Goal: Task Accomplishment & Management: Manage account settings

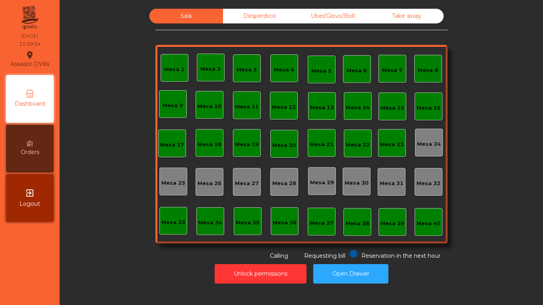
click at [172, 182] on div "Mesa 25" at bounding box center [173, 183] width 24 height 8
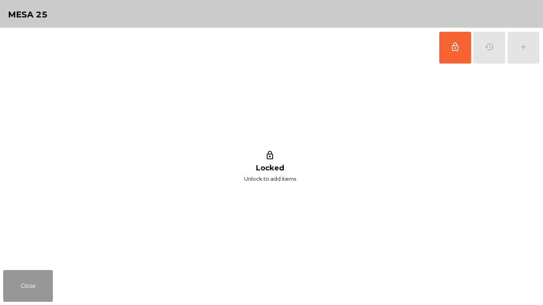
click at [26, 300] on button "Close" at bounding box center [28, 286] width 50 height 32
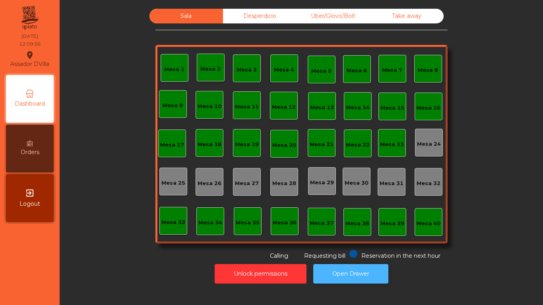
click at [361, 269] on button "Open Drawer" at bounding box center [350, 273] width 75 height 19
click at [359, 279] on button "Open Drawer" at bounding box center [350, 273] width 75 height 19
click at [355, 267] on button "Open Drawer" at bounding box center [350, 273] width 75 height 19
click at [172, 61] on div "Mesa 1" at bounding box center [175, 68] width 28 height 28
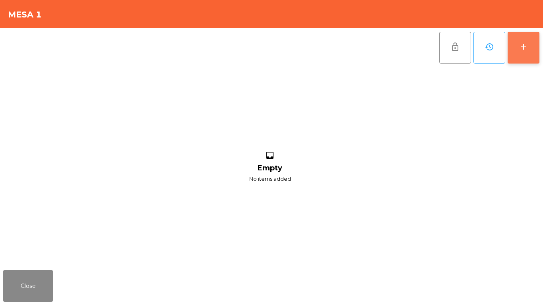
click at [526, 61] on button "add" at bounding box center [524, 48] width 32 height 32
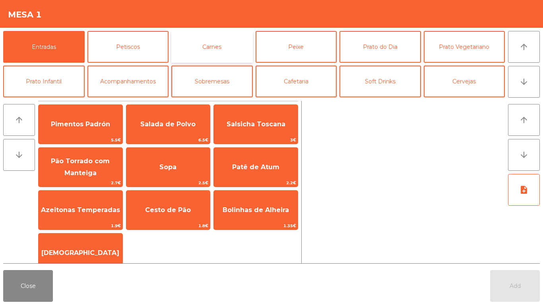
click at [204, 56] on button "Carnes" at bounding box center [211, 47] width 81 height 32
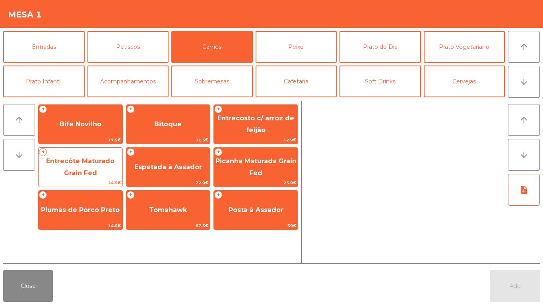
click at [92, 168] on span "Entrecôte Maturado Grain Fed" at bounding box center [81, 168] width 84 height 34
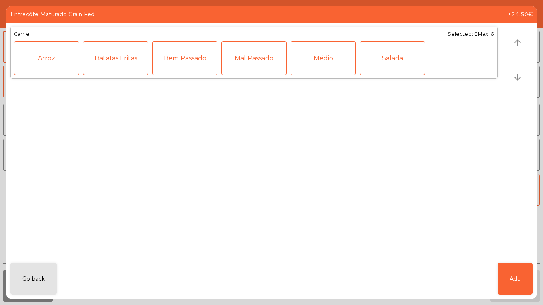
click at [309, 63] on div "Médio" at bounding box center [323, 58] width 65 height 34
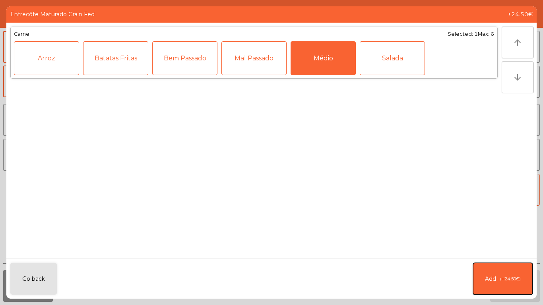
click at [498, 280] on button "Add (+24.50€)" at bounding box center [503, 279] width 60 height 32
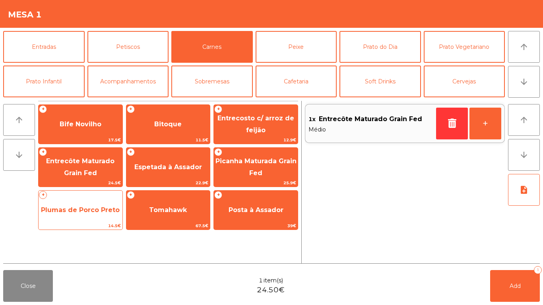
click at [108, 212] on span "Plumas de Porco Preto" at bounding box center [80, 210] width 79 height 8
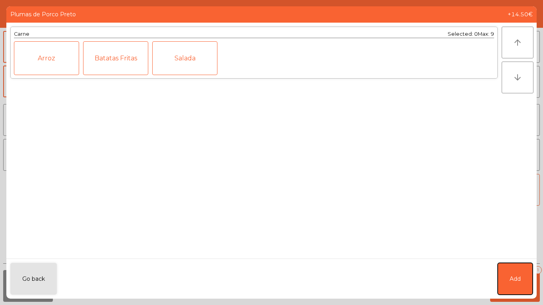
click at [521, 277] on button "Add" at bounding box center [515, 279] width 35 height 32
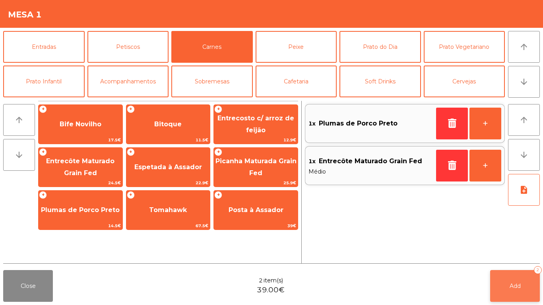
click at [513, 291] on button "Add 2" at bounding box center [515, 286] width 50 height 32
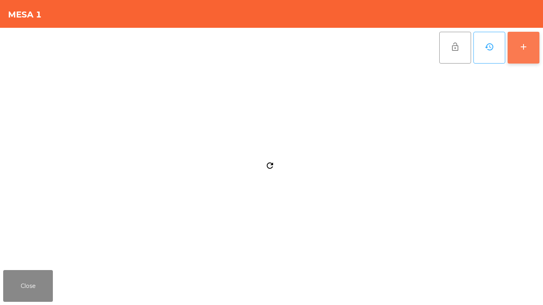
click at [516, 41] on button "add" at bounding box center [524, 48] width 32 height 32
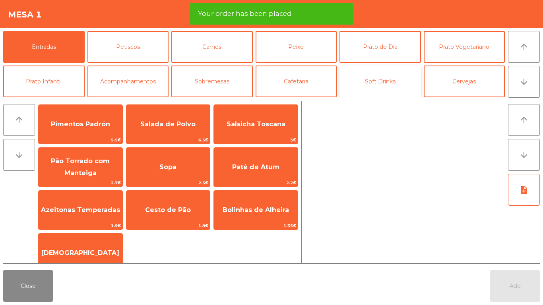
click at [353, 85] on button "Soft Drinks" at bounding box center [379, 82] width 81 height 32
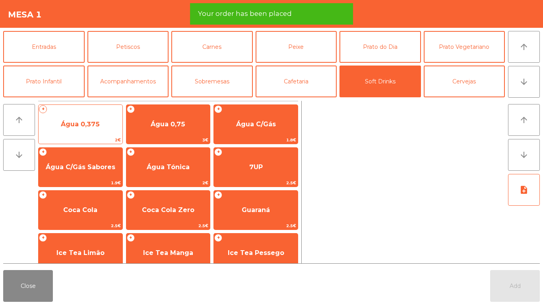
click at [112, 127] on span "Água 0,375" at bounding box center [81, 124] width 84 height 21
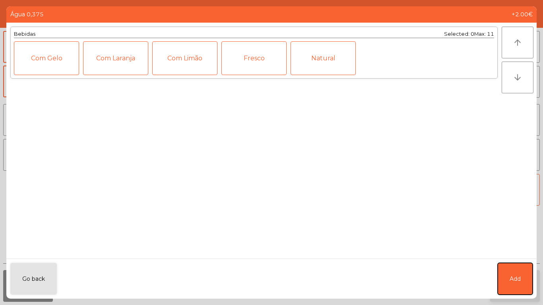
click at [521, 276] on button "Add" at bounding box center [515, 279] width 35 height 32
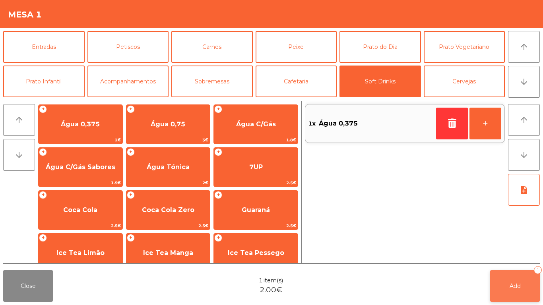
click at [521, 279] on button "Add 1" at bounding box center [515, 286] width 50 height 32
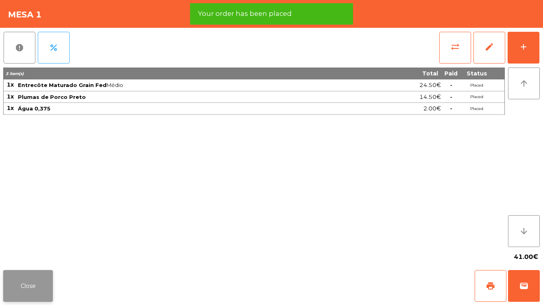
click at [35, 274] on button "Close" at bounding box center [28, 286] width 50 height 32
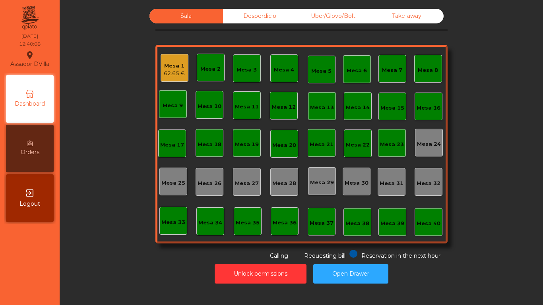
click at [159, 204] on div "Mesa 1 62.65 € Mesa 2 Mesa 3 Mesa 4 Mesa 5 Mesa 6 Mesa 7 Mesa 8 Mesa 9 Mesa 10 …" at bounding box center [301, 144] width 292 height 199
click at [236, 65] on div "Mesa 3" at bounding box center [246, 68] width 20 height 11
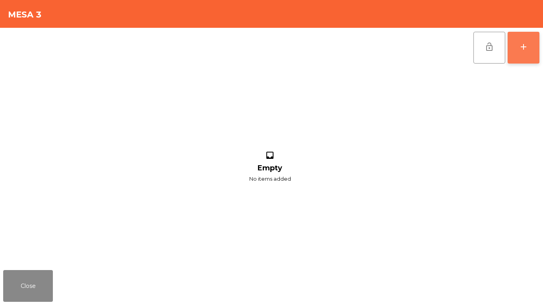
click at [529, 51] on button "add" at bounding box center [524, 48] width 32 height 32
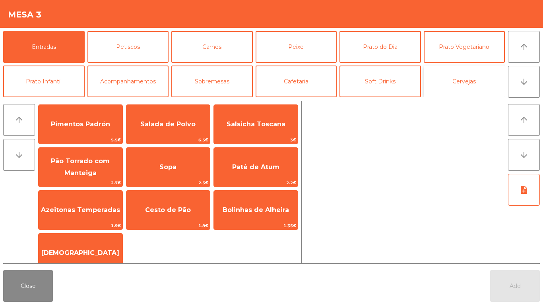
click at [460, 81] on button "Cervejas" at bounding box center [464, 82] width 81 height 32
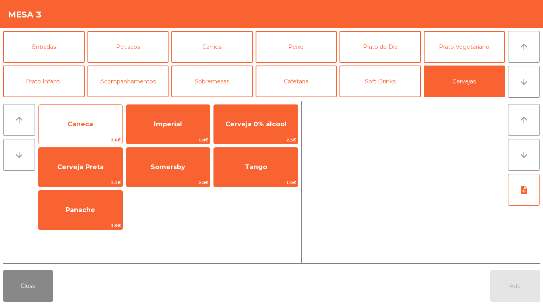
drag, startPoint x: 76, startPoint y: 115, endPoint x: 85, endPoint y: 115, distance: 9.5
click at [77, 115] on span "Caneca" at bounding box center [81, 124] width 84 height 21
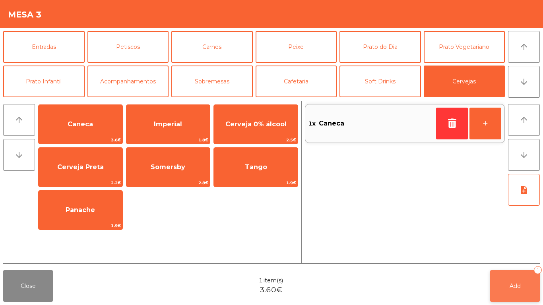
click at [531, 292] on button "Add 1" at bounding box center [515, 286] width 50 height 32
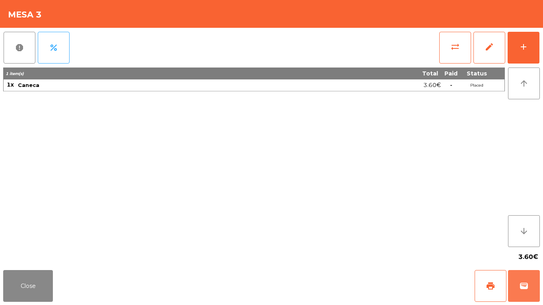
click at [543, 265] on app-table-orders "Mesa 3 report percent sync_alt edit add 1 item(s) Total Paid Status 1x Caneca 3…" at bounding box center [271, 152] width 543 height 305
click at [15, 298] on button "Close" at bounding box center [28, 286] width 50 height 32
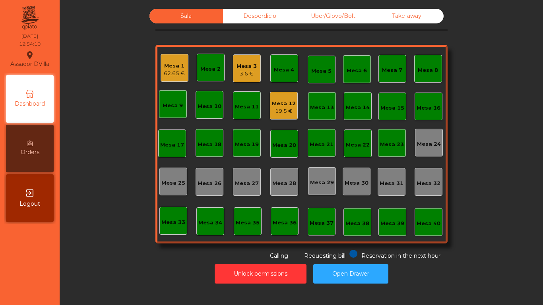
click at [240, 70] on div "Mesa 3" at bounding box center [246, 66] width 20 height 8
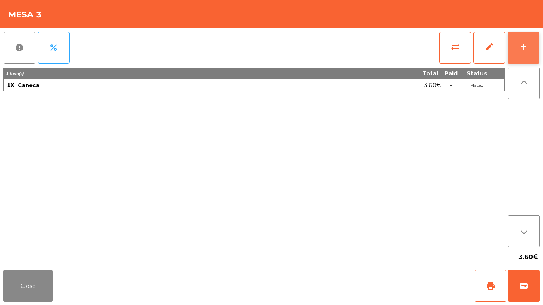
click at [511, 49] on button "add" at bounding box center [524, 48] width 32 height 32
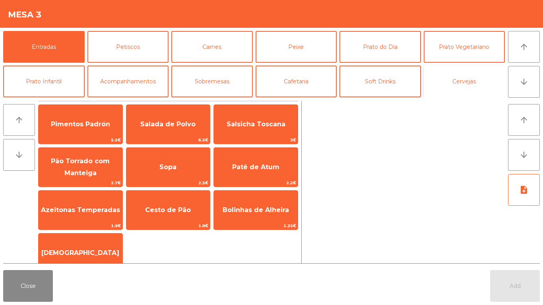
click at [475, 91] on button "Cervejas" at bounding box center [464, 82] width 81 height 32
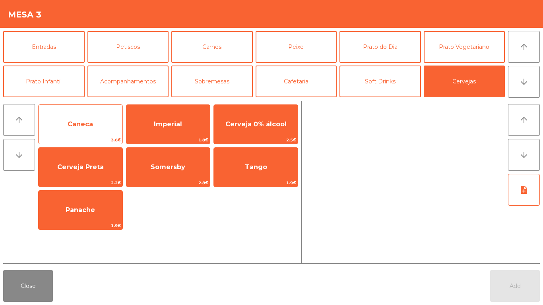
click at [98, 130] on span "Caneca" at bounding box center [81, 124] width 84 height 21
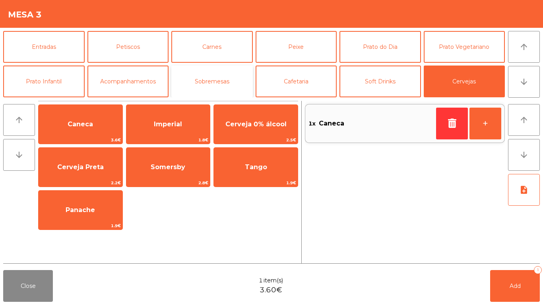
click at [215, 85] on button "Sobremesas" at bounding box center [211, 82] width 81 height 32
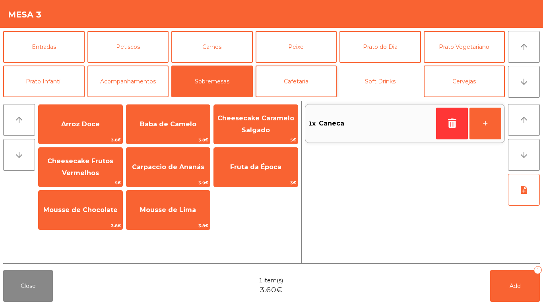
drag, startPoint x: 390, startPoint y: 91, endPoint x: 329, endPoint y: 92, distance: 61.2
click at [391, 91] on button "Soft Drinks" at bounding box center [379, 82] width 81 height 32
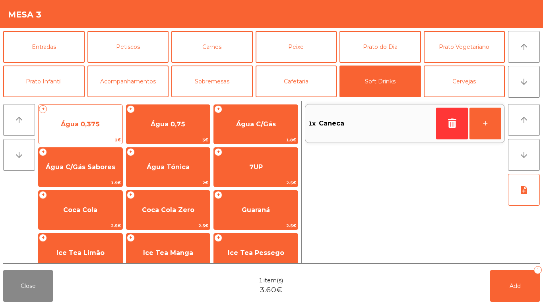
click at [97, 135] on span "Água 0,375" at bounding box center [81, 124] width 84 height 21
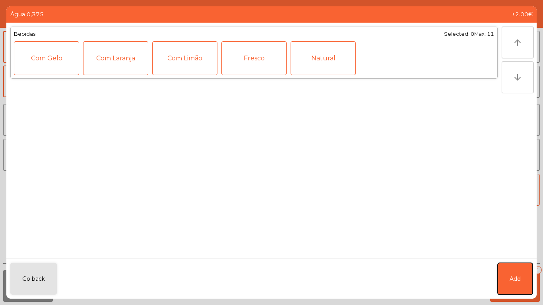
click at [517, 273] on button "Add" at bounding box center [515, 279] width 35 height 32
click at [523, 290] on button "Add 1" at bounding box center [515, 286] width 50 height 32
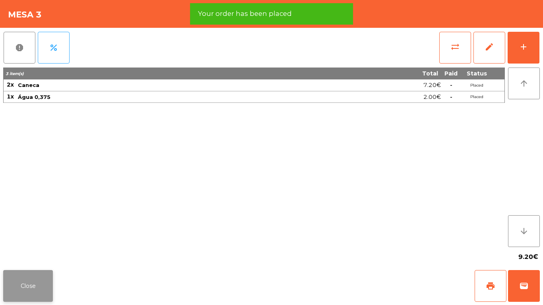
click at [45, 285] on button "Close" at bounding box center [28, 286] width 50 height 32
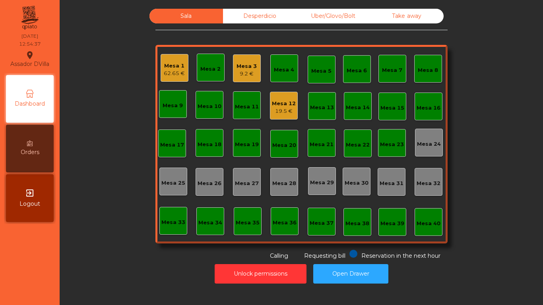
click at [174, 65] on div "Mesa 1" at bounding box center [174, 66] width 21 height 8
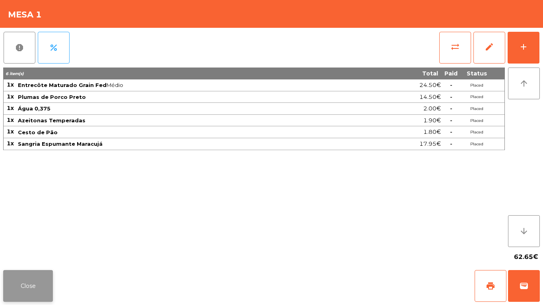
click at [37, 282] on button "Close" at bounding box center [28, 286] width 50 height 32
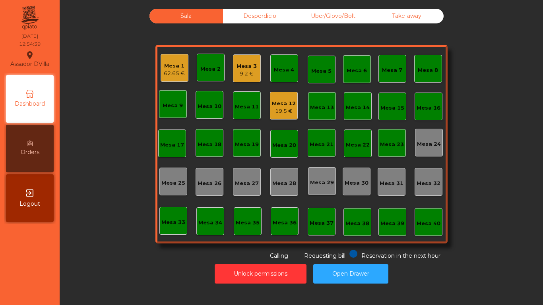
click at [277, 107] on div "Mesa 12" at bounding box center [284, 104] width 24 height 8
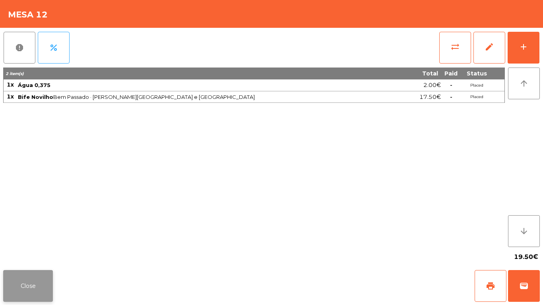
drag, startPoint x: 37, startPoint y: 283, endPoint x: 251, endPoint y: 83, distance: 293.0
click at [37, 283] on button "Close" at bounding box center [28, 286] width 50 height 32
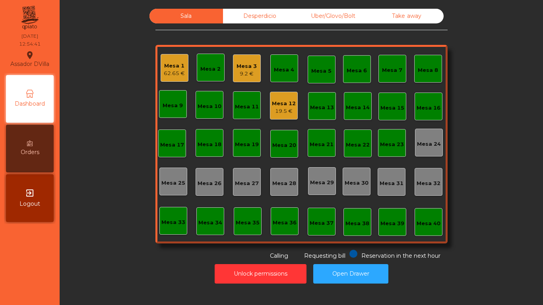
click at [255, 68] on div "Mesa 3 9.2 €" at bounding box center [247, 68] width 28 height 28
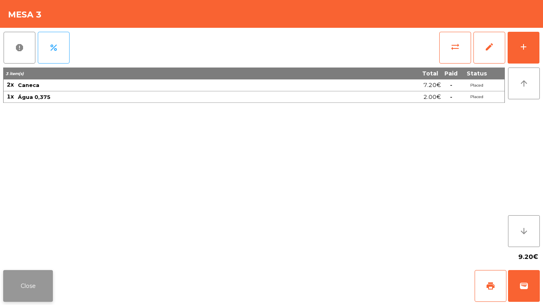
click at [22, 293] on button "Close" at bounding box center [28, 286] width 50 height 32
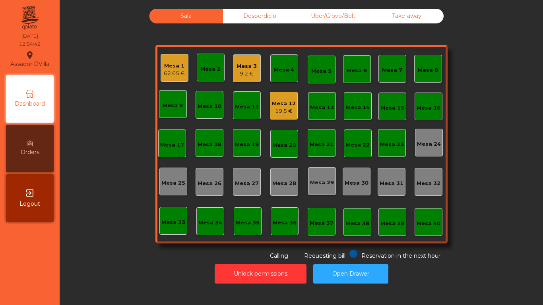
click at [164, 70] on div "62.65 €" at bounding box center [174, 74] width 21 height 8
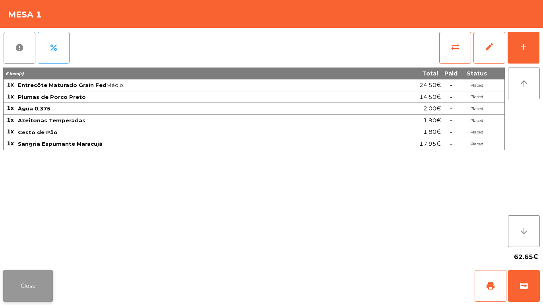
click at [36, 275] on button "Close" at bounding box center [28, 286] width 50 height 32
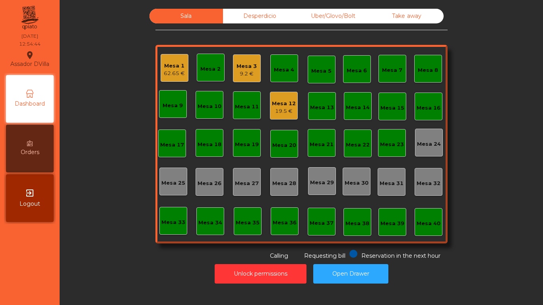
drag, startPoint x: 118, startPoint y: 223, endPoint x: 124, endPoint y: 210, distance: 14.1
click at [122, 212] on div "Sala Desperdicio Uber/Glovo/Bolt Take away Mesa 1 62.65 € Mesa 2 Mesa 3 9.2 € M…" at bounding box center [301, 135] width 462 height 252
click at [244, 71] on div "71.1 €" at bounding box center [246, 74] width 20 height 8
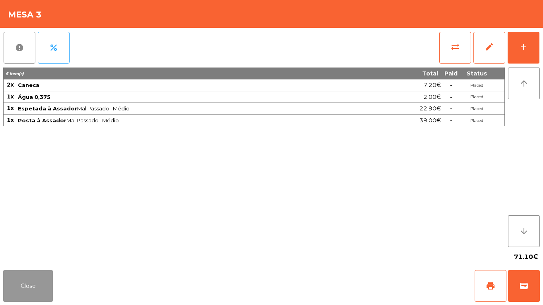
drag, startPoint x: 13, startPoint y: 288, endPoint x: 145, endPoint y: 76, distance: 249.4
click at [15, 287] on button "Close" at bounding box center [28, 286] width 50 height 32
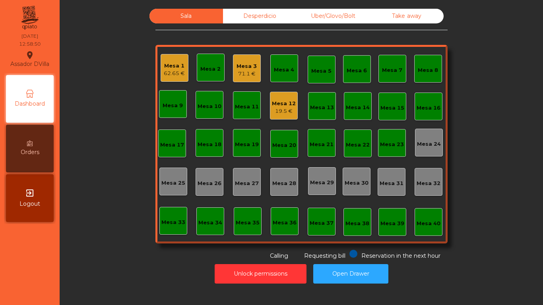
click at [164, 70] on div "62.65 €" at bounding box center [174, 74] width 21 height 8
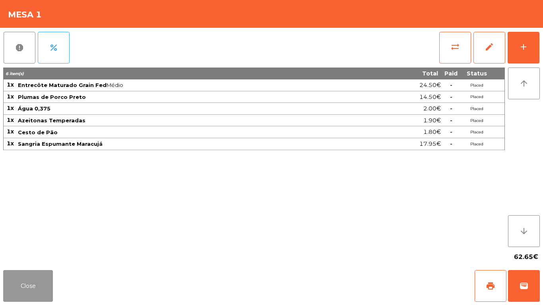
click at [47, 287] on button "Close" at bounding box center [28, 286] width 50 height 32
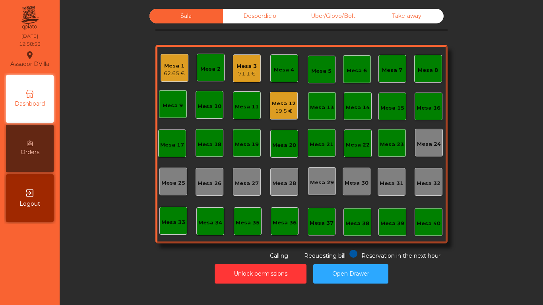
click at [143, 256] on div "Sala Desperdicio Uber/Glovo/Bolt Take away Mesa 1 62.65 € Mesa 2 Mesa 3 71.1 € …" at bounding box center [301, 135] width 462 height 252
click at [244, 66] on div "Mesa 3" at bounding box center [246, 66] width 20 height 8
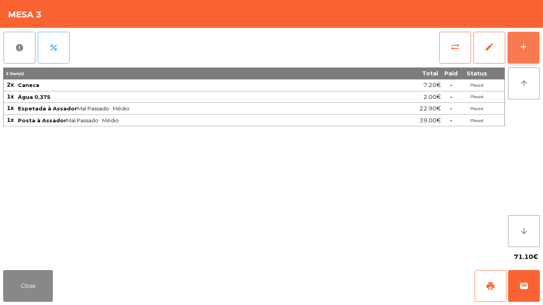
click at [534, 49] on button "add" at bounding box center [524, 48] width 32 height 32
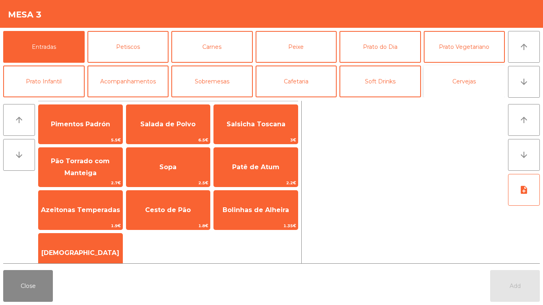
click at [463, 79] on button "Cervejas" at bounding box center [464, 82] width 81 height 32
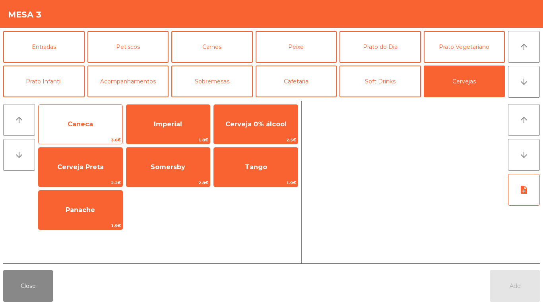
click at [95, 120] on span "Caneca" at bounding box center [81, 124] width 84 height 21
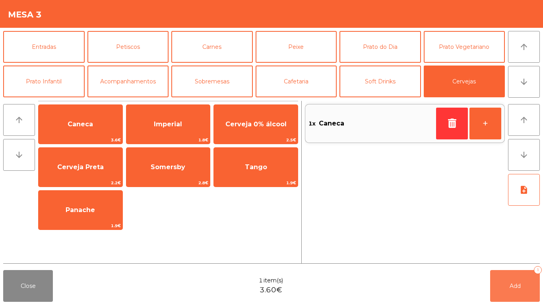
click at [517, 284] on span "Add" at bounding box center [515, 286] width 11 height 7
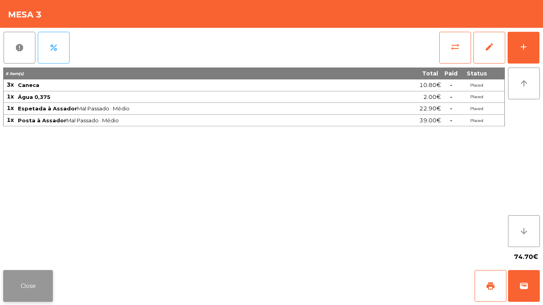
click at [39, 297] on button "Close" at bounding box center [28, 286] width 50 height 32
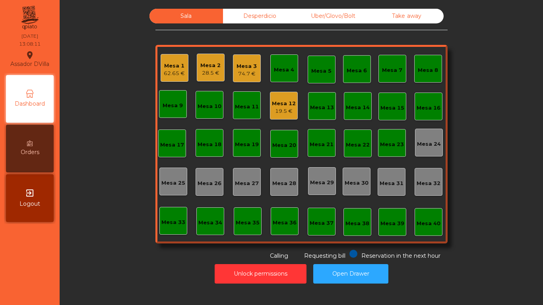
click at [119, 260] on div "Sala Desperdicio Uber/Glovo/Bolt Take away Mesa 1 62.65 € Mesa 2 28.5 € Mesa 3 …" at bounding box center [301, 135] width 462 height 252
click at [205, 71] on div "28.5 €" at bounding box center [210, 73] width 20 height 8
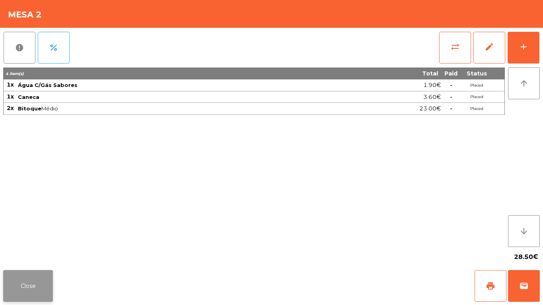
click at [23, 298] on button "Close" at bounding box center [28, 286] width 50 height 32
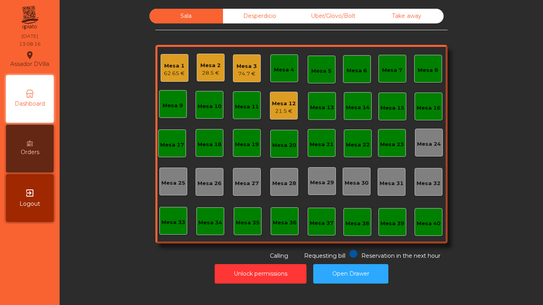
click at [95, 287] on div "Unlock permissions Open Drawer" at bounding box center [301, 273] width 462 height 27
drag, startPoint x: 98, startPoint y: 286, endPoint x: 102, endPoint y: 289, distance: 4.5
click at [102, 289] on div "Sala Desperdicio Uber/Glovo/Bolt Take away Mesa 1 62.65 € Mesa 2 28.5 € Mesa 3 …" at bounding box center [301, 152] width 483 height 305
click at [233, 77] on div "Mesa 3 74.7 €" at bounding box center [247, 68] width 28 height 28
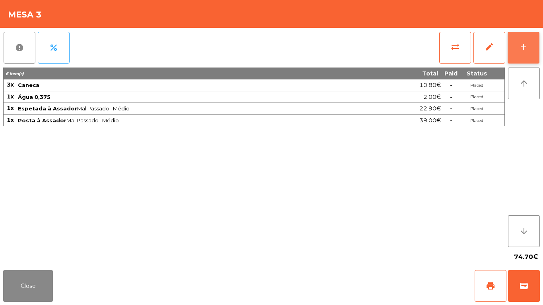
click at [525, 45] on div "add" at bounding box center [524, 47] width 10 height 10
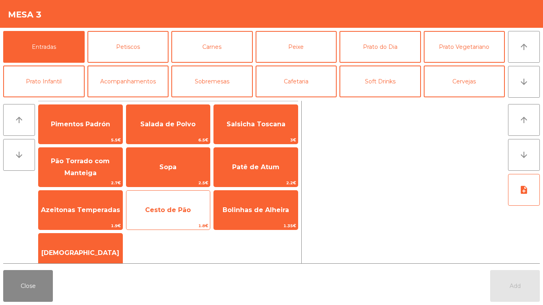
click at [159, 224] on span "1.8€" at bounding box center [168, 226] width 84 height 8
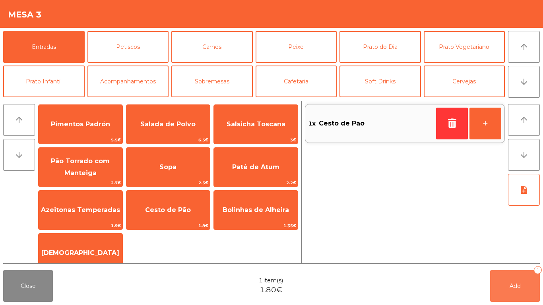
drag, startPoint x: 533, startPoint y: 291, endPoint x: 474, endPoint y: 281, distance: 60.4
click at [531, 289] on button "Add 1" at bounding box center [515, 286] width 50 height 32
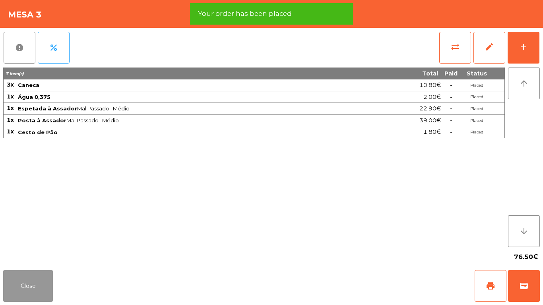
click at [28, 274] on button "Close" at bounding box center [28, 286] width 50 height 32
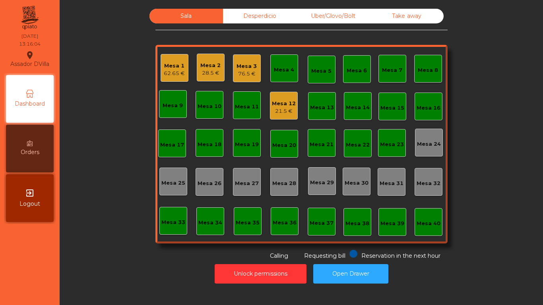
click at [29, 274] on nav "Assador DVilla location_on [DATE] 13:16:04 Dashboard Orders exit_to_app Logout" at bounding box center [30, 152] width 60 height 305
click at [178, 68] on div "Mesa 1" at bounding box center [174, 66] width 21 height 8
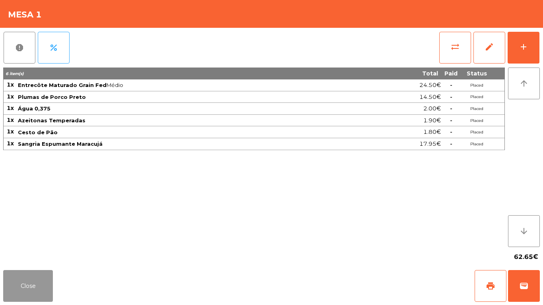
click at [24, 277] on button "Close" at bounding box center [28, 286] width 50 height 32
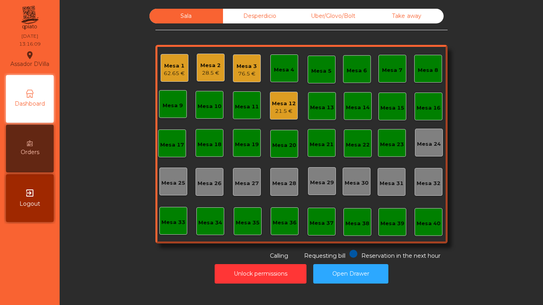
click at [205, 75] on div "28.5 €" at bounding box center [210, 73] width 20 height 8
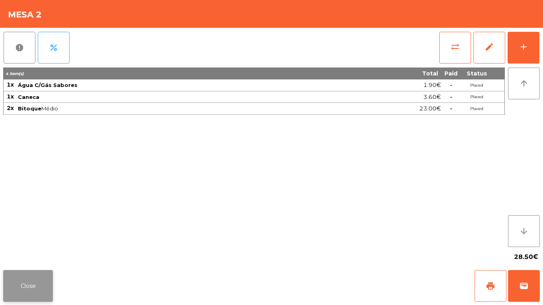
click at [37, 285] on button "Close" at bounding box center [28, 286] width 50 height 32
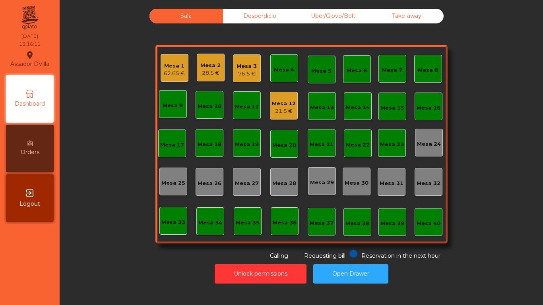
click at [250, 69] on div "Mesa 3" at bounding box center [246, 66] width 20 height 8
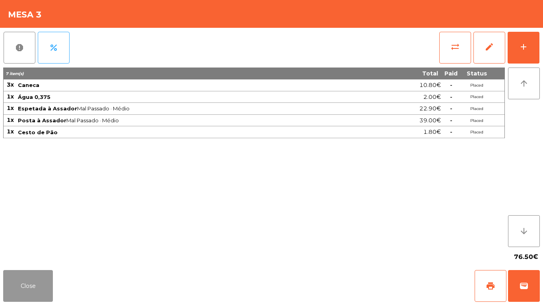
click at [24, 288] on button "Close" at bounding box center [28, 286] width 50 height 32
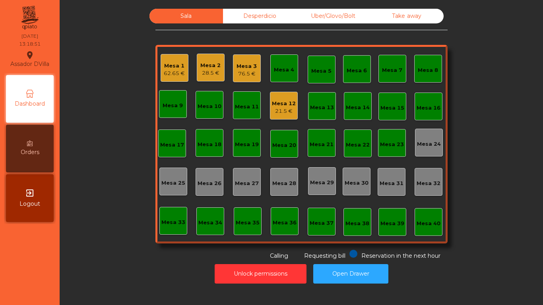
click at [211, 65] on div "Mesa 2" at bounding box center [210, 66] width 20 height 8
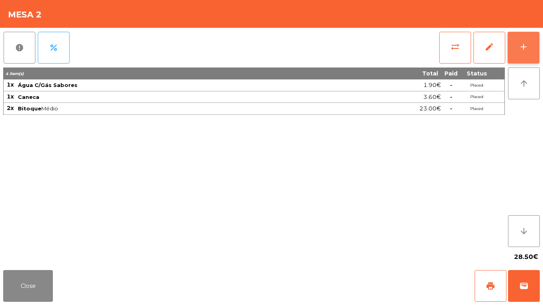
drag, startPoint x: 522, startPoint y: 53, endPoint x: 515, endPoint y: 51, distance: 7.4
click at [522, 53] on button "add" at bounding box center [524, 48] width 32 height 32
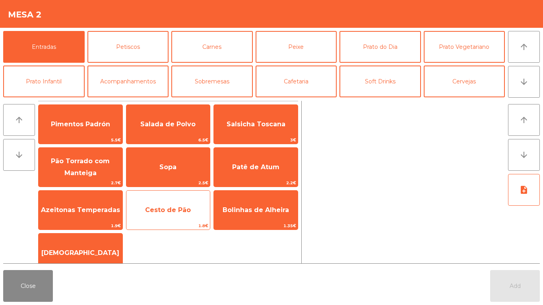
click at [184, 220] on span "Cesto de Pão" at bounding box center [168, 210] width 84 height 21
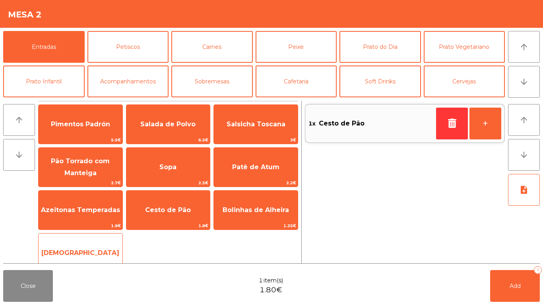
click at [107, 244] on span "[DEMOGRAPHIC_DATA]" at bounding box center [81, 252] width 84 height 21
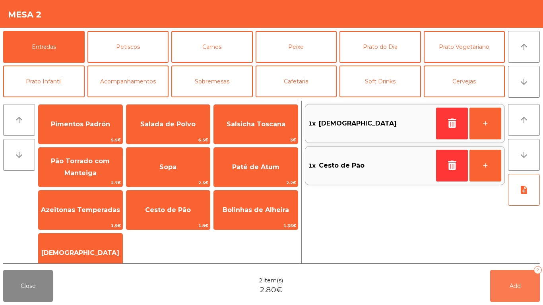
drag, startPoint x: 519, startPoint y: 279, endPoint x: 417, endPoint y: 278, distance: 102.5
click at [518, 279] on button "Add 2" at bounding box center [515, 286] width 50 height 32
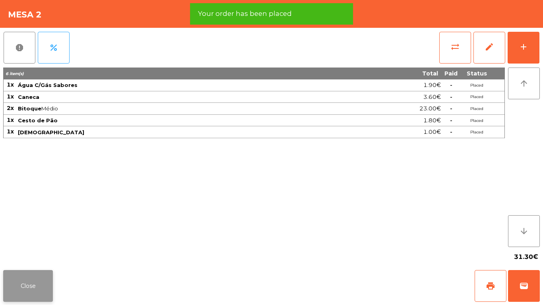
click at [31, 288] on button "Close" at bounding box center [28, 286] width 50 height 32
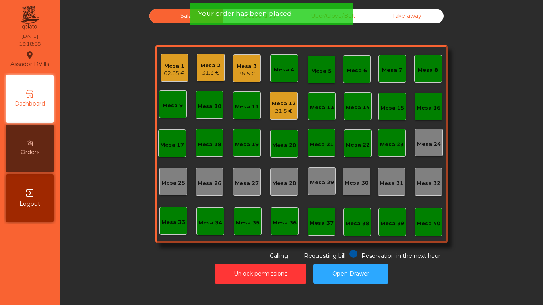
click at [212, 63] on div "Mesa 2" at bounding box center [210, 66] width 20 height 8
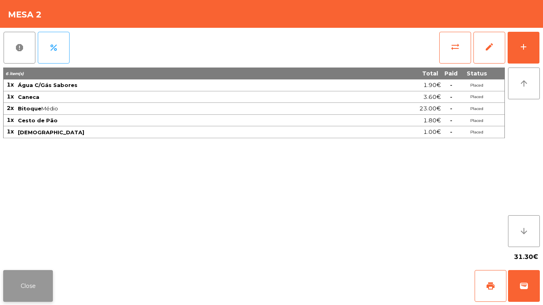
click at [29, 277] on button "Close" at bounding box center [28, 286] width 50 height 32
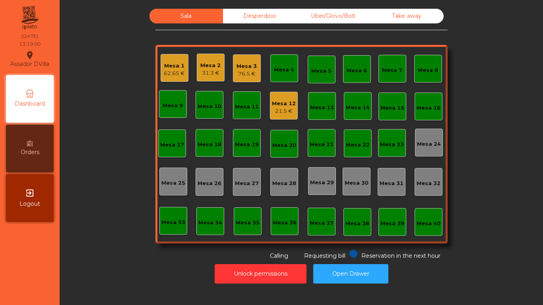
click at [214, 65] on div "Mesa 2" at bounding box center [210, 66] width 20 height 8
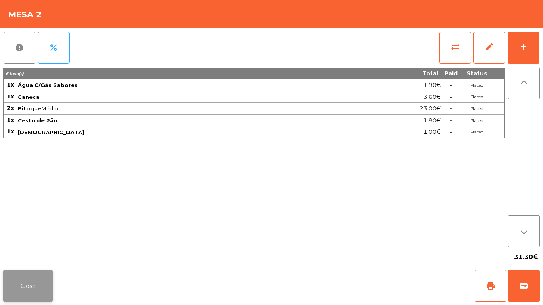
click at [32, 275] on button "Close" at bounding box center [28, 286] width 50 height 32
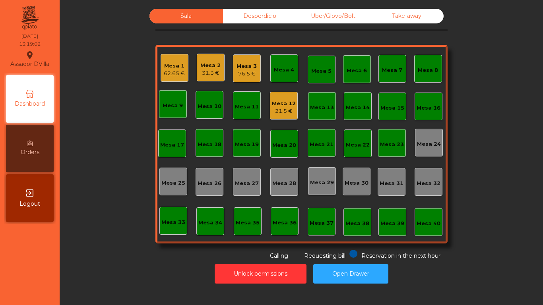
click at [64, 273] on div "Sala Desperdicio Uber/Glovo/Bolt Take away Mesa 1 62.65 € Mesa 2 31.3 € Mesa 3 …" at bounding box center [301, 152] width 483 height 305
click at [270, 107] on div "Mesa 12 21.5 €" at bounding box center [284, 106] width 28 height 28
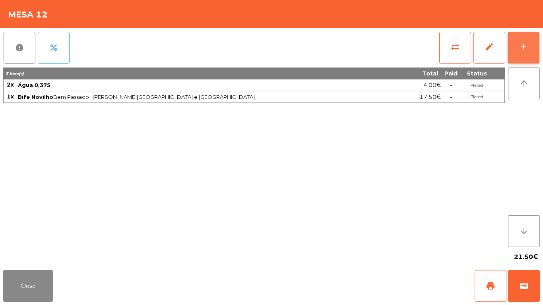
click at [519, 40] on button "add" at bounding box center [524, 48] width 32 height 32
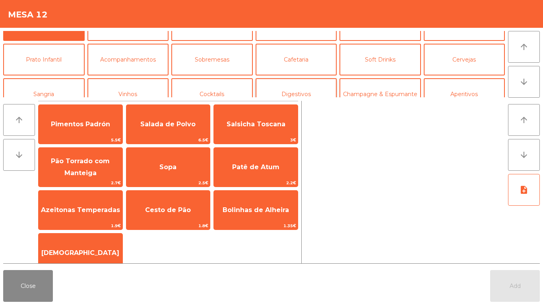
scroll to position [40, 0]
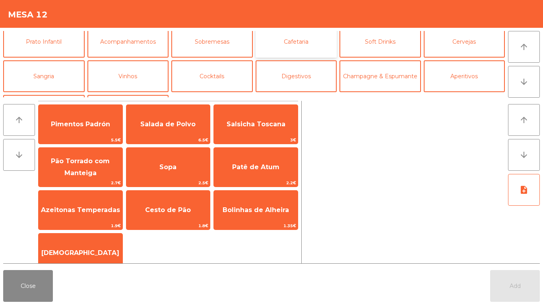
click at [289, 50] on button "Cafetaria" at bounding box center [296, 42] width 81 height 32
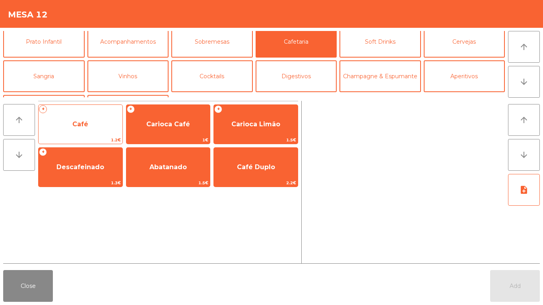
click at [73, 116] on span "Café" at bounding box center [81, 124] width 84 height 21
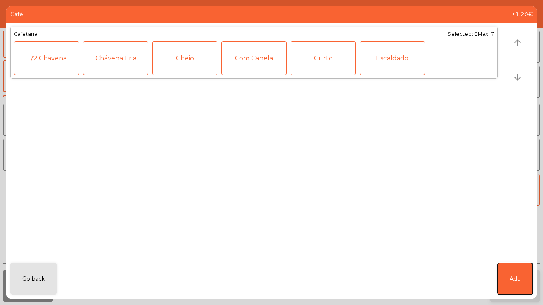
click at [512, 280] on span "Add" at bounding box center [515, 279] width 11 height 8
click at [514, 281] on button "Add" at bounding box center [515, 286] width 50 height 32
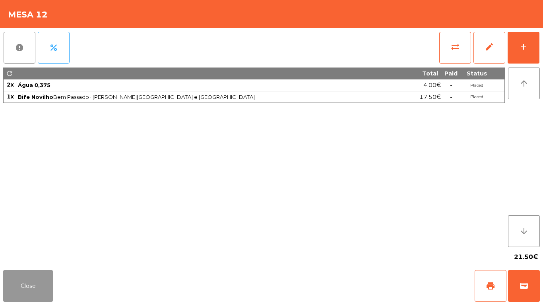
click at [18, 279] on button "Close" at bounding box center [28, 286] width 50 height 32
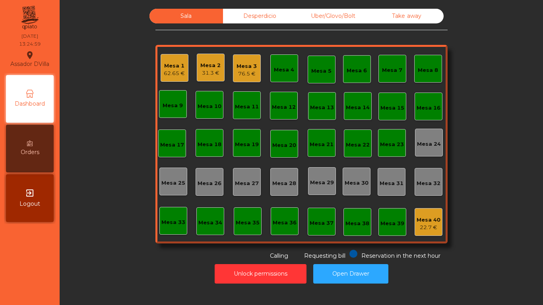
click at [243, 76] on div "76.5 €" at bounding box center [246, 74] width 20 height 8
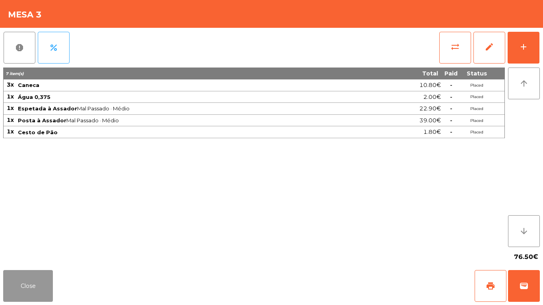
click at [29, 286] on button "Close" at bounding box center [28, 286] width 50 height 32
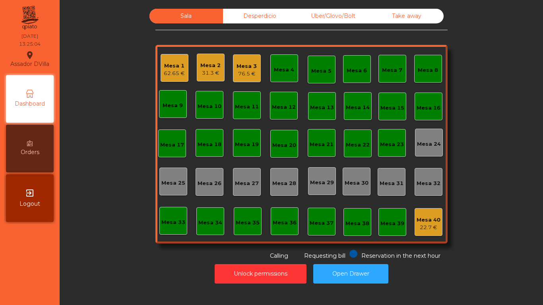
click at [244, 62] on div "Mesa 3 76.5 €" at bounding box center [246, 68] width 20 height 19
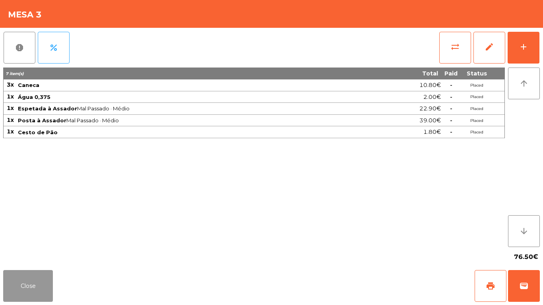
drag, startPoint x: 22, startPoint y: 285, endPoint x: 192, endPoint y: 69, distance: 274.6
click at [24, 281] on button "Close" at bounding box center [28, 286] width 50 height 32
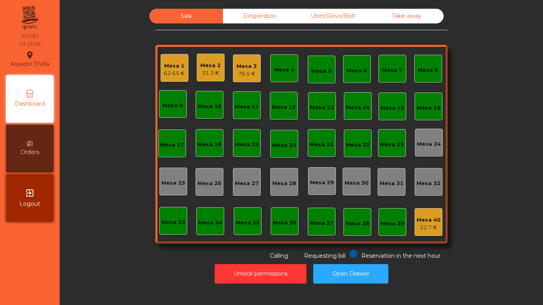
click at [214, 70] on div "31.3 €" at bounding box center [210, 73] width 20 height 8
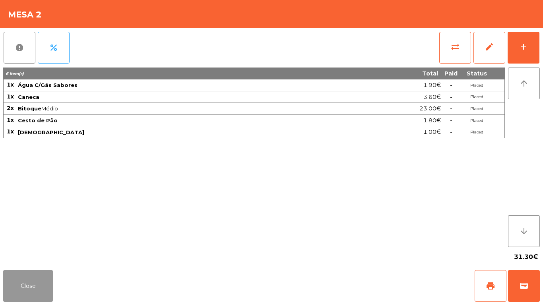
drag, startPoint x: 29, startPoint y: 288, endPoint x: 182, endPoint y: 89, distance: 251.6
click at [29, 285] on button "Close" at bounding box center [28, 286] width 50 height 32
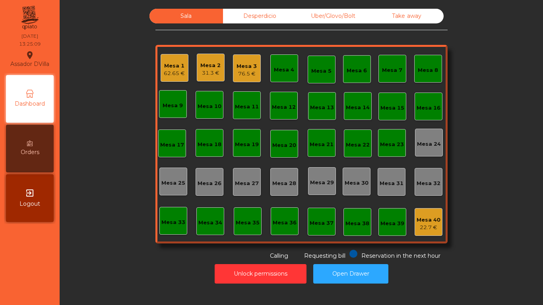
click at [180, 78] on div "Mesa 1 62.65 €" at bounding box center [175, 68] width 28 height 28
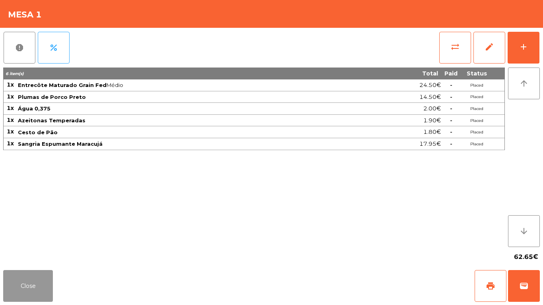
drag, startPoint x: 35, startPoint y: 280, endPoint x: 178, endPoint y: 95, distance: 233.2
click at [35, 280] on button "Close" at bounding box center [28, 286] width 50 height 32
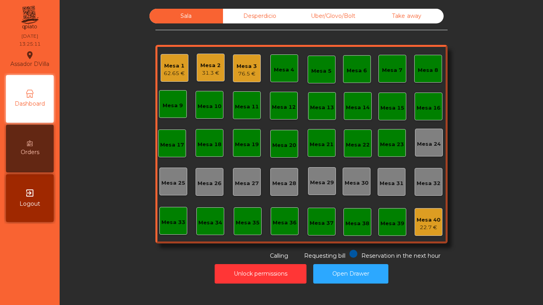
click at [245, 15] on div "Desperdicio" at bounding box center [260, 16] width 74 height 15
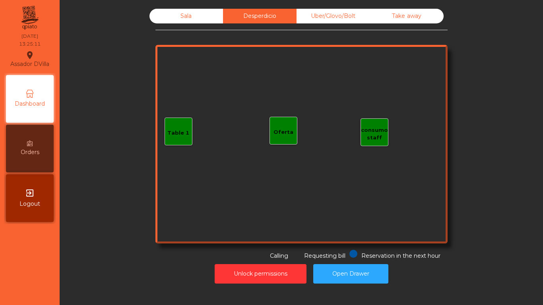
click at [360, 10] on div "Uber/Glovo/Bolt" at bounding box center [334, 16] width 74 height 15
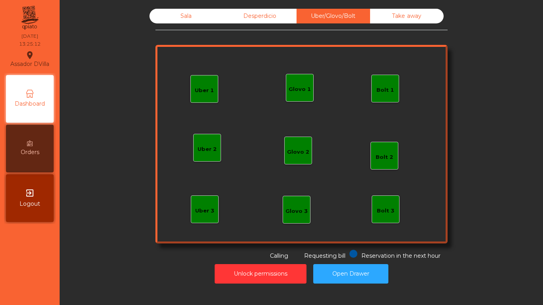
click at [399, 12] on div "Take away" at bounding box center [407, 16] width 74 height 15
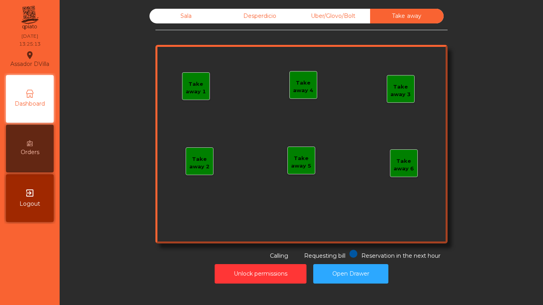
click at [179, 18] on div "Sala" at bounding box center [186, 16] width 74 height 15
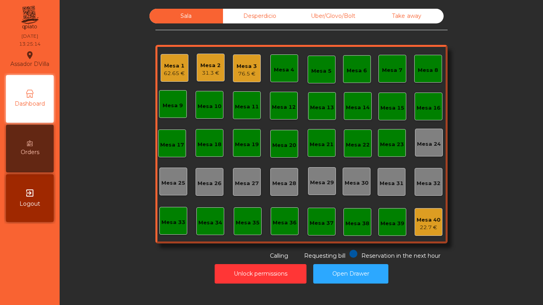
click at [174, 74] on div "62.65 €" at bounding box center [174, 74] width 21 height 8
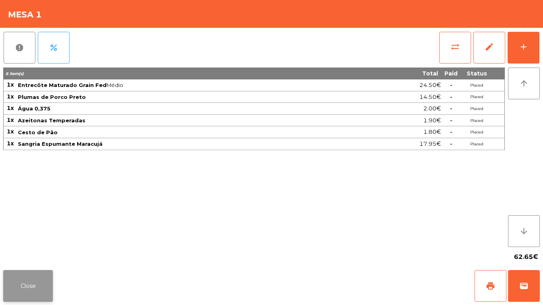
click at [25, 291] on button "Close" at bounding box center [28, 286] width 50 height 32
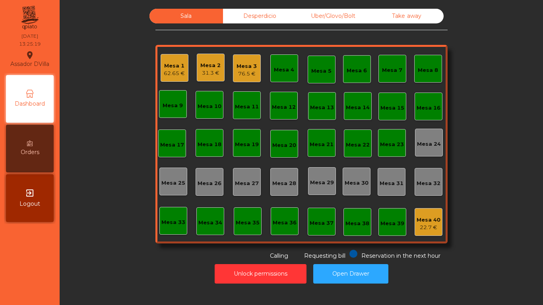
click at [175, 74] on div "62.65 €" at bounding box center [174, 74] width 21 height 8
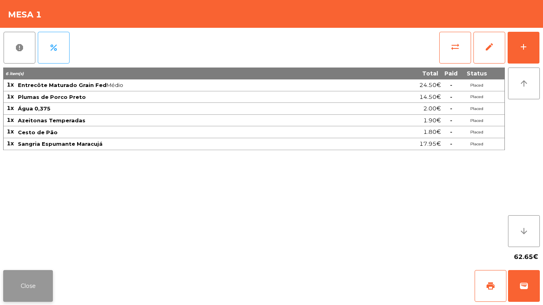
click at [35, 271] on button "Close" at bounding box center [28, 286] width 50 height 32
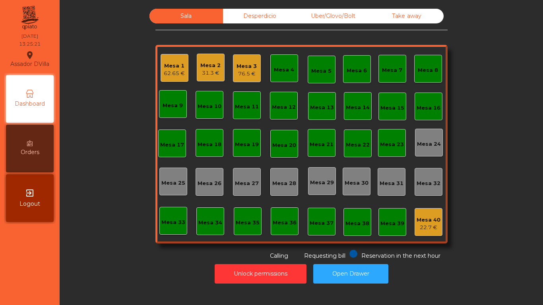
click at [417, 219] on div "Mesa 40" at bounding box center [429, 220] width 24 height 8
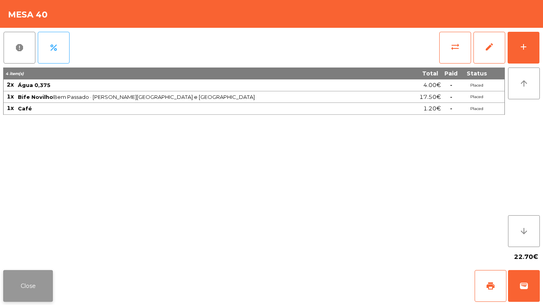
click at [52, 285] on button "Close" at bounding box center [28, 286] width 50 height 32
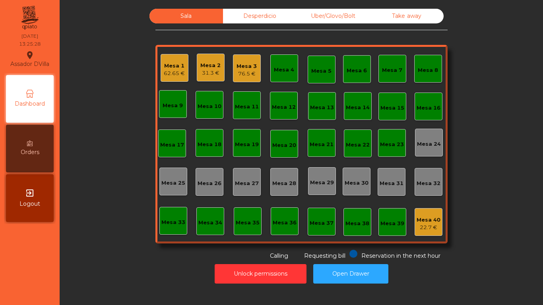
click at [268, 18] on div "Desperdicio" at bounding box center [260, 16] width 74 height 15
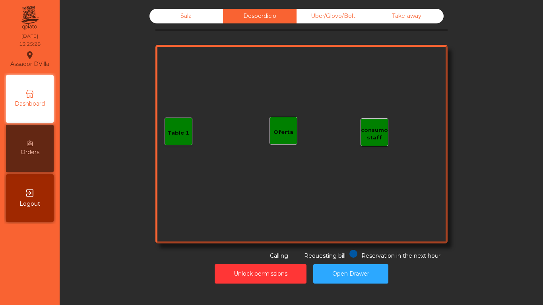
click at [343, 23] on div "Uber/Glovo/Bolt" at bounding box center [334, 16] width 74 height 15
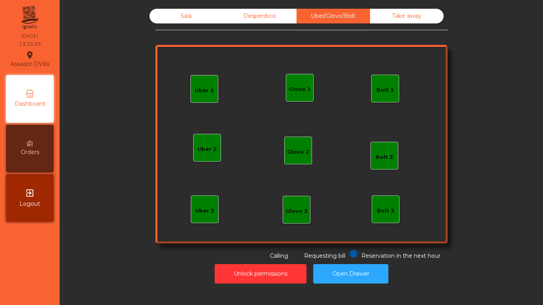
click at [403, 16] on div "Take away" at bounding box center [407, 16] width 74 height 15
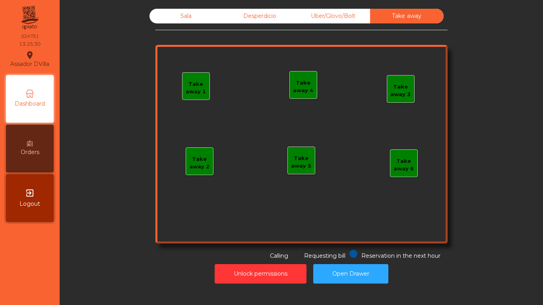
drag, startPoint x: 172, startPoint y: 17, endPoint x: 170, endPoint y: 46, distance: 29.1
click at [172, 18] on div "Sala" at bounding box center [186, 16] width 74 height 15
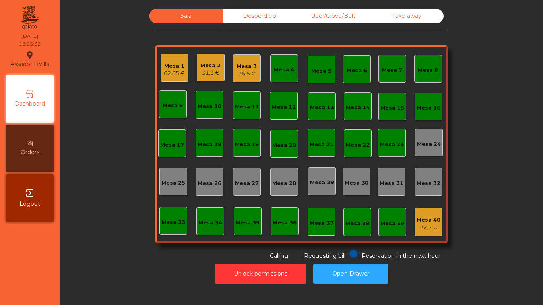
click at [435, 226] on div "22.7 €" at bounding box center [429, 228] width 24 height 8
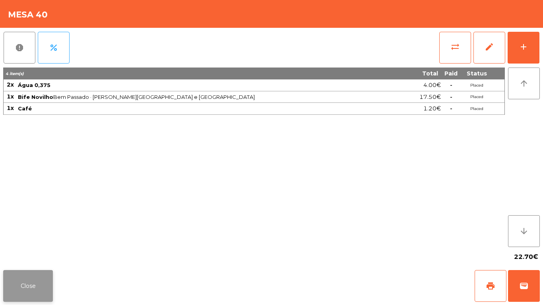
click at [42, 280] on button "Close" at bounding box center [28, 286] width 50 height 32
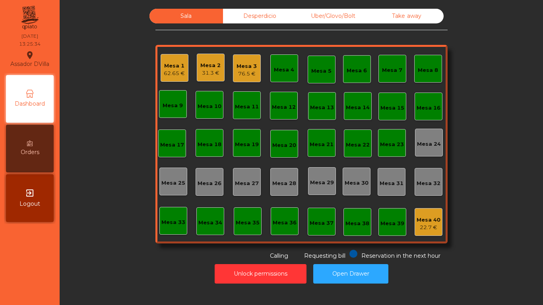
click at [213, 71] on div "31.3 €" at bounding box center [210, 73] width 20 height 8
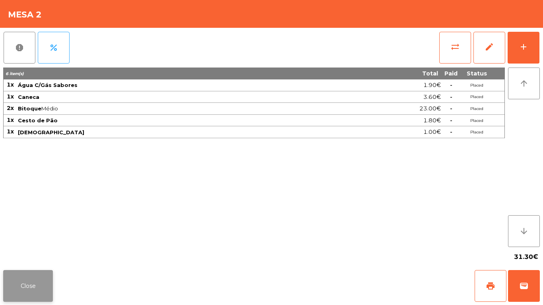
click at [35, 284] on button "Close" at bounding box center [28, 286] width 50 height 32
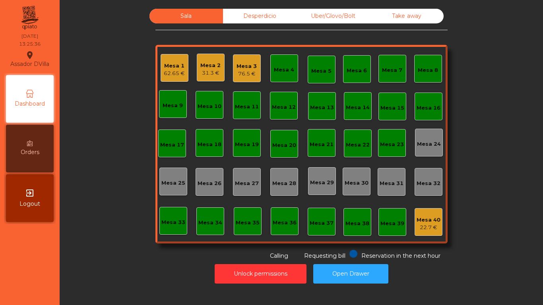
click at [250, 67] on div "Mesa 3" at bounding box center [246, 66] width 20 height 8
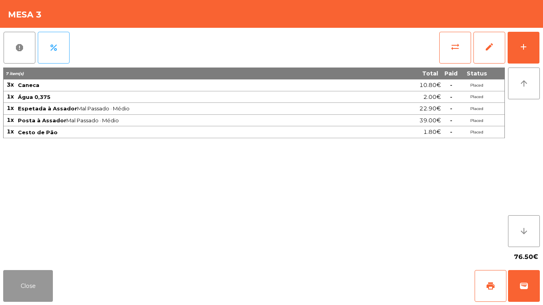
drag, startPoint x: 46, startPoint y: 291, endPoint x: 24, endPoint y: 252, distance: 44.0
click at [39, 282] on button "Close" at bounding box center [28, 286] width 50 height 32
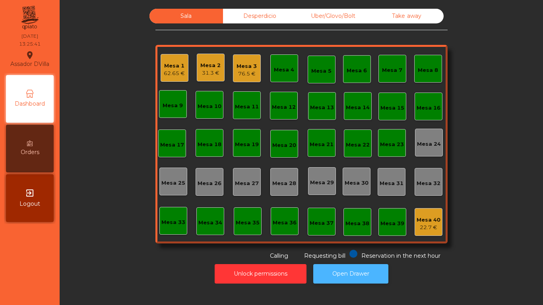
click at [339, 265] on button "Open Drawer" at bounding box center [350, 273] width 75 height 19
click at [233, 70] on div "Mesa 3 76.5 €" at bounding box center [247, 68] width 28 height 28
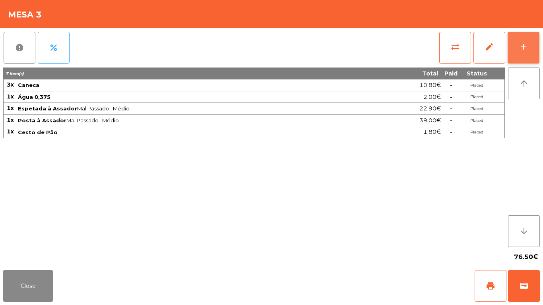
click at [525, 45] on div "add" at bounding box center [524, 47] width 10 height 10
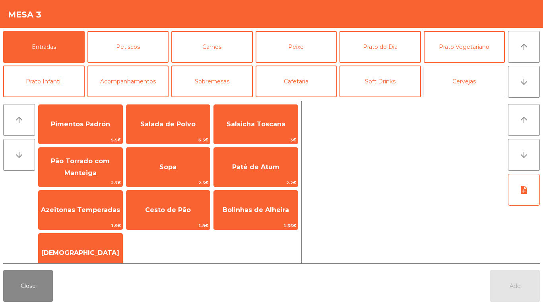
click at [456, 85] on button "Cervejas" at bounding box center [464, 82] width 81 height 32
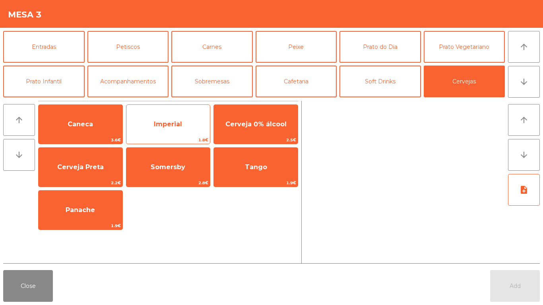
click at [165, 122] on span "Imperial" at bounding box center [168, 124] width 28 height 8
click at [167, 130] on span "Imperial" at bounding box center [168, 124] width 84 height 21
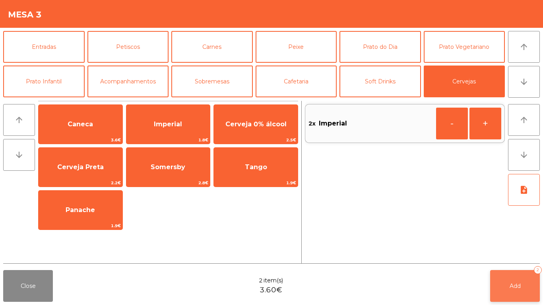
click at [509, 275] on button "Add 2" at bounding box center [515, 286] width 50 height 32
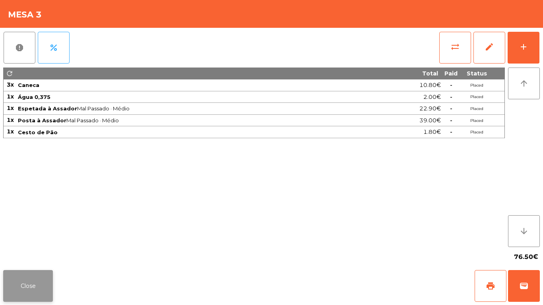
click at [31, 280] on button "Close" at bounding box center [28, 286] width 50 height 32
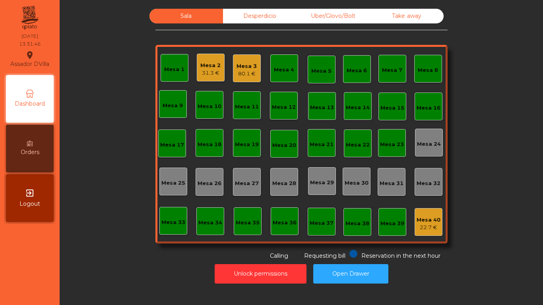
click at [244, 78] on div "Mesa 3 80.1 €" at bounding box center [247, 68] width 28 height 28
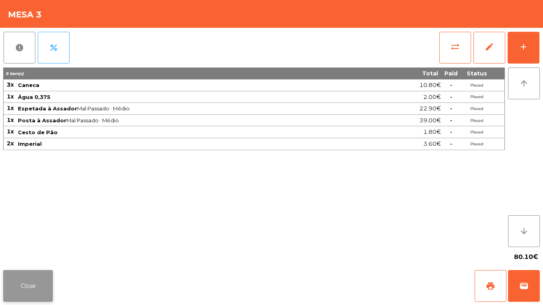
click at [47, 279] on button "Close" at bounding box center [28, 286] width 50 height 32
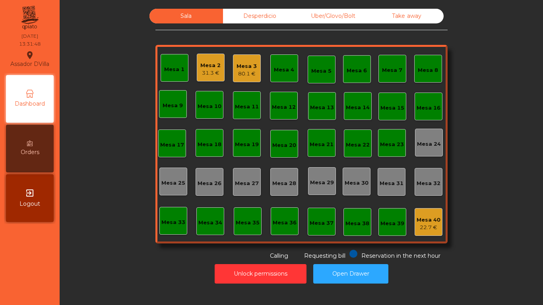
click at [250, 58] on div "Mesa 3 80.1 €" at bounding box center [247, 68] width 28 height 28
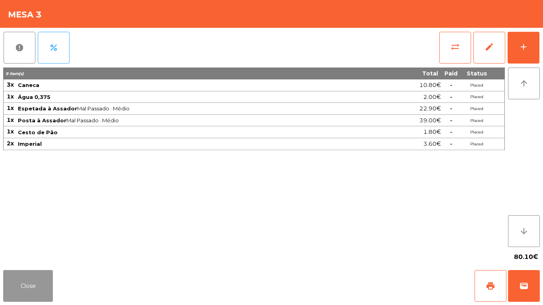
drag, startPoint x: 28, startPoint y: 280, endPoint x: 33, endPoint y: 280, distance: 4.8
click at [29, 280] on button "Close" at bounding box center [28, 286] width 50 height 32
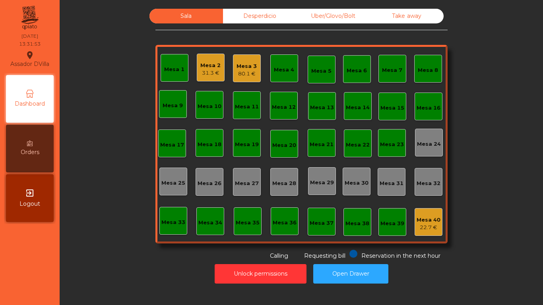
click at [91, 250] on div "Sala Desperdicio Uber/Glovo/Bolt Take away Mesa 1 Mesa 2 31.3 € Mesa 3 80.1 € M…" at bounding box center [301, 135] width 462 height 252
click at [244, 22] on div "Desperdicio" at bounding box center [260, 16] width 74 height 15
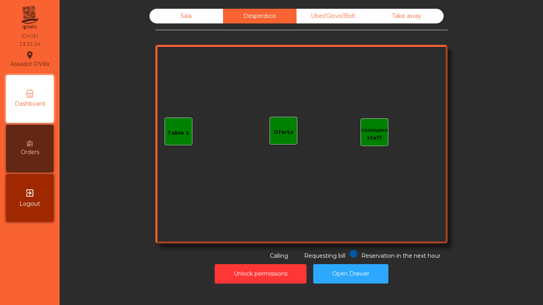
drag, startPoint x: 351, startPoint y: 15, endPoint x: 355, endPoint y: 15, distance: 4.0
click at [353, 16] on div "Uber/Glovo/Bolt" at bounding box center [334, 16] width 74 height 15
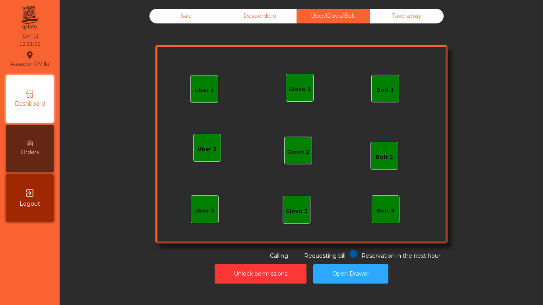
click at [370, 15] on div "Take away" at bounding box center [407, 16] width 74 height 15
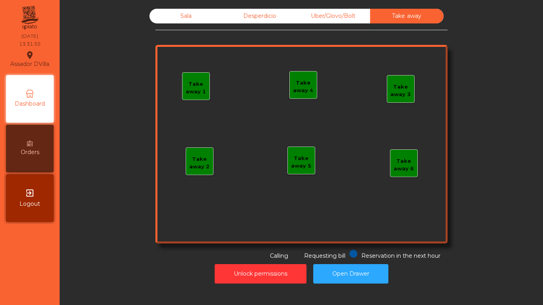
click at [189, 18] on div "Sala" at bounding box center [186, 16] width 74 height 15
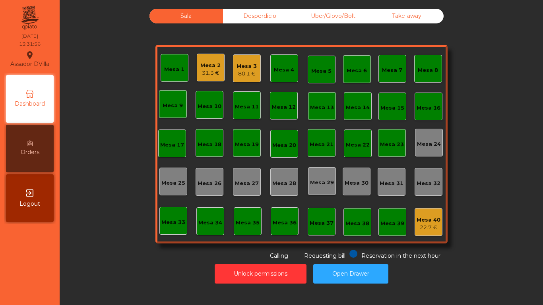
click at [122, 120] on div "Sala Desperdicio Uber/Glovo/Bolt Take away Mesa 1 Mesa 2 31.3 € Mesa 3 80.1 € M…" at bounding box center [301, 135] width 462 height 252
click at [216, 65] on div "Mesa 2" at bounding box center [210, 66] width 20 height 8
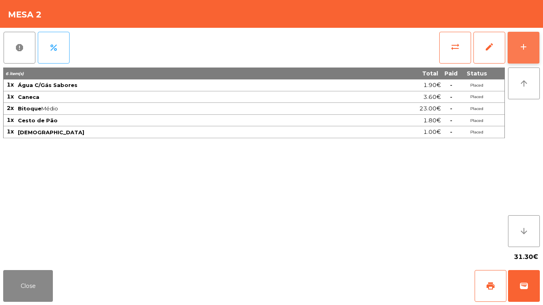
click at [534, 52] on button "add" at bounding box center [524, 48] width 32 height 32
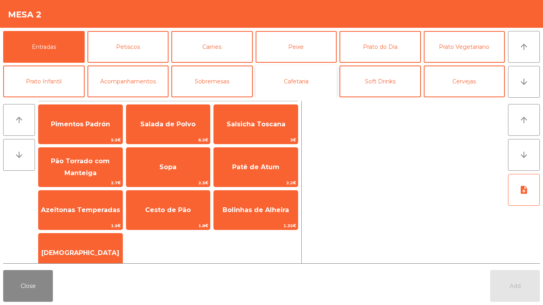
click at [309, 76] on button "Cafetaria" at bounding box center [296, 82] width 81 height 32
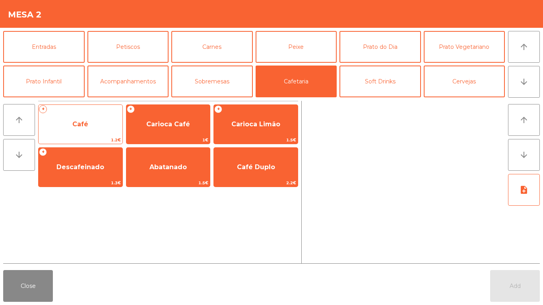
drag, startPoint x: 73, startPoint y: 124, endPoint x: 78, endPoint y: 124, distance: 4.8
click at [78, 124] on span "Café" at bounding box center [80, 124] width 16 height 8
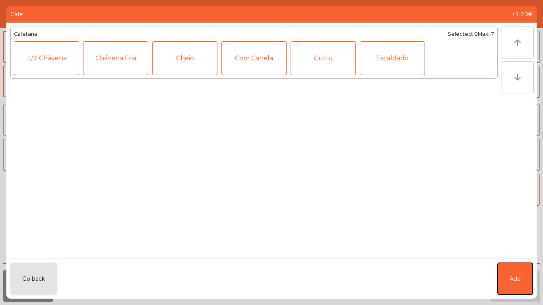
click at [520, 282] on span "Add" at bounding box center [515, 279] width 11 height 8
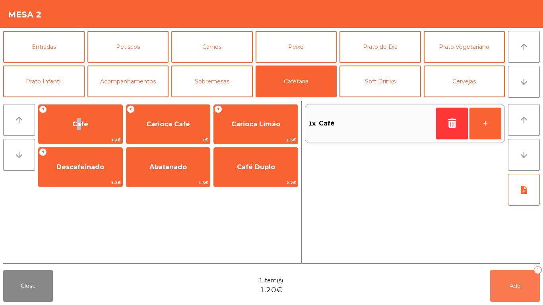
drag, startPoint x: 519, startPoint y: 298, endPoint x: 215, endPoint y: 264, distance: 305.6
click at [517, 298] on button "Add 1" at bounding box center [515, 286] width 50 height 32
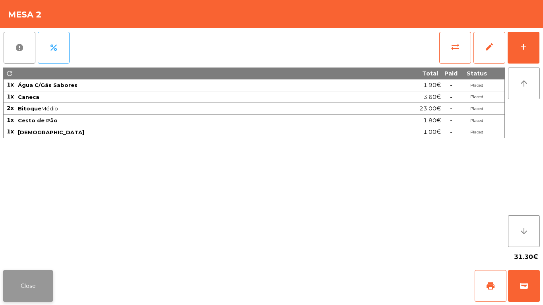
click at [47, 284] on button "Close" at bounding box center [28, 286] width 50 height 32
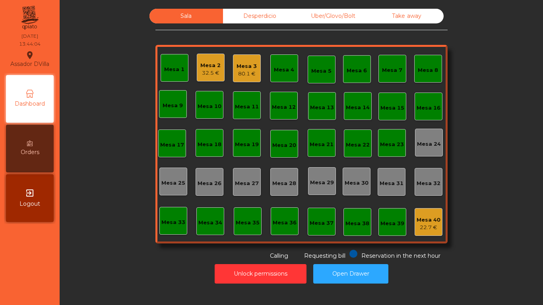
click at [197, 58] on div "Mesa 2 32.5 €" at bounding box center [211, 68] width 28 height 28
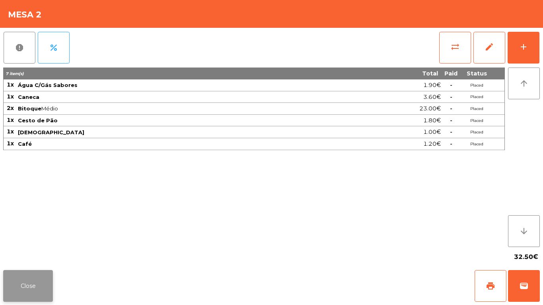
click at [47, 287] on button "Close" at bounding box center [28, 286] width 50 height 32
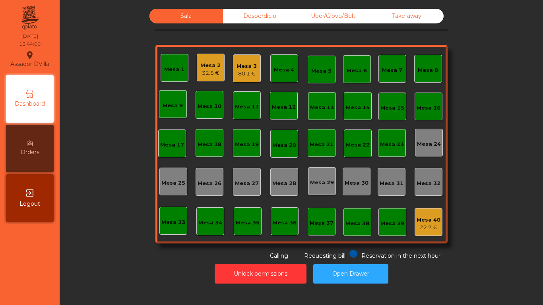
click at [468, 201] on div "Sala Desperdicio Uber/Glovo/Bolt Take away Mesa 1 Mesa 2 32.5 € Mesa 3 80.1 € M…" at bounding box center [301, 135] width 462 height 252
click at [366, 273] on button "Open Drawer" at bounding box center [350, 273] width 75 height 19
click at [201, 71] on div "32.5 €" at bounding box center [210, 73] width 20 height 8
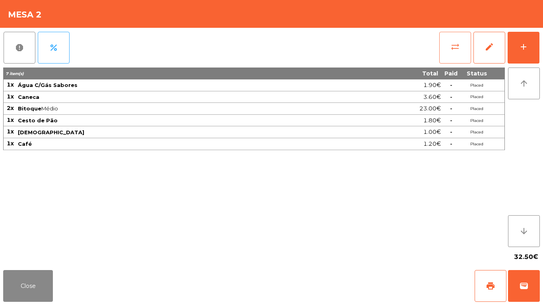
click at [463, 49] on button "sync_alt" at bounding box center [455, 48] width 32 height 32
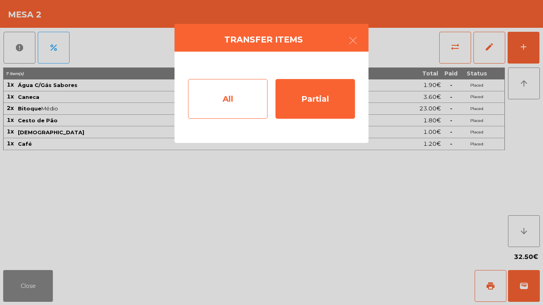
click at [221, 109] on div "All" at bounding box center [227, 99] width 79 height 40
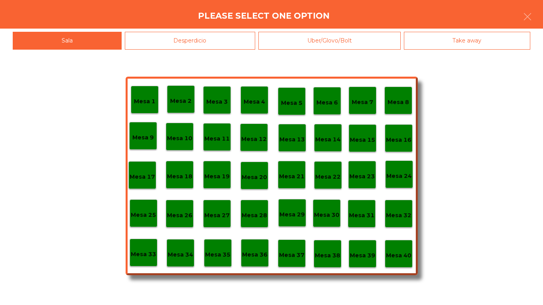
click at [394, 252] on p "Mesa 40" at bounding box center [398, 255] width 25 height 9
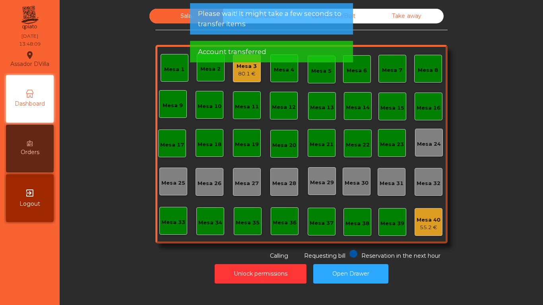
click at [140, 135] on div "Sala Desperdicio Uber/Glovo/Bolt Take away Mesa 1 Mesa 2 Mesa 3 80.1 € [GEOGRAP…" at bounding box center [301, 135] width 462 height 252
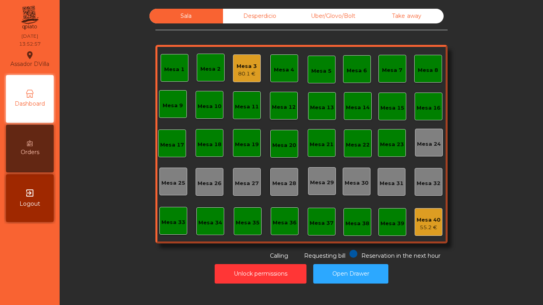
click at [196, 106] on div "Mesa 10" at bounding box center [210, 105] width 28 height 28
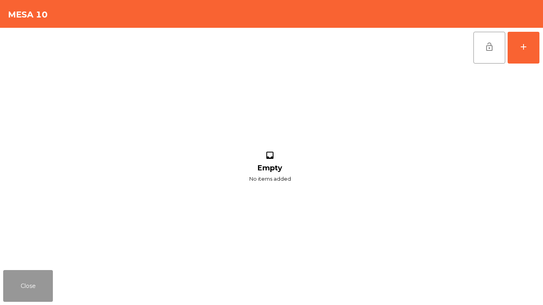
drag, startPoint x: 17, startPoint y: 292, endPoint x: 393, endPoint y: 39, distance: 452.7
click at [49, 257] on app-table-orders "Mesa 10 lock_open add inbox Empty No items added Close" at bounding box center [271, 152] width 543 height 305
click at [21, 286] on button "Close" at bounding box center [28, 286] width 50 height 32
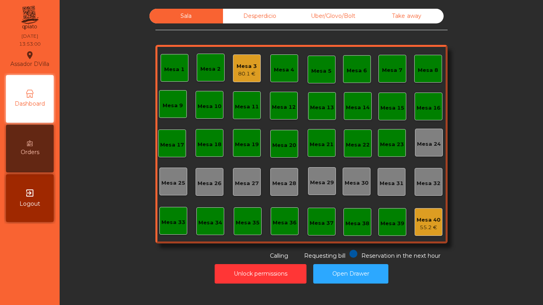
click at [340, 20] on div "Uber/Glovo/Bolt" at bounding box center [334, 16] width 74 height 15
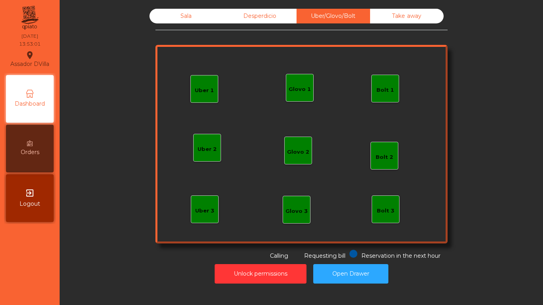
click at [382, 89] on div "Bolt 1" at bounding box center [384, 90] width 17 height 8
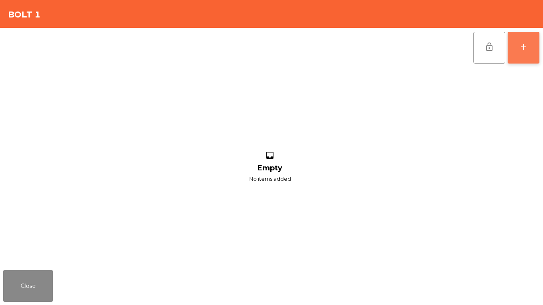
click at [526, 53] on button "add" at bounding box center [524, 48] width 32 height 32
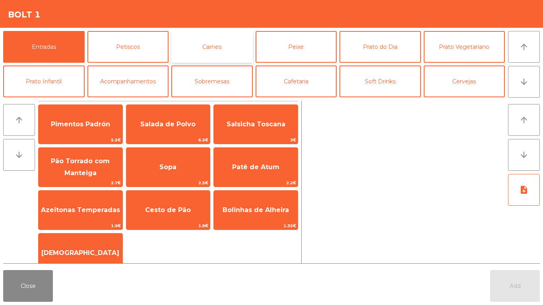
click at [248, 42] on button "Carnes" at bounding box center [211, 47] width 81 height 32
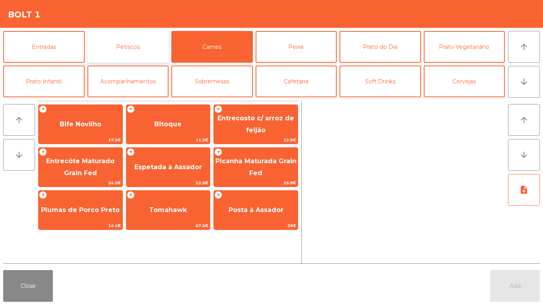
click at [134, 44] on button "Petiscos" at bounding box center [127, 47] width 81 height 32
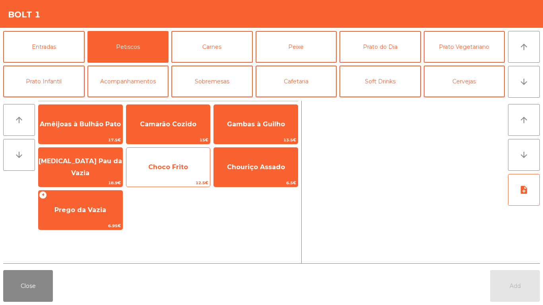
click at [193, 174] on span "Choco Frito" at bounding box center [168, 167] width 84 height 21
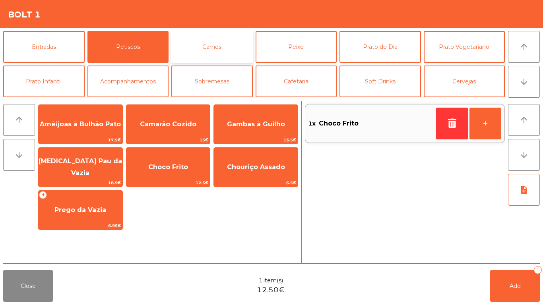
click at [223, 38] on button "Carnes" at bounding box center [211, 47] width 81 height 32
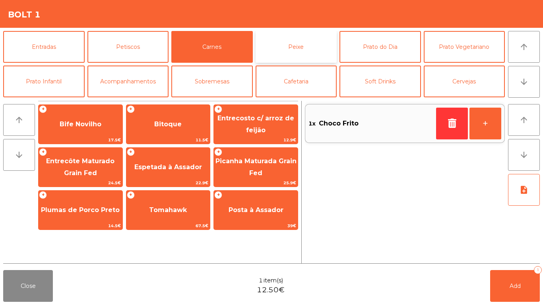
click at [293, 41] on button "Peixe" at bounding box center [296, 47] width 81 height 32
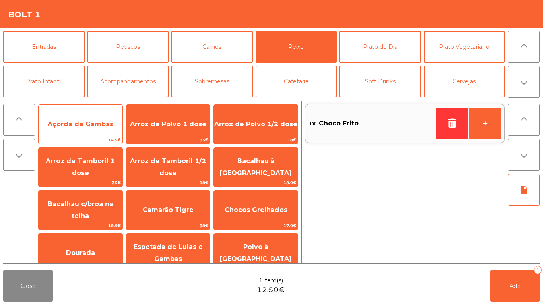
click at [114, 132] on span "Açorda de Gambas" at bounding box center [81, 124] width 84 height 21
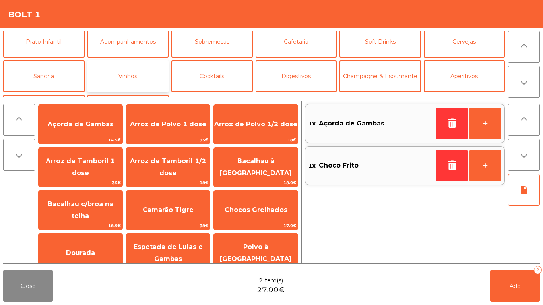
drag, startPoint x: 117, startPoint y: 77, endPoint x: 131, endPoint y: 75, distance: 14.4
click at [118, 77] on button "Vinhos" at bounding box center [127, 76] width 81 height 32
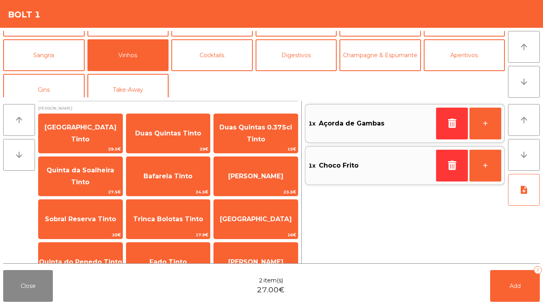
scroll to position [69, 0]
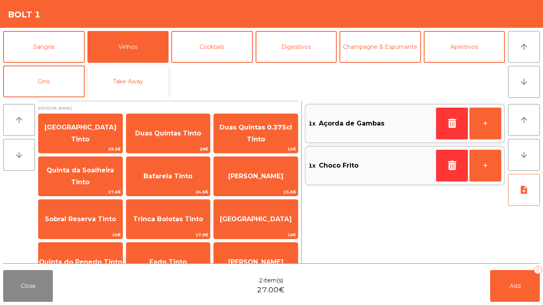
click at [145, 77] on button "Take-Away" at bounding box center [127, 82] width 81 height 32
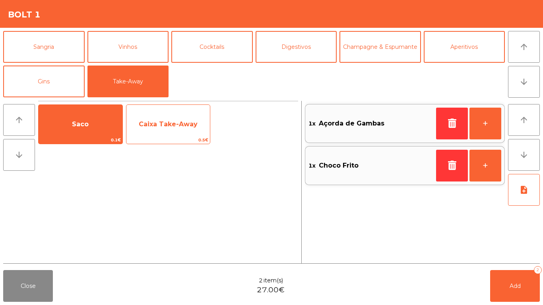
click at [147, 124] on span "Caixa Take-Away" at bounding box center [168, 124] width 59 height 8
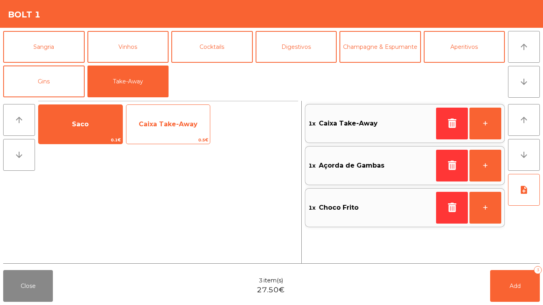
click at [137, 124] on span "Caixa Take-Away" at bounding box center [168, 124] width 84 height 21
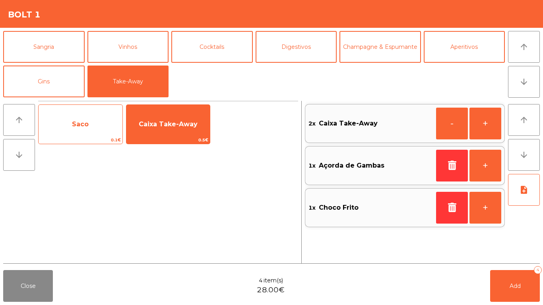
click at [101, 118] on span "Saco" at bounding box center [81, 124] width 84 height 21
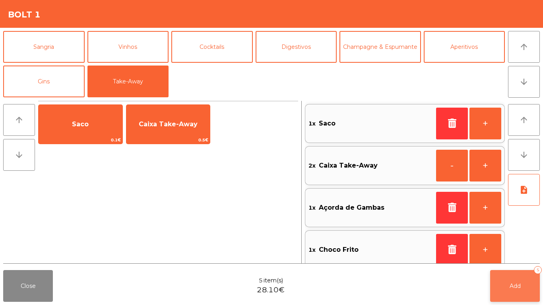
click at [536, 271] on div "5" at bounding box center [538, 270] width 8 height 8
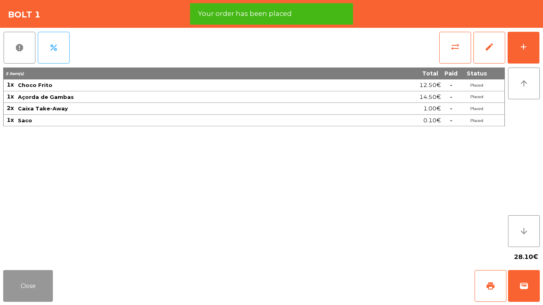
drag, startPoint x: 27, startPoint y: 279, endPoint x: 100, endPoint y: 264, distance: 74.8
click at [27, 278] on button "Close" at bounding box center [28, 286] width 50 height 32
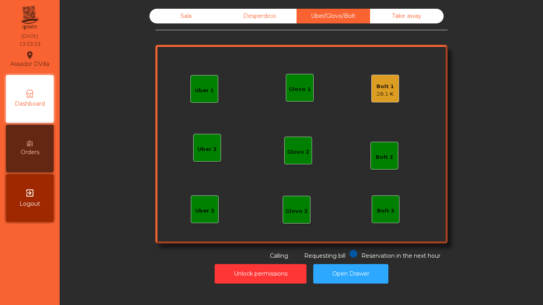
click at [225, 263] on div "Unlock permissions Open Drawer" at bounding box center [301, 273] width 462 height 27
click at [230, 268] on button "Unlock permissions" at bounding box center [261, 273] width 92 height 19
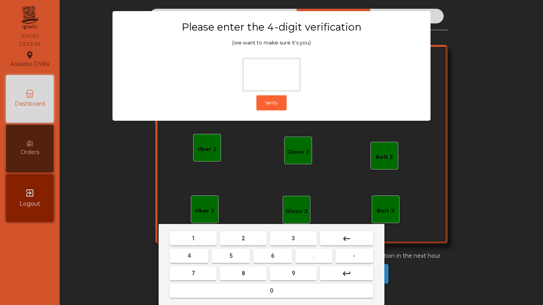
click at [239, 241] on button "2" at bounding box center [243, 238] width 47 height 14
drag, startPoint x: 192, startPoint y: 254, endPoint x: 289, endPoint y: 250, distance: 97.9
click at [199, 253] on button "4" at bounding box center [189, 256] width 39 height 14
drag, startPoint x: 277, startPoint y: 255, endPoint x: 290, endPoint y: 265, distance: 15.6
click at [277, 256] on button "6" at bounding box center [272, 256] width 39 height 14
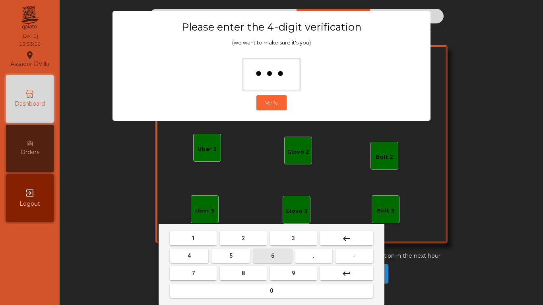
click at [291, 266] on button "9" at bounding box center [293, 273] width 47 height 14
type input "****"
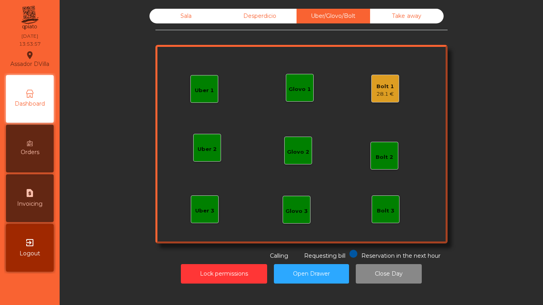
click at [384, 89] on div "Bolt 1" at bounding box center [384, 87] width 17 height 8
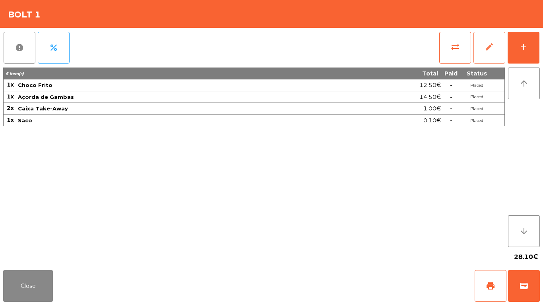
click at [491, 49] on span "edit" at bounding box center [490, 47] width 10 height 10
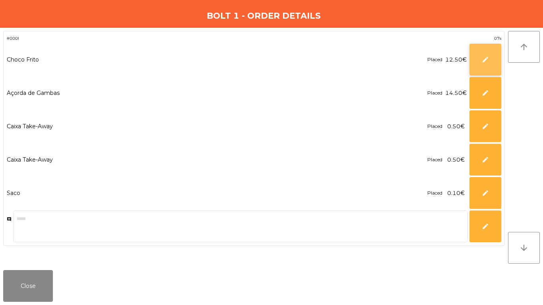
click at [473, 52] on button "edit" at bounding box center [485, 60] width 32 height 32
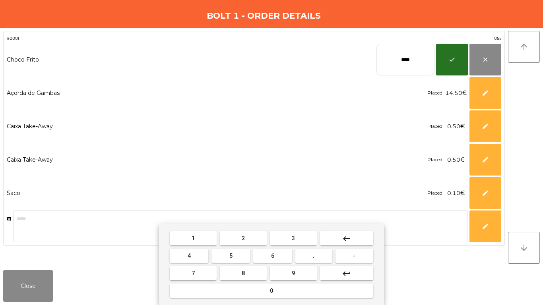
click at [403, 59] on input "****" at bounding box center [405, 60] width 58 height 32
click at [404, 59] on input "****" at bounding box center [405, 60] width 58 height 32
type input "**"
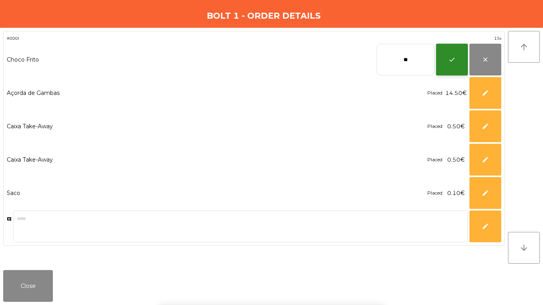
click at [444, 51] on button "check" at bounding box center [452, 60] width 32 height 32
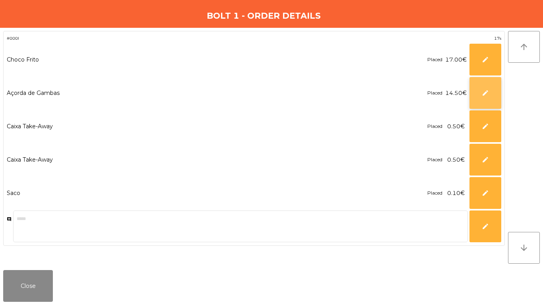
click at [479, 98] on button "edit" at bounding box center [485, 93] width 32 height 32
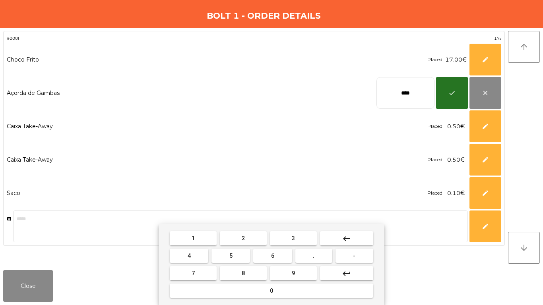
click at [405, 91] on input "****" at bounding box center [405, 93] width 58 height 32
type input "*****"
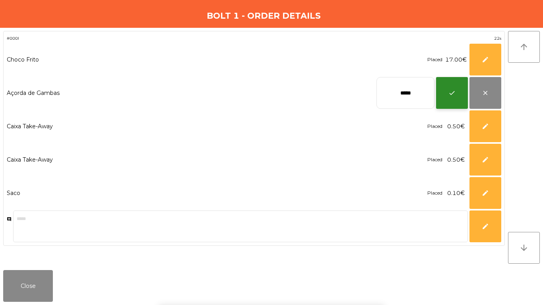
click at [444, 89] on button "check" at bounding box center [452, 93] width 32 height 32
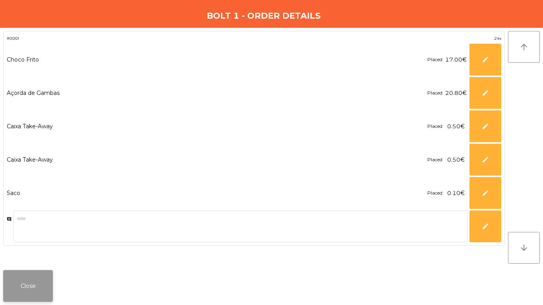
click at [47, 280] on button "Close" at bounding box center [28, 286] width 50 height 32
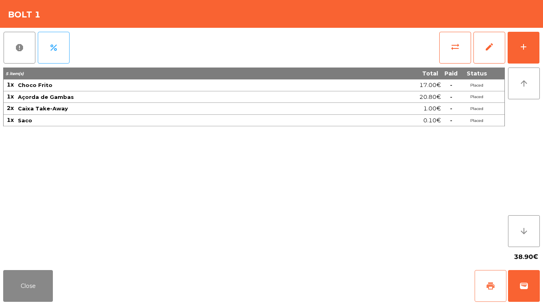
click at [492, 279] on button "print" at bounding box center [491, 286] width 32 height 32
click at [528, 290] on span "wallet" at bounding box center [524, 286] width 10 height 10
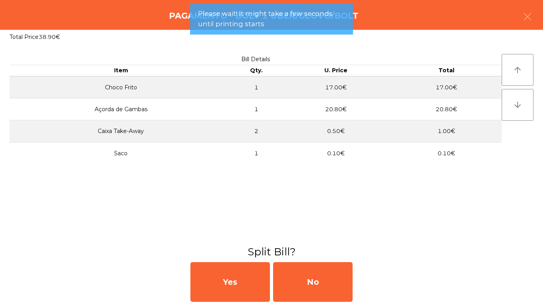
click at [355, 278] on div "Yes No" at bounding box center [271, 282] width 543 height 46
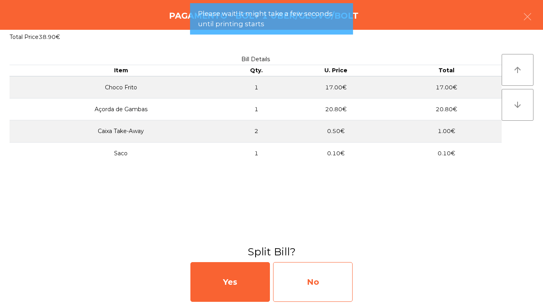
click at [328, 281] on div "No" at bounding box center [312, 282] width 79 height 40
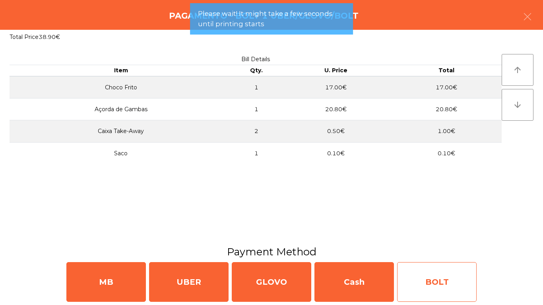
click at [420, 282] on div "BOLT" at bounding box center [436, 282] width 79 height 40
select select "**"
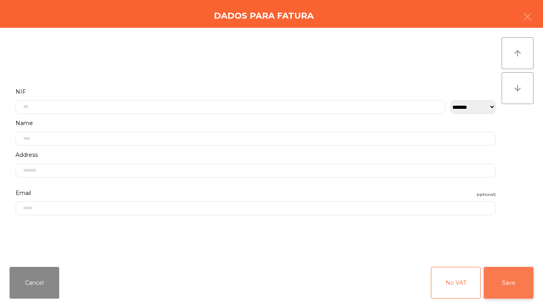
click at [489, 276] on button "Save" at bounding box center [509, 283] width 50 height 32
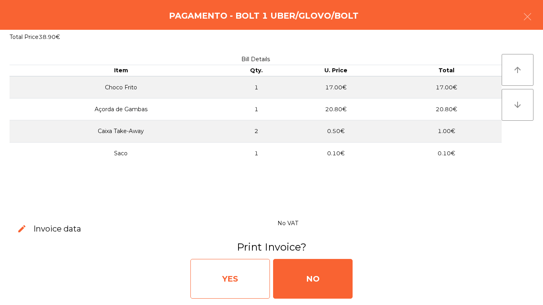
click at [243, 286] on div "YES" at bounding box center [229, 279] width 79 height 40
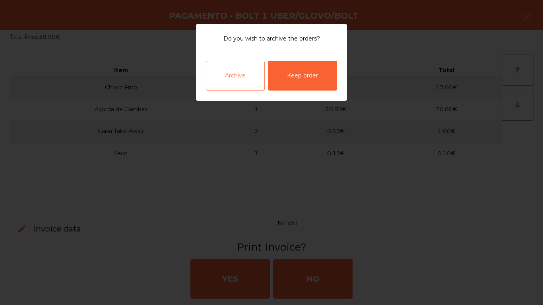
click at [237, 63] on div "Archive" at bounding box center [235, 76] width 59 height 30
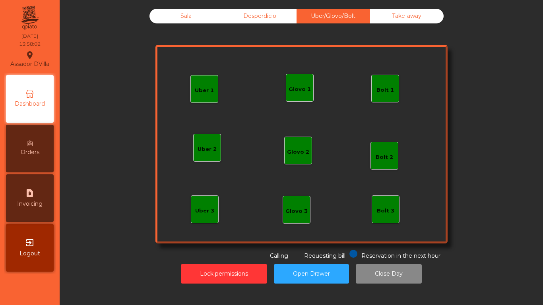
click at [307, 87] on div "Glovo 1" at bounding box center [300, 88] width 28 height 28
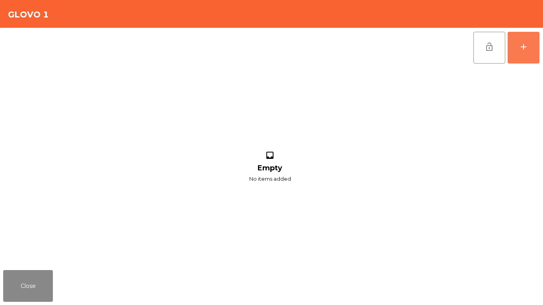
drag, startPoint x: 527, startPoint y: 50, endPoint x: 271, endPoint y: 34, distance: 255.7
click at [526, 50] on div "add" at bounding box center [524, 47] width 10 height 10
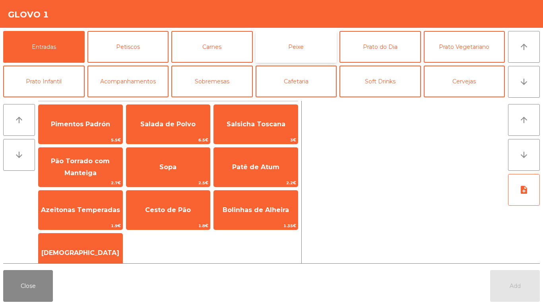
click at [306, 49] on button "Peixe" at bounding box center [296, 47] width 81 height 32
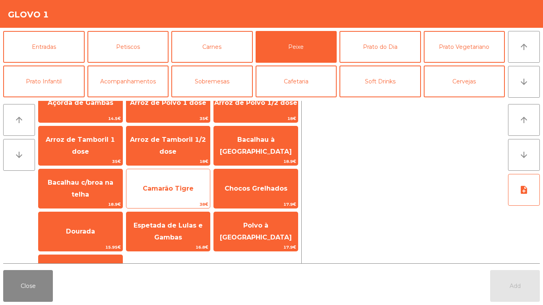
scroll to position [56, 0]
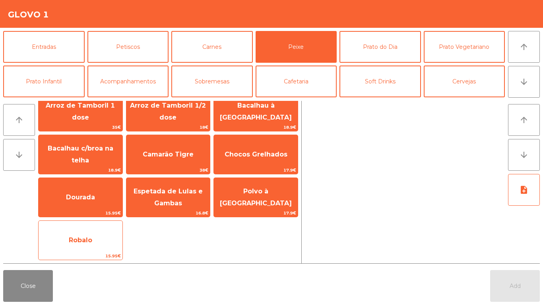
click at [85, 248] on span "Robalo" at bounding box center [81, 240] width 84 height 21
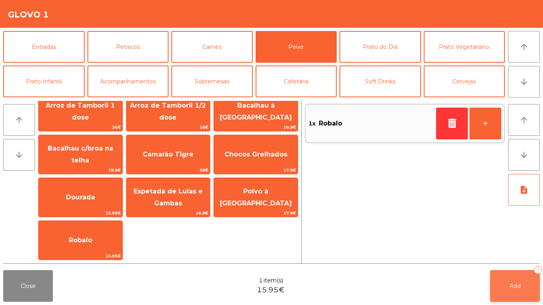
click at [507, 285] on button "Add 1" at bounding box center [515, 286] width 50 height 32
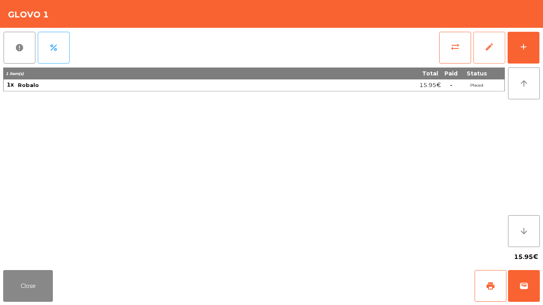
click at [489, 53] on button "edit" at bounding box center [489, 48] width 32 height 32
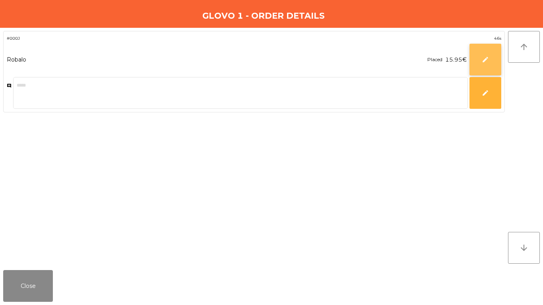
click at [478, 51] on button "edit" at bounding box center [485, 60] width 32 height 32
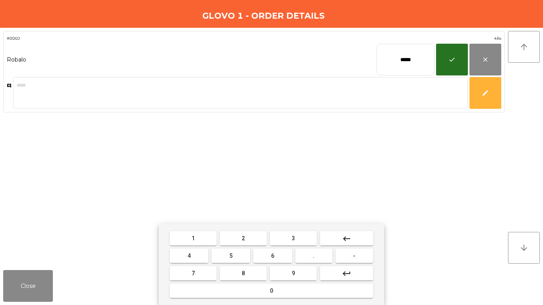
click at [414, 66] on input "*****" at bounding box center [405, 60] width 58 height 32
type input "*****"
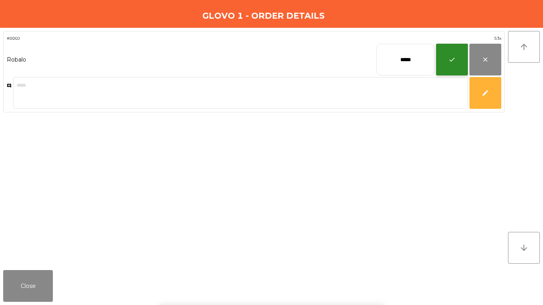
click at [443, 63] on button "check" at bounding box center [452, 60] width 32 height 32
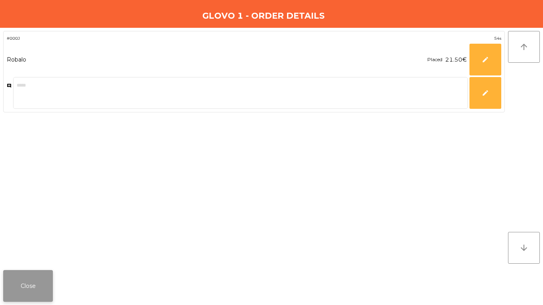
click at [16, 278] on button "Close" at bounding box center [28, 286] width 50 height 32
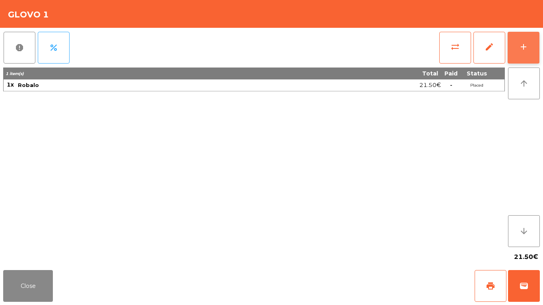
click at [532, 49] on button "add" at bounding box center [524, 48] width 32 height 32
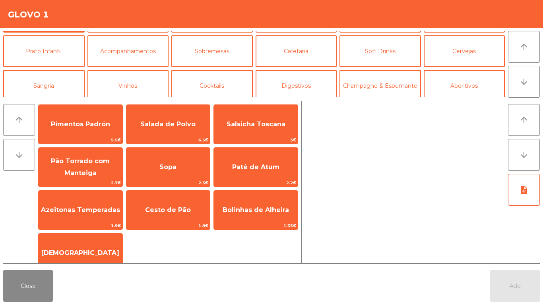
scroll to position [69, 0]
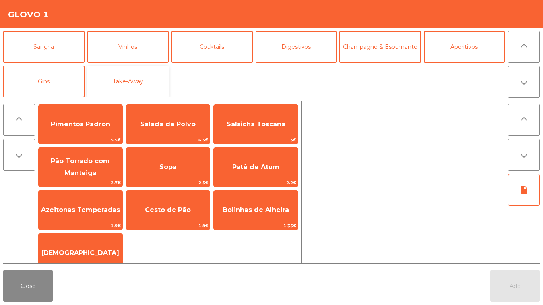
click at [153, 76] on button "Take-Away" at bounding box center [127, 82] width 81 height 32
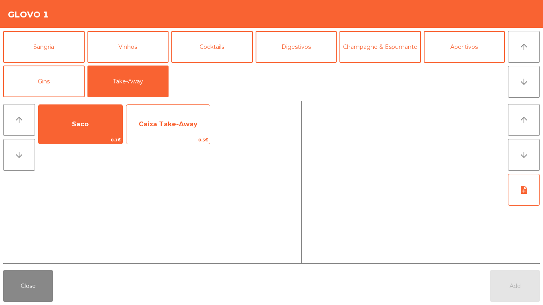
drag, startPoint x: 103, startPoint y: 121, endPoint x: 182, endPoint y: 121, distance: 79.9
click at [112, 121] on span "Saco" at bounding box center [81, 124] width 84 height 21
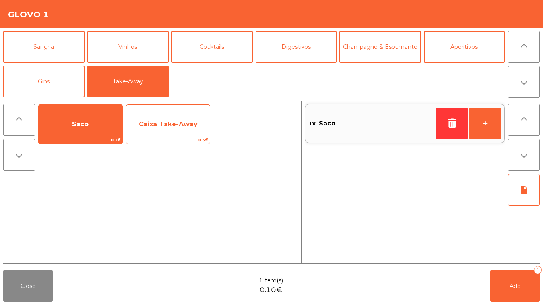
click at [183, 121] on span "Caixa Take-Away" at bounding box center [168, 124] width 59 height 8
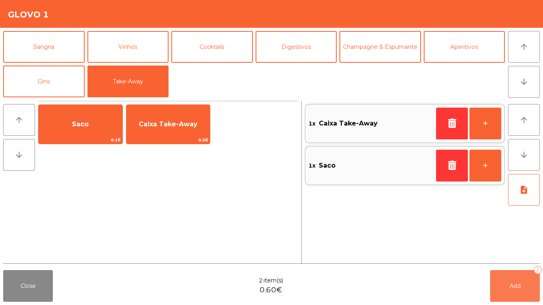
drag, startPoint x: 521, startPoint y: 284, endPoint x: 543, endPoint y: 94, distance: 191.2
click at [521, 279] on button "Add 2" at bounding box center [515, 286] width 50 height 32
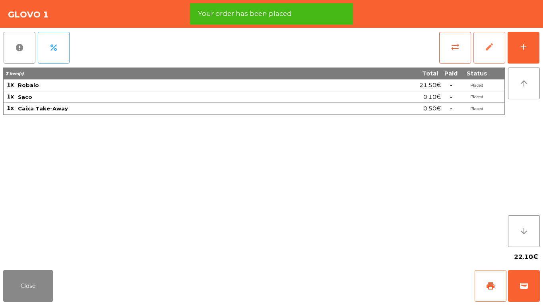
click at [490, 47] on span "edit" at bounding box center [490, 47] width 10 height 10
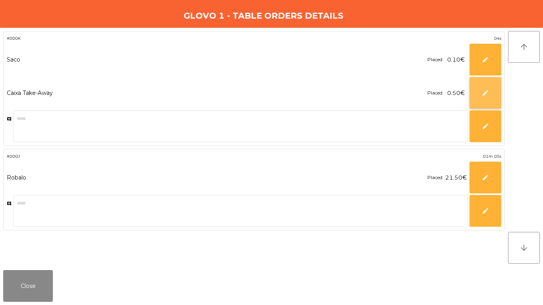
click at [481, 91] on button "edit" at bounding box center [485, 93] width 32 height 32
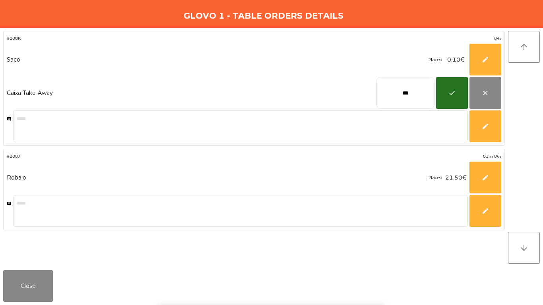
click at [404, 88] on input "***" at bounding box center [405, 93] width 58 height 32
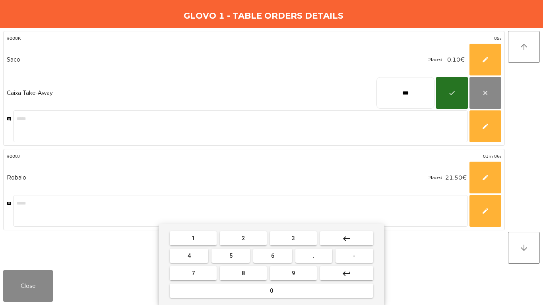
click at [405, 88] on input "***" at bounding box center [405, 93] width 58 height 32
type input "****"
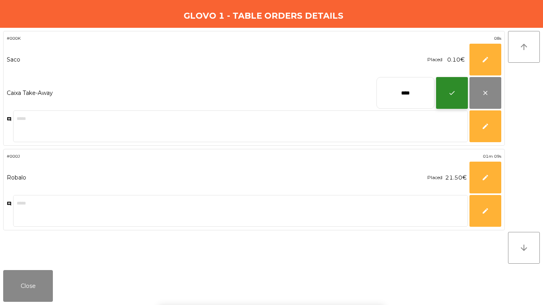
click at [442, 99] on button "check" at bounding box center [452, 93] width 32 height 32
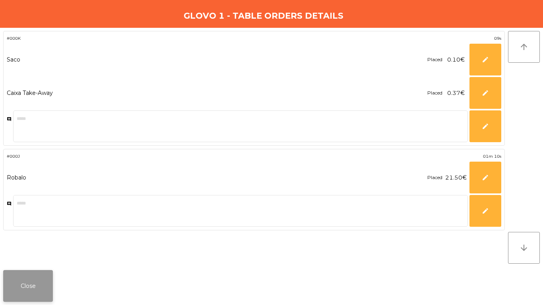
click at [47, 284] on button "Close" at bounding box center [28, 286] width 50 height 32
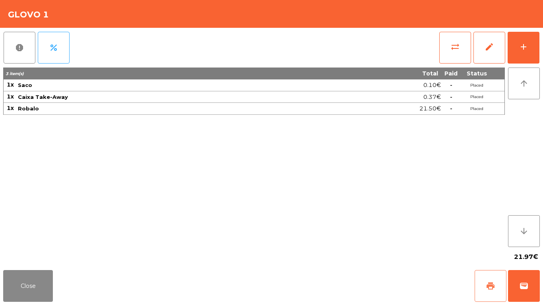
drag, startPoint x: 489, startPoint y: 287, endPoint x: 496, endPoint y: 286, distance: 6.8
click at [489, 287] on span "print" at bounding box center [491, 286] width 10 height 10
click at [529, 282] on button "wallet" at bounding box center [524, 286] width 32 height 32
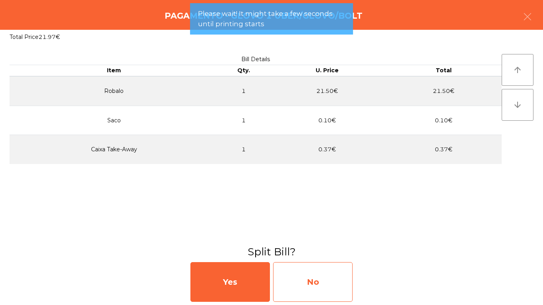
click at [324, 278] on div "No" at bounding box center [312, 282] width 79 height 40
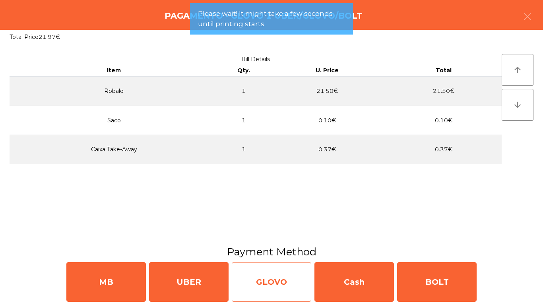
click at [273, 283] on div "GLOVO" at bounding box center [271, 282] width 79 height 40
select select "**"
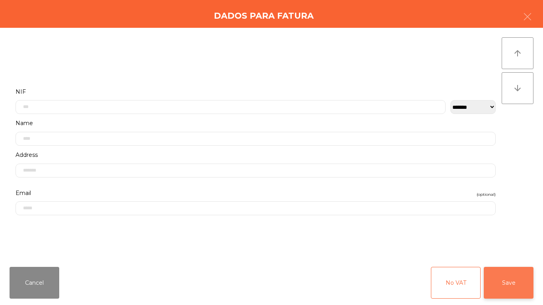
click at [509, 295] on button "Save" at bounding box center [509, 283] width 50 height 32
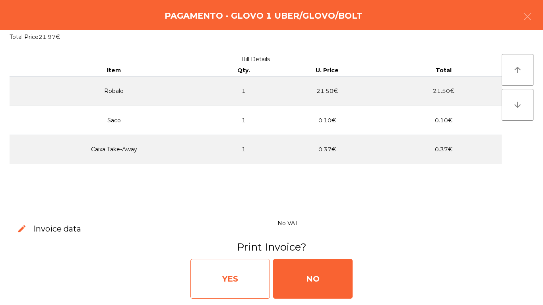
click at [215, 268] on div "YES" at bounding box center [229, 279] width 79 height 40
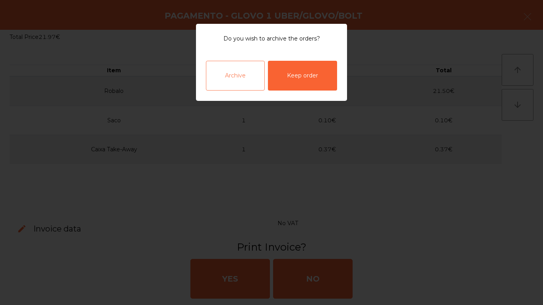
click at [254, 80] on div "Archive" at bounding box center [235, 76] width 59 height 30
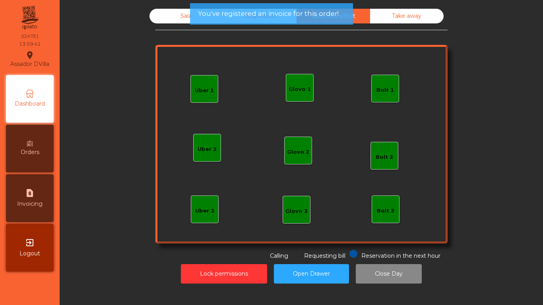
click at [167, 17] on div "Sala" at bounding box center [186, 16] width 74 height 15
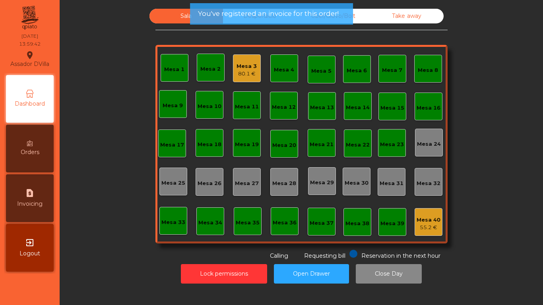
click at [251, 73] on div "80.1 €" at bounding box center [246, 74] width 20 height 8
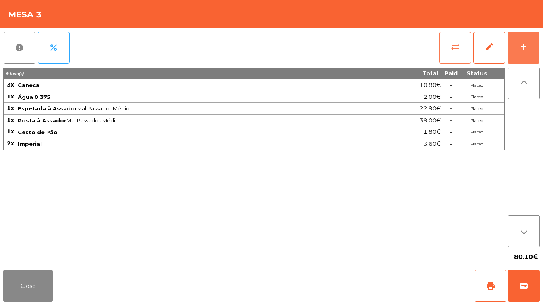
drag, startPoint x: 512, startPoint y: 41, endPoint x: 467, endPoint y: 62, distance: 49.1
click at [512, 41] on button "add" at bounding box center [524, 48] width 32 height 32
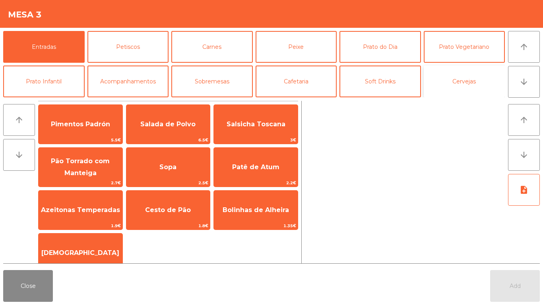
click at [438, 79] on button "Cervejas" at bounding box center [464, 82] width 81 height 32
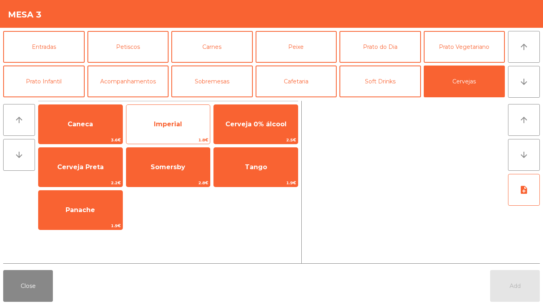
click at [186, 124] on span "Imperial" at bounding box center [168, 124] width 84 height 21
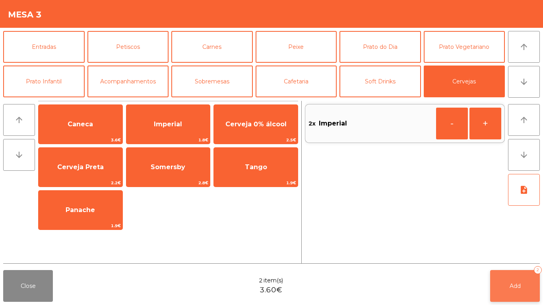
click at [508, 280] on button "Add 2" at bounding box center [515, 286] width 50 height 32
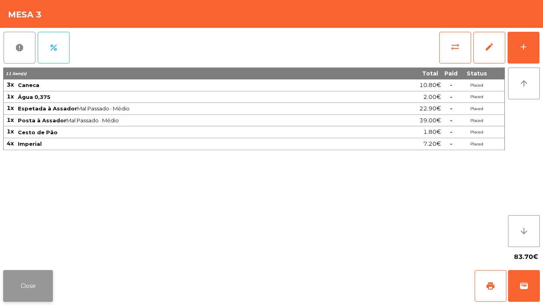
click at [23, 275] on button "Close" at bounding box center [28, 286] width 50 height 32
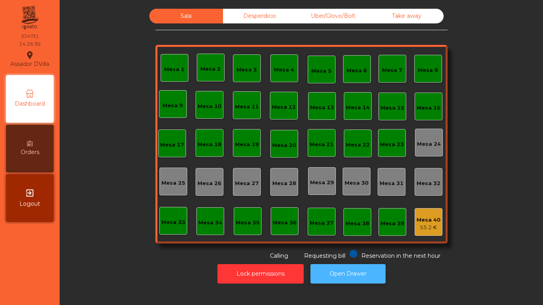
click at [343, 264] on button "Open Drawer" at bounding box center [347, 273] width 75 height 19
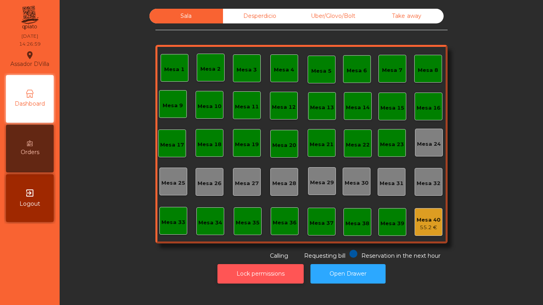
click at [260, 273] on button "Lock permissions" at bounding box center [260, 273] width 86 height 19
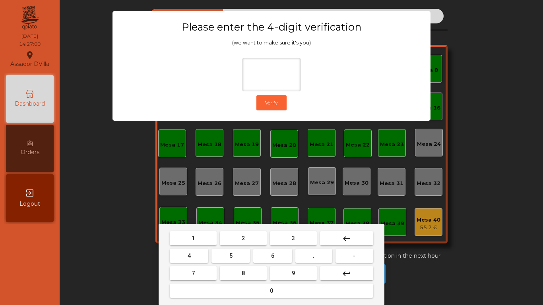
click at [243, 238] on span "2" at bounding box center [243, 238] width 3 height 6
click at [189, 254] on span "4" at bounding box center [189, 256] width 3 height 6
click at [277, 254] on button "6" at bounding box center [272, 256] width 39 height 14
click at [293, 273] on span "9" at bounding box center [293, 273] width 3 height 6
type input "****"
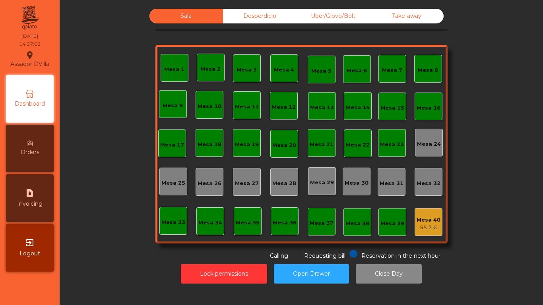
click at [22, 201] on span "Invoicing" at bounding box center [29, 204] width 25 height 8
select select "*"
select select "****"
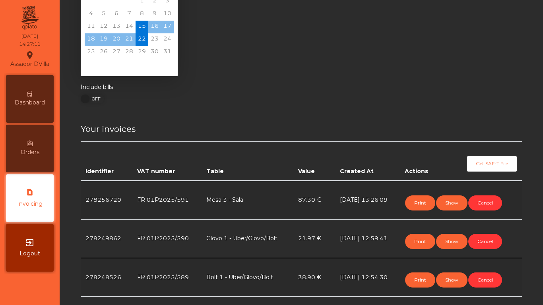
scroll to position [60, 0]
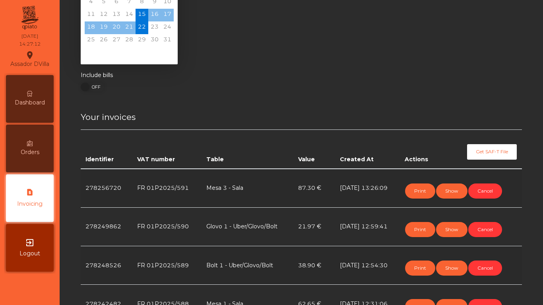
click at [19, 90] on div "Dashboard" at bounding box center [30, 99] width 48 height 48
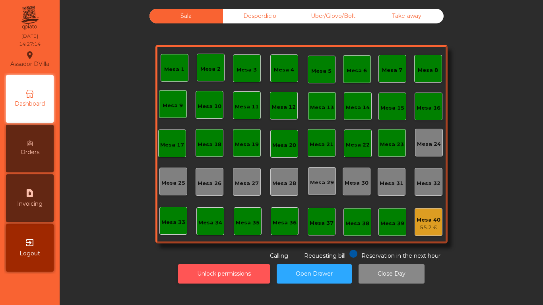
click at [207, 264] on button "Unlock permissions" at bounding box center [224, 273] width 92 height 19
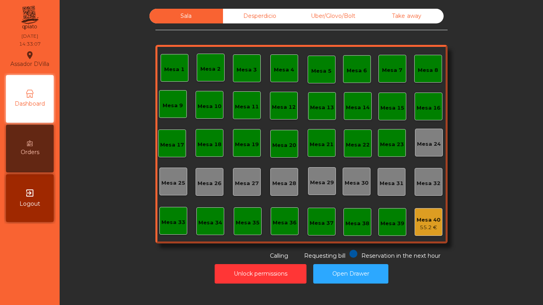
click at [180, 74] on div "Mesa 1" at bounding box center [175, 68] width 28 height 28
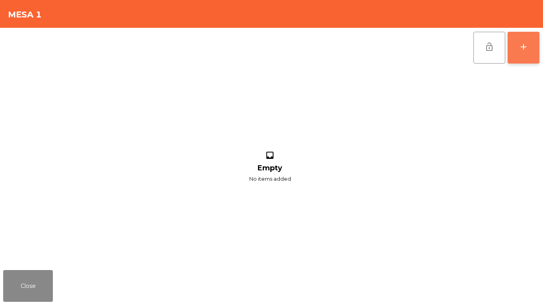
click at [534, 37] on button "add" at bounding box center [524, 48] width 32 height 32
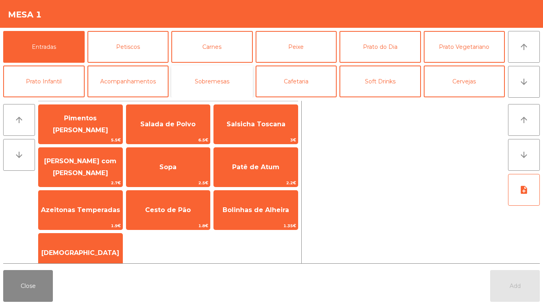
click at [238, 76] on button "Sobremesas" at bounding box center [211, 82] width 81 height 32
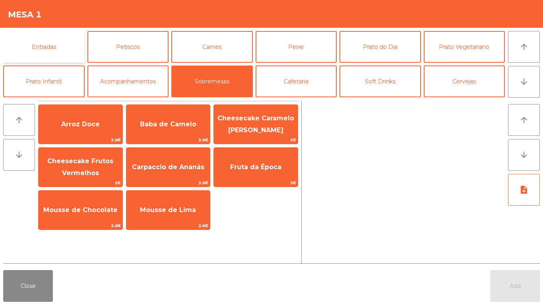
click at [68, 47] on button "Entradas" at bounding box center [43, 47] width 81 height 32
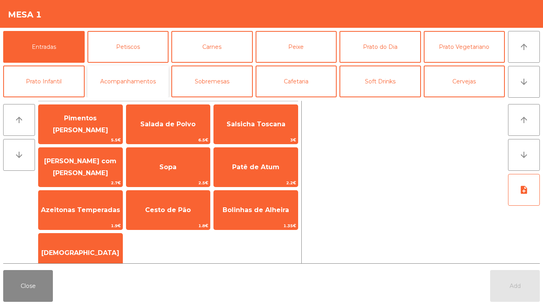
click at [140, 81] on button "Acompanhamentos" at bounding box center [127, 82] width 81 height 32
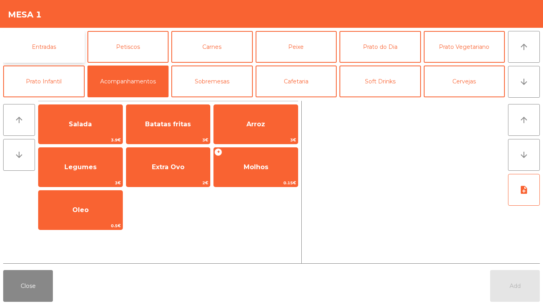
drag, startPoint x: 56, startPoint y: 36, endPoint x: 74, endPoint y: 42, distance: 18.4
click at [56, 37] on button "Entradas" at bounding box center [43, 47] width 81 height 32
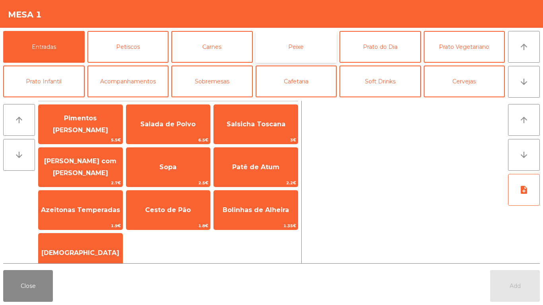
click at [279, 45] on button "Peixe" at bounding box center [296, 47] width 81 height 32
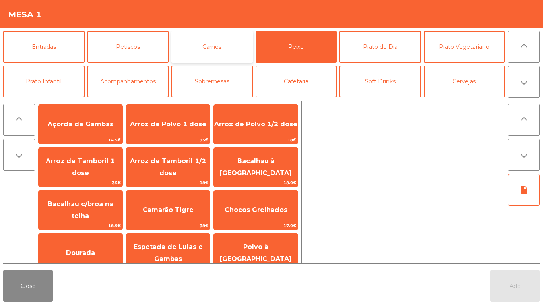
click at [176, 44] on button "Carnes" at bounding box center [211, 47] width 81 height 32
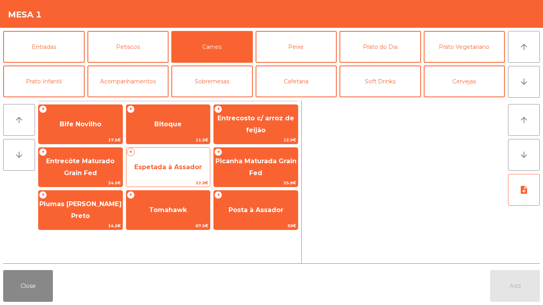
click at [164, 162] on span "Espetada à Assador" at bounding box center [168, 167] width 84 height 21
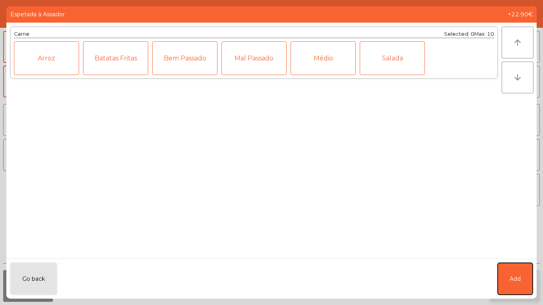
click at [502, 275] on button "Add" at bounding box center [515, 279] width 35 height 32
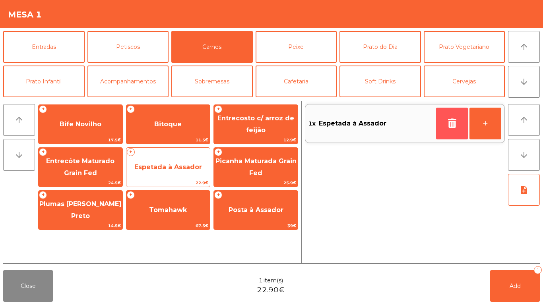
drag, startPoint x: 446, startPoint y: 124, endPoint x: 167, endPoint y: 171, distance: 283.0
click at [438, 129] on button "button" at bounding box center [452, 124] width 32 height 32
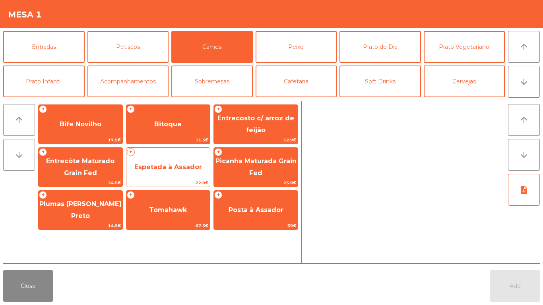
click at [150, 174] on span "Espetada à Assador" at bounding box center [168, 167] width 84 height 21
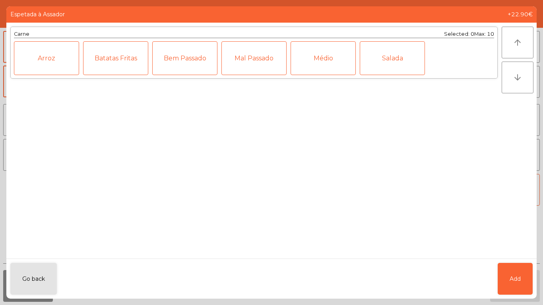
click at [331, 62] on div "Médio" at bounding box center [323, 58] width 65 height 34
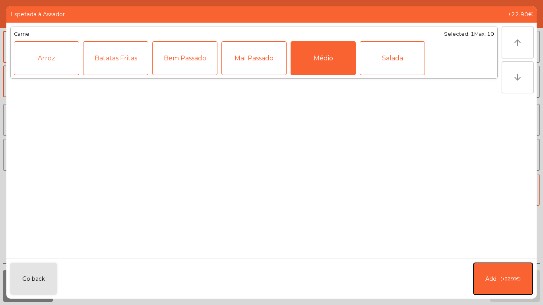
click at [507, 287] on button "Add (+22.90€)" at bounding box center [502, 279] width 59 height 32
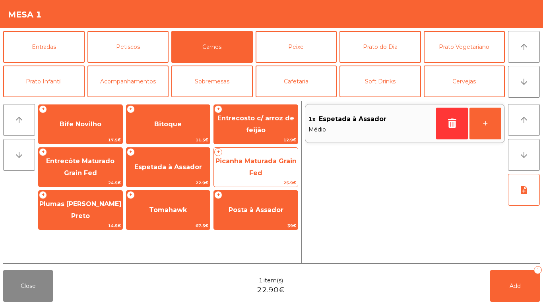
click at [255, 172] on span "Picanha Maturada Grain Fed" at bounding box center [255, 166] width 81 height 19
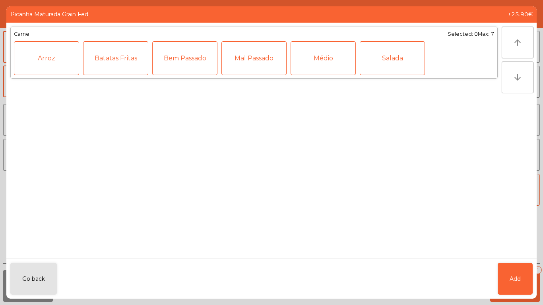
click at [265, 68] on div "Mal Passado" at bounding box center [253, 58] width 65 height 34
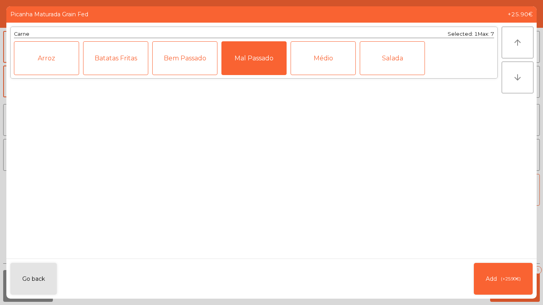
click at [126, 58] on div "Batatas Fritas" at bounding box center [115, 58] width 65 height 34
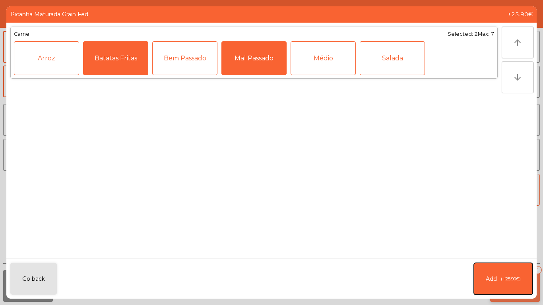
click at [518, 277] on span "(+25.90€)" at bounding box center [511, 279] width 20 height 7
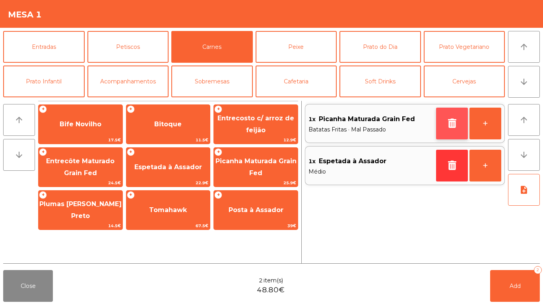
click at [453, 127] on icon "button" at bounding box center [452, 123] width 12 height 10
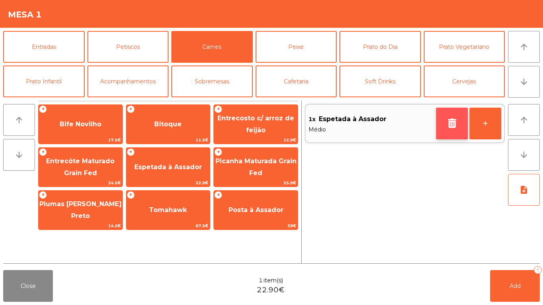
click at [443, 126] on button "button" at bounding box center [452, 124] width 32 height 32
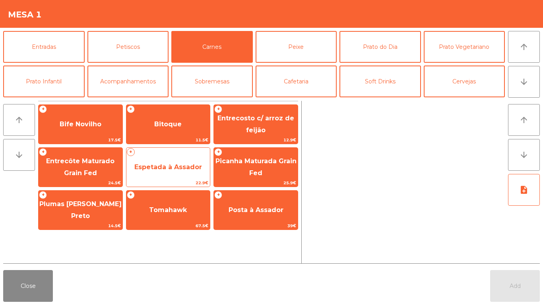
click at [193, 163] on span "Espetada à Assador" at bounding box center [168, 167] width 68 height 8
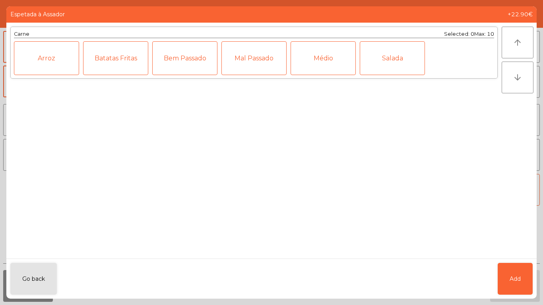
click at [316, 61] on div "Médio" at bounding box center [323, 58] width 65 height 34
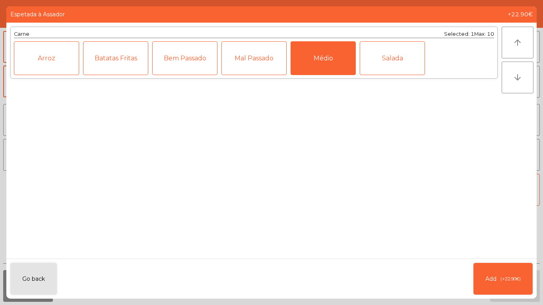
click at [166, 68] on div "Bem Passado" at bounding box center [184, 58] width 65 height 34
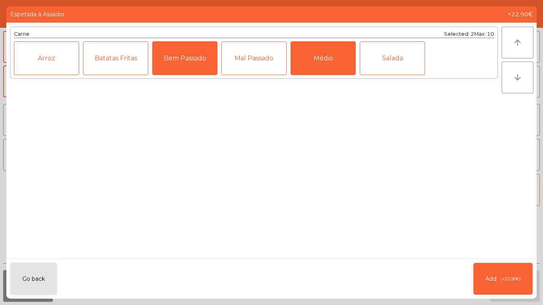
click at [87, 65] on div "Batatas Fritas" at bounding box center [115, 58] width 65 height 34
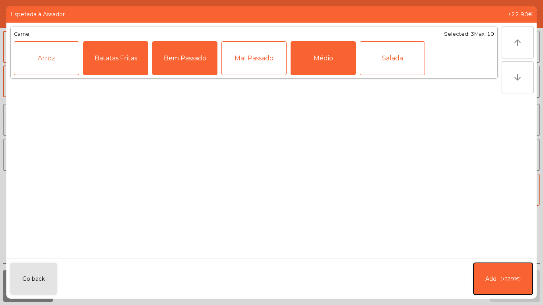
click at [504, 268] on button "Add (+22.90€)" at bounding box center [502, 279] width 59 height 32
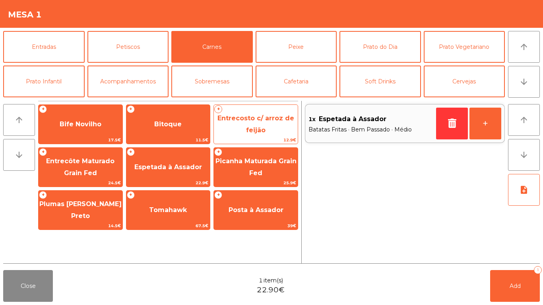
click at [293, 123] on span "Entrecosto c/ arroz de feijão" at bounding box center [256, 125] width 84 height 34
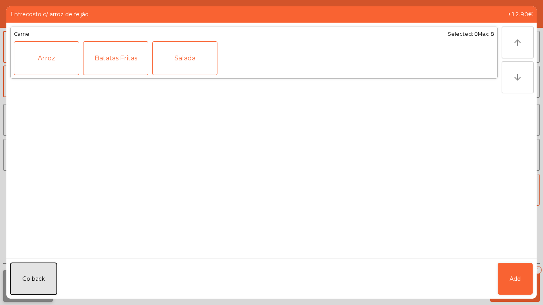
click at [24, 274] on button "Go back" at bounding box center [33, 279] width 47 height 32
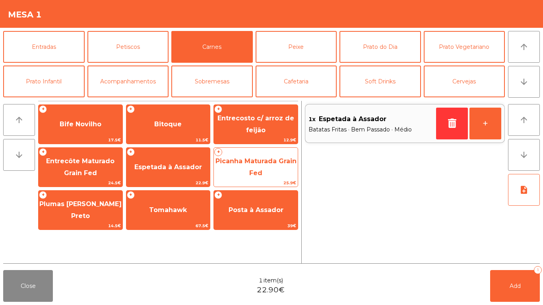
click at [230, 168] on span "Picanha Maturada Grain Fed" at bounding box center [256, 168] width 84 height 34
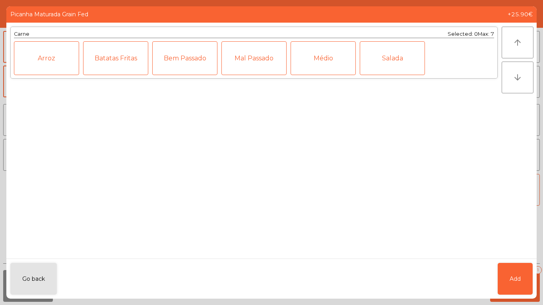
click at [226, 68] on div "Mal Passado" at bounding box center [253, 58] width 65 height 34
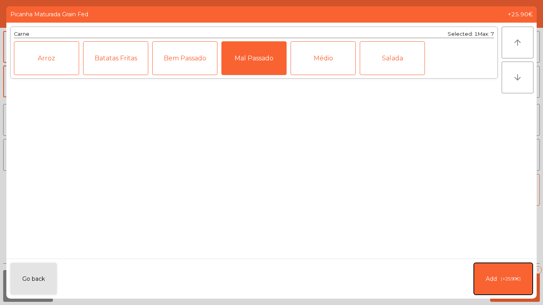
click at [523, 267] on button "Add (+25.90€)" at bounding box center [503, 279] width 59 height 32
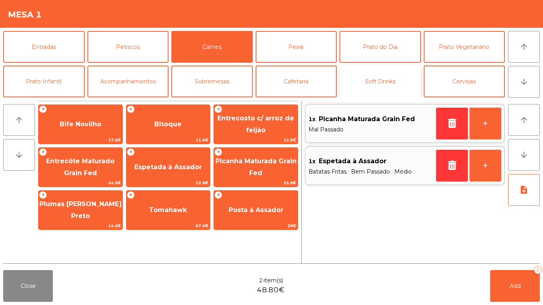
click at [378, 78] on button "Soft Drinks" at bounding box center [379, 82] width 81 height 32
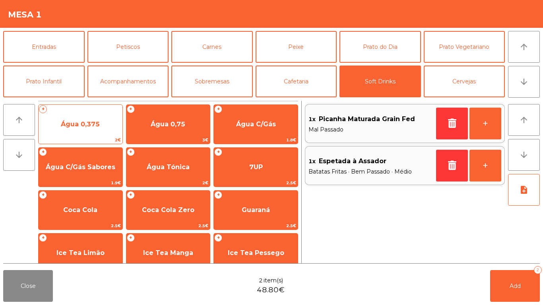
click at [107, 126] on span "Água 0,375" at bounding box center [81, 124] width 84 height 21
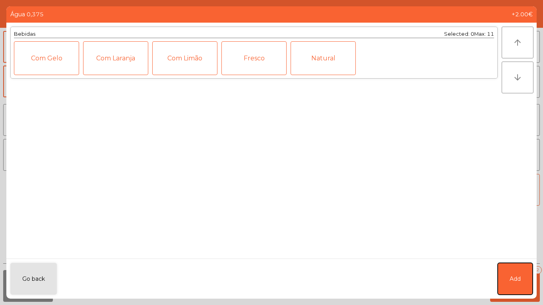
click at [513, 271] on button "Add" at bounding box center [515, 279] width 35 height 32
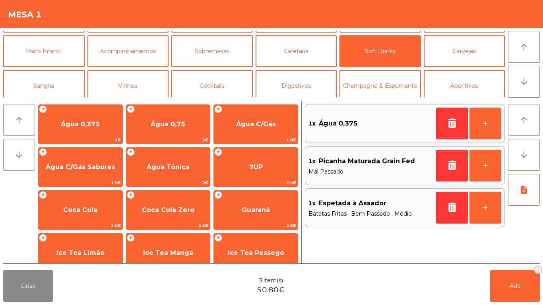
scroll to position [69, 0]
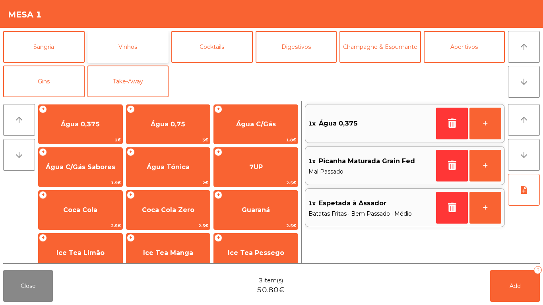
click at [151, 52] on button "Vinhos" at bounding box center [127, 47] width 81 height 32
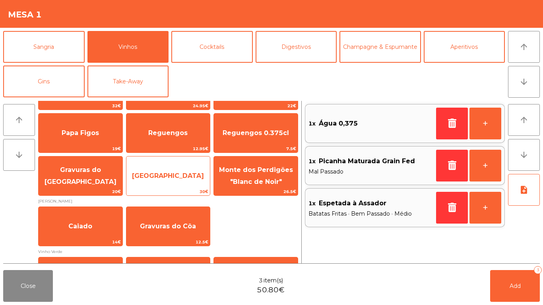
scroll to position [269, 0]
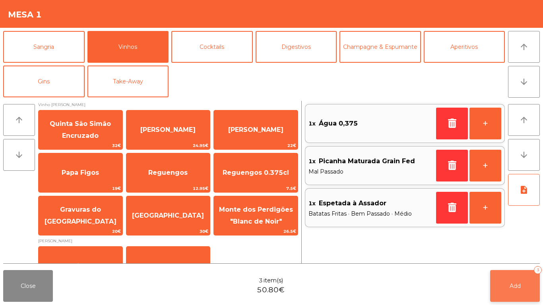
click at [500, 286] on button "Add 3" at bounding box center [515, 286] width 50 height 32
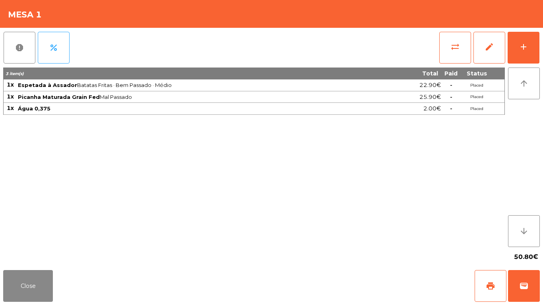
click at [543, 44] on div "report percent sync_alt edit add 3 item(s) Total Paid Status 1x Espetada à Assa…" at bounding box center [271, 147] width 543 height 239
click at [541, 29] on div "report percent sync_alt edit add 3 item(s) Total Paid Status 1x Espetada à Assa…" at bounding box center [271, 147] width 543 height 239
click at [528, 45] on button "add" at bounding box center [524, 48] width 32 height 32
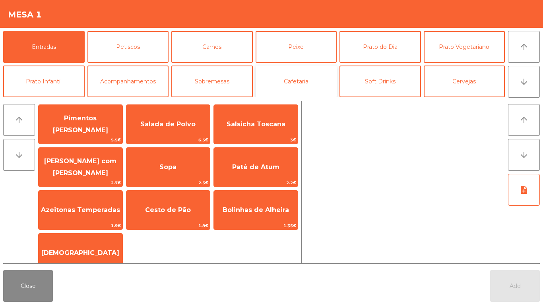
click at [312, 85] on button "Cafetaria" at bounding box center [296, 82] width 81 height 32
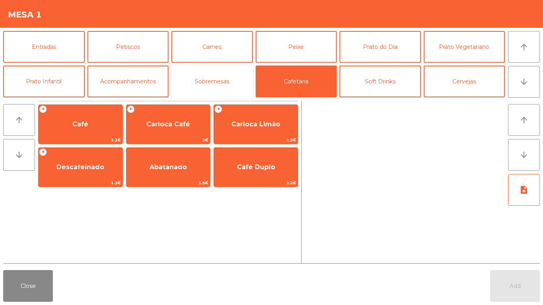
click at [221, 80] on button "Sobremesas" at bounding box center [211, 82] width 81 height 32
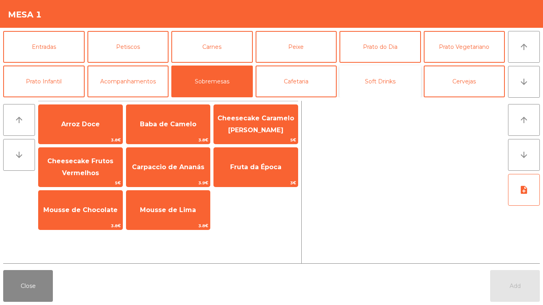
click at [392, 85] on button "Soft Drinks" at bounding box center [379, 82] width 81 height 32
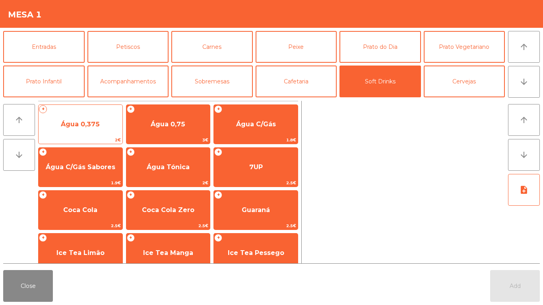
click at [101, 121] on span "Água 0,375" at bounding box center [81, 124] width 84 height 21
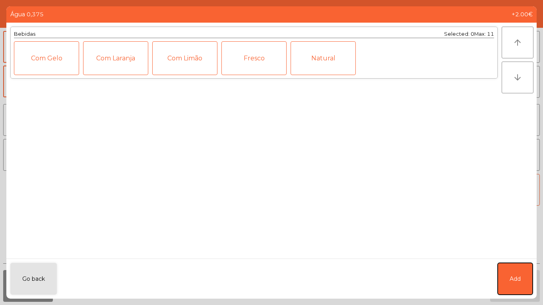
click at [530, 269] on button "Add" at bounding box center [515, 279] width 35 height 32
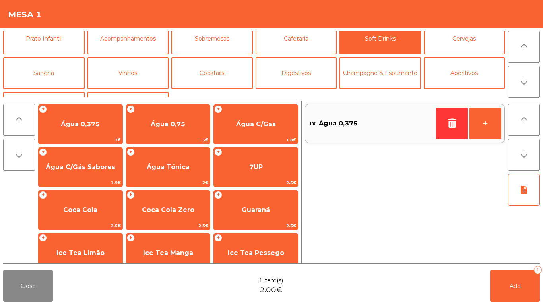
scroll to position [44, 0]
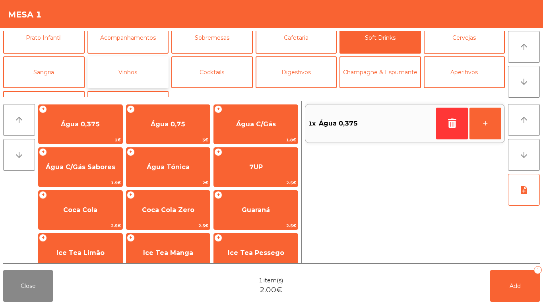
click at [123, 70] on button "Vinhos" at bounding box center [127, 72] width 81 height 32
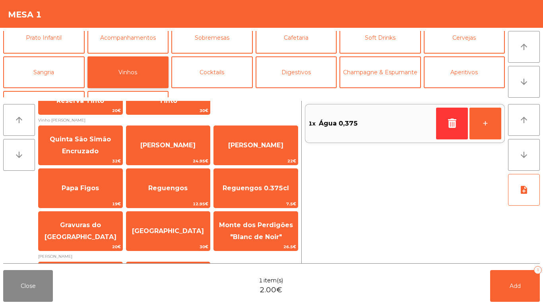
scroll to position [267, 0]
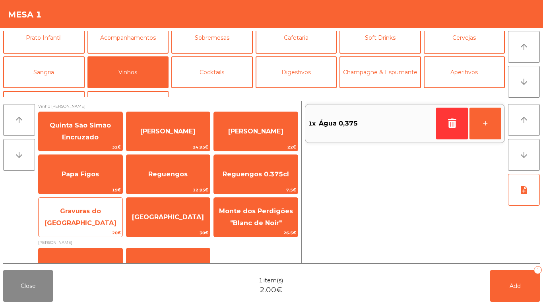
click at [85, 215] on span "Gravuras do [GEOGRAPHIC_DATA]" at bounding box center [81, 216] width 72 height 19
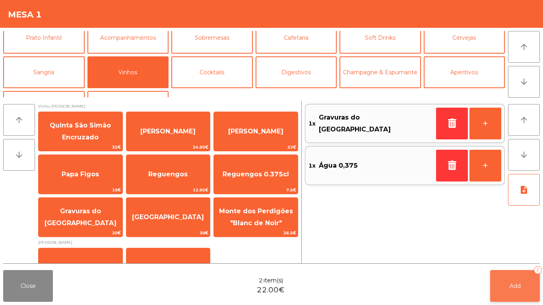
click at [522, 285] on button "Add 2" at bounding box center [515, 286] width 50 height 32
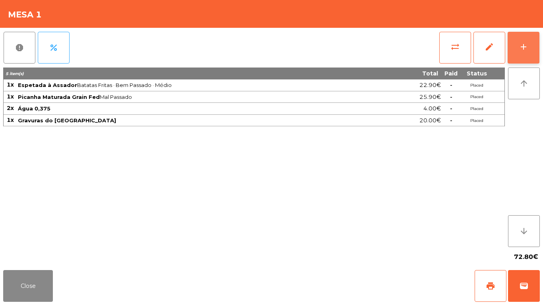
click at [537, 36] on button "add" at bounding box center [524, 48] width 32 height 32
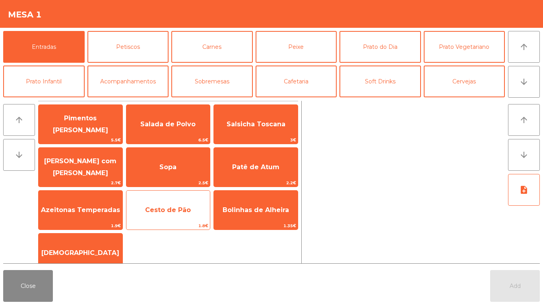
click at [160, 208] on span "Cesto de Pão" at bounding box center [168, 210] width 46 height 8
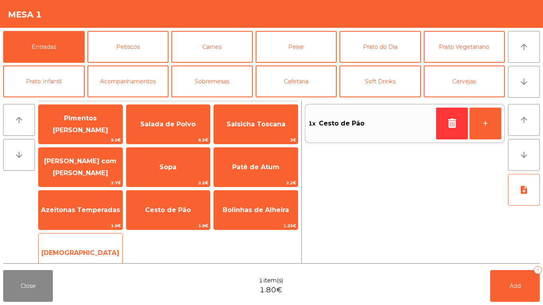
click at [83, 250] on span "[DEMOGRAPHIC_DATA]" at bounding box center [80, 253] width 78 height 8
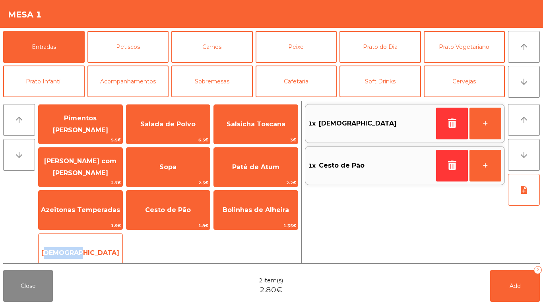
click at [83, 250] on span "[DEMOGRAPHIC_DATA]" at bounding box center [80, 253] width 78 height 8
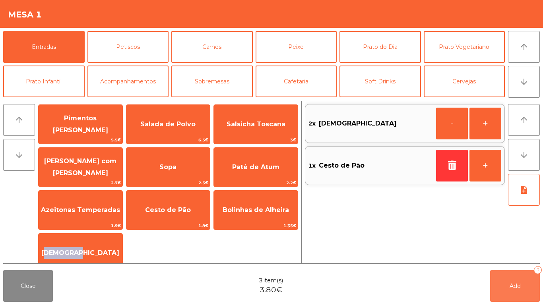
click at [497, 286] on button "Add 3" at bounding box center [515, 286] width 50 height 32
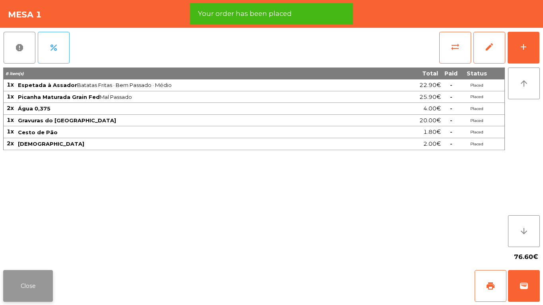
click at [36, 288] on button "Close" at bounding box center [28, 286] width 50 height 32
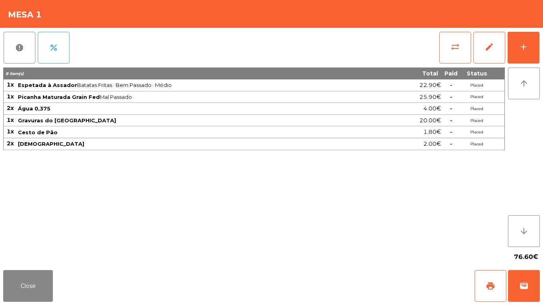
drag, startPoint x: 159, startPoint y: 70, endPoint x: 165, endPoint y: 74, distance: 7.0
click at [159, 71] on div "8 item(s)" at bounding box center [196, 74] width 384 height 8
click at [527, 45] on div "add" at bounding box center [524, 47] width 10 height 10
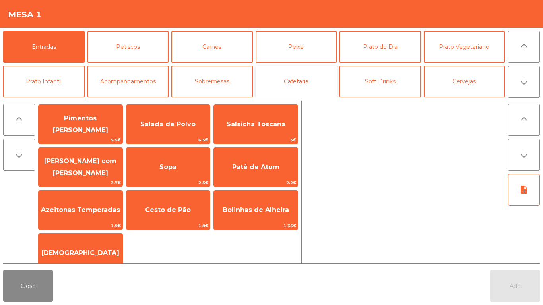
click at [323, 81] on button "Cafetaria" at bounding box center [296, 82] width 81 height 32
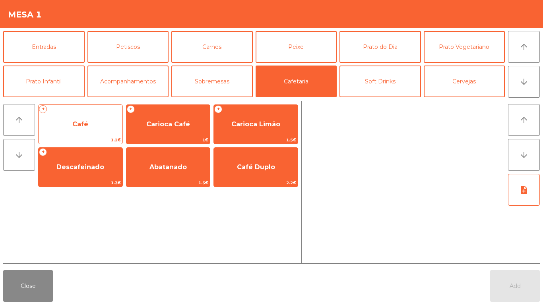
click at [105, 127] on span "Café" at bounding box center [81, 124] width 84 height 21
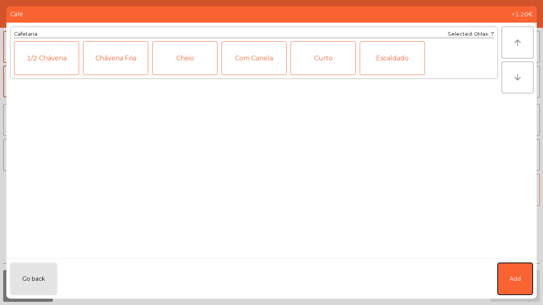
click at [516, 269] on button "Add" at bounding box center [515, 279] width 35 height 32
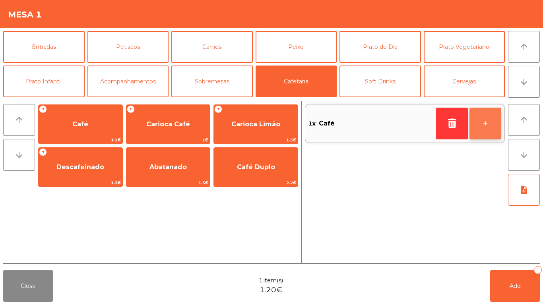
click at [500, 127] on button "+" at bounding box center [485, 124] width 32 height 32
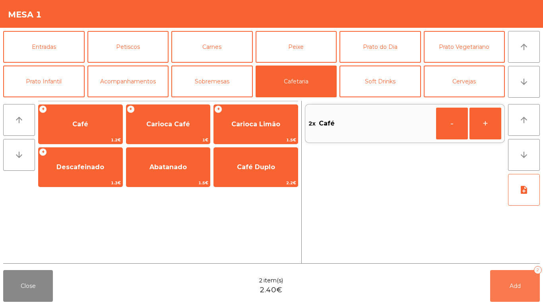
drag, startPoint x: 535, startPoint y: 299, endPoint x: 528, endPoint y: 295, distance: 8.6
click at [534, 297] on button "Add 2" at bounding box center [515, 286] width 50 height 32
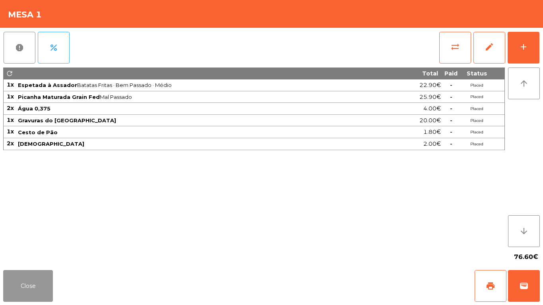
click at [38, 278] on button "Close" at bounding box center [28, 286] width 50 height 32
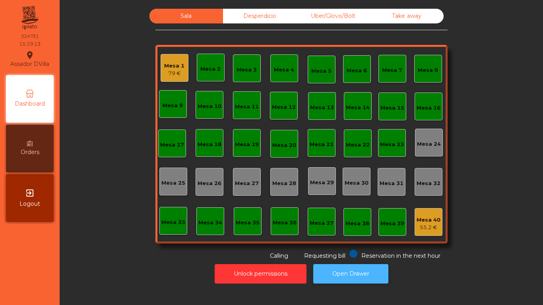
click at [345, 273] on button "Open Drawer" at bounding box center [350, 273] width 75 height 19
click at [346, 275] on button "Open Drawer" at bounding box center [350, 273] width 75 height 19
click at [17, 206] on div "exit_to_app Logout" at bounding box center [30, 198] width 48 height 48
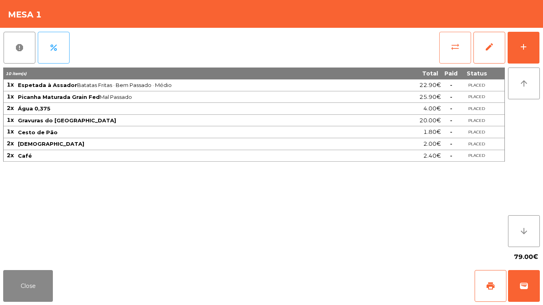
click at [450, 43] on button "sync_alt" at bounding box center [455, 48] width 32 height 32
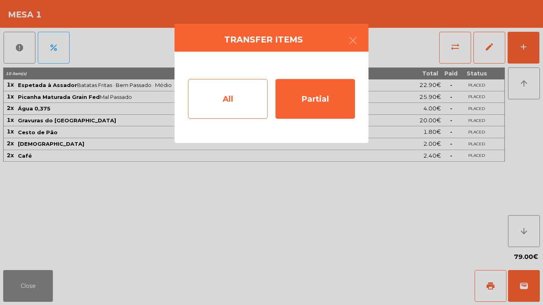
click at [209, 107] on div "All" at bounding box center [227, 99] width 79 height 40
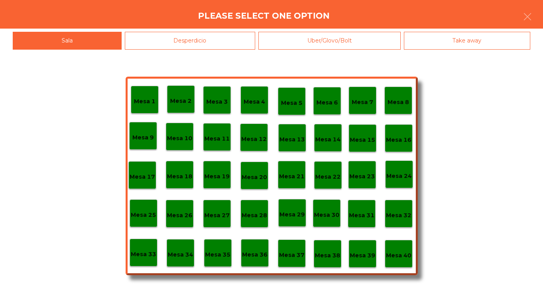
click at [390, 248] on div "Mesa 40" at bounding box center [398, 254] width 25 height 12
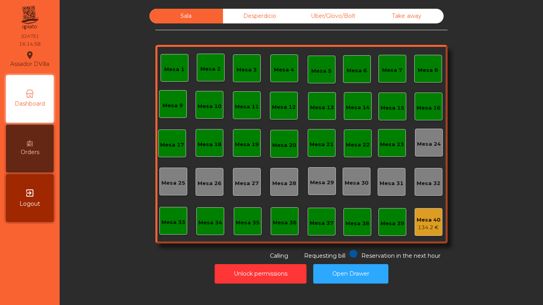
click at [202, 67] on div "Mesa 2" at bounding box center [210, 69] width 20 height 8
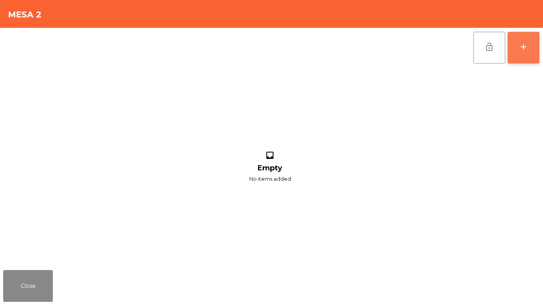
click at [529, 37] on button "add" at bounding box center [524, 48] width 32 height 32
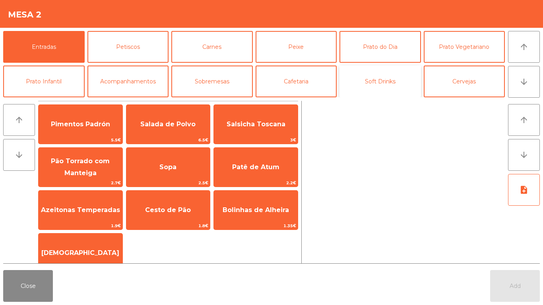
click at [389, 84] on button "Soft Drinks" at bounding box center [379, 82] width 81 height 32
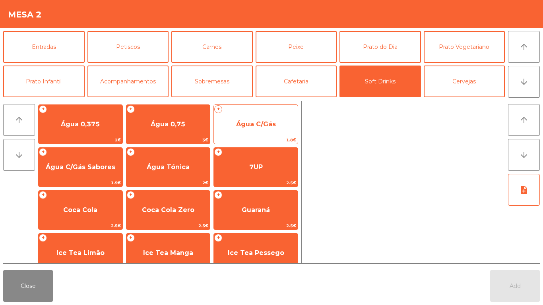
click at [247, 121] on span "Água C/Gás" at bounding box center [256, 124] width 40 height 8
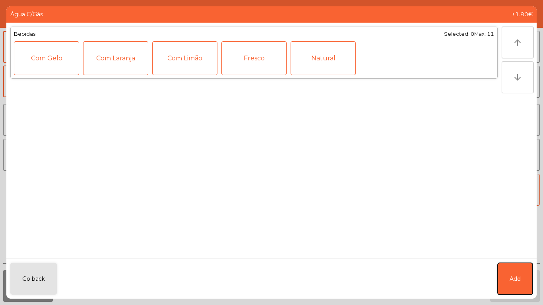
click at [523, 274] on button "Add" at bounding box center [515, 279] width 35 height 32
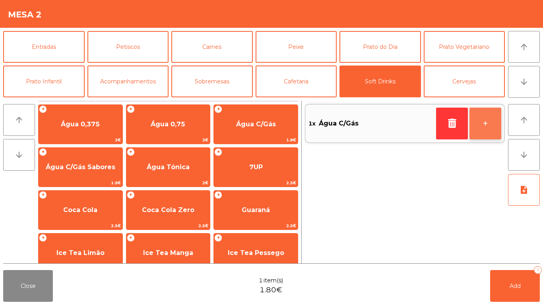
click at [496, 122] on button "+" at bounding box center [485, 124] width 32 height 32
click at [494, 118] on button "+" at bounding box center [485, 124] width 32 height 32
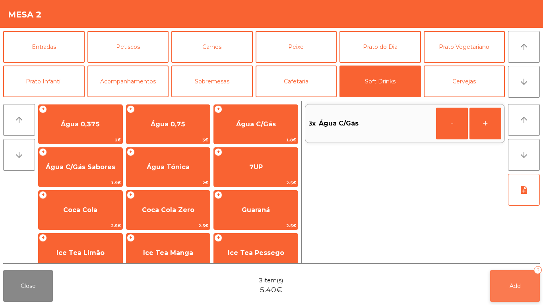
click at [538, 270] on div "3" at bounding box center [538, 270] width 8 height 8
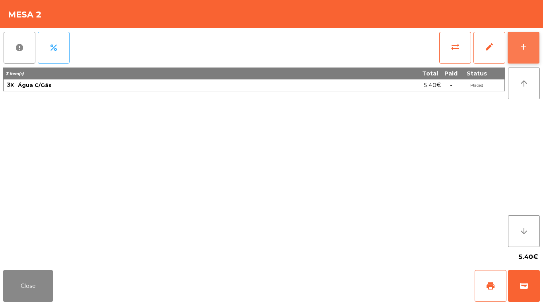
click at [535, 40] on button "add" at bounding box center [524, 48] width 32 height 32
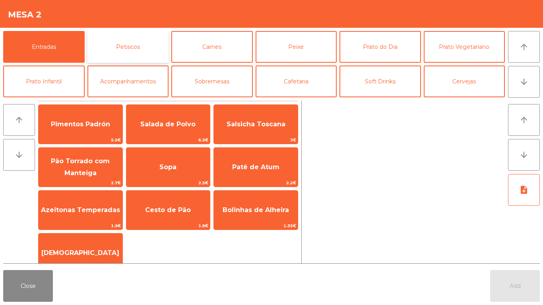
click at [121, 50] on button "Petiscos" at bounding box center [127, 47] width 81 height 32
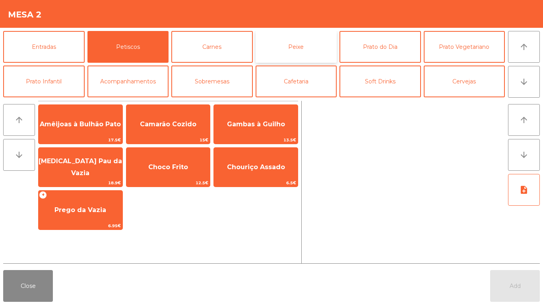
click at [291, 47] on button "Peixe" at bounding box center [296, 47] width 81 height 32
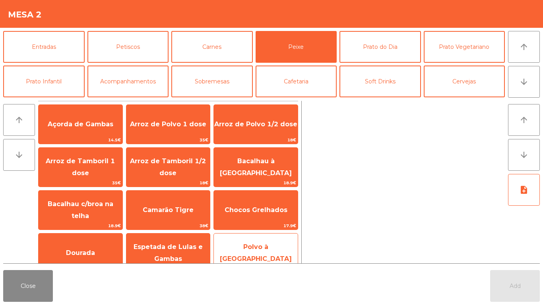
click at [236, 244] on span "Polvo à [GEOGRAPHIC_DATA]" at bounding box center [256, 253] width 84 height 34
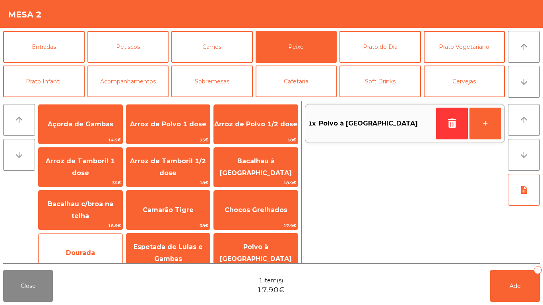
click at [79, 241] on div "Dourada 15.95€" at bounding box center [80, 253] width 85 height 40
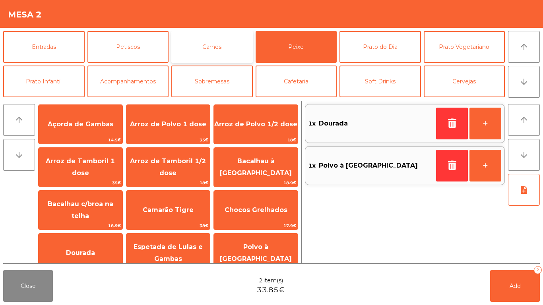
click at [203, 48] on button "Carnes" at bounding box center [211, 47] width 81 height 32
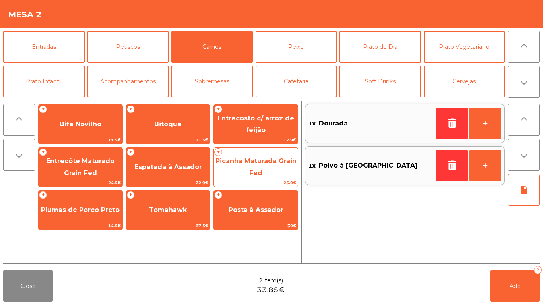
click at [244, 160] on span "Picanha Maturada Grain Fed" at bounding box center [255, 166] width 81 height 19
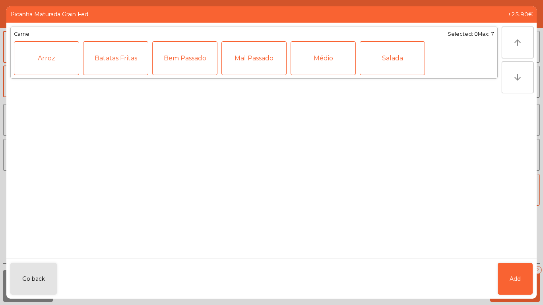
click at [326, 63] on div "Médio" at bounding box center [323, 58] width 65 height 34
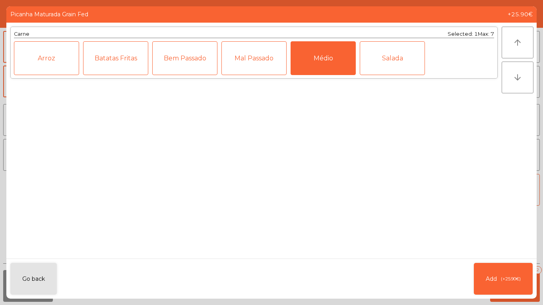
click at [239, 60] on div "Mal Passado" at bounding box center [253, 58] width 65 height 34
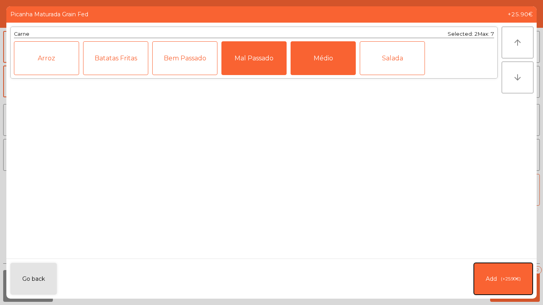
click at [496, 277] on button "Add (+25.90€)" at bounding box center [503, 279] width 59 height 32
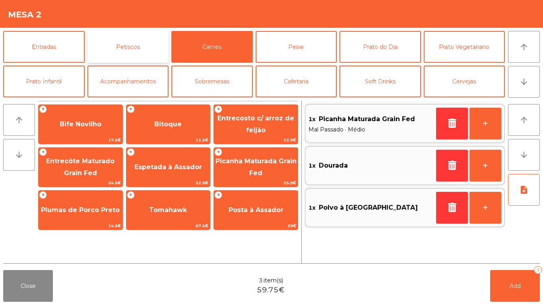
click at [126, 53] on button "Petiscos" at bounding box center [127, 47] width 81 height 32
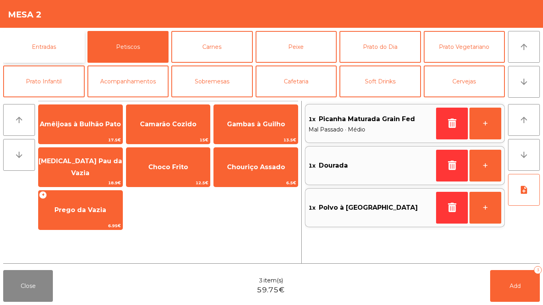
click at [50, 49] on button "Entradas" at bounding box center [43, 47] width 81 height 32
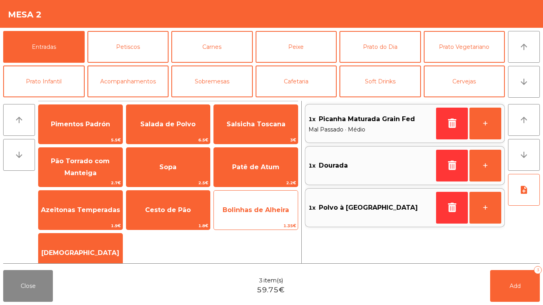
click at [242, 206] on span "Bolinhas de Alheira" at bounding box center [256, 210] width 66 height 8
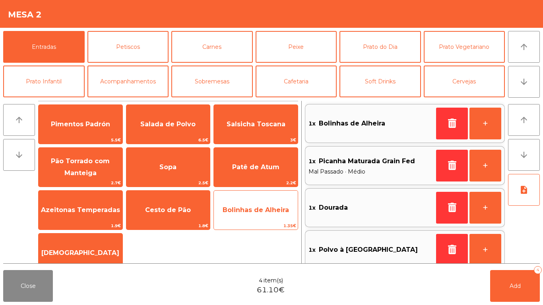
click at [245, 203] on span "Bolinhas de Alheira" at bounding box center [256, 210] width 84 height 21
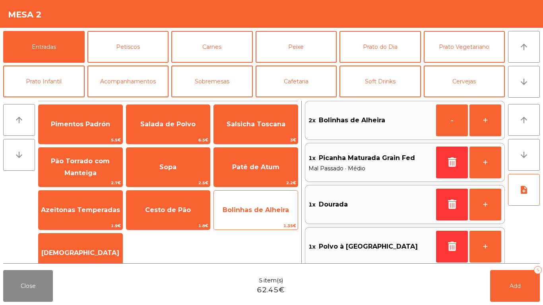
click at [238, 206] on span "Bolinhas de Alheira" at bounding box center [256, 210] width 66 height 8
click at [241, 203] on span "Bolinhas de Alheira" at bounding box center [256, 210] width 84 height 21
click at [243, 205] on span "Bolinhas de Alheira" at bounding box center [256, 210] width 84 height 21
click at [239, 204] on span "Bolinhas de Alheira" at bounding box center [256, 210] width 84 height 21
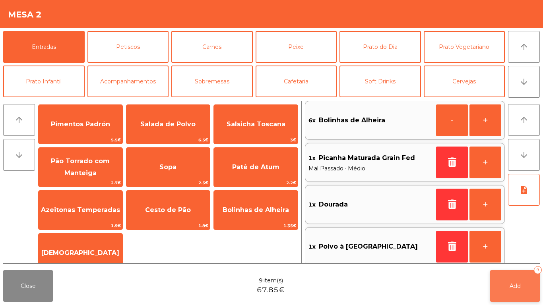
click at [521, 284] on button "Add 9" at bounding box center [515, 286] width 50 height 32
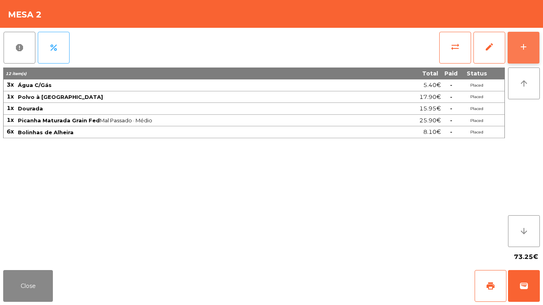
click at [532, 49] on button "add" at bounding box center [524, 48] width 32 height 32
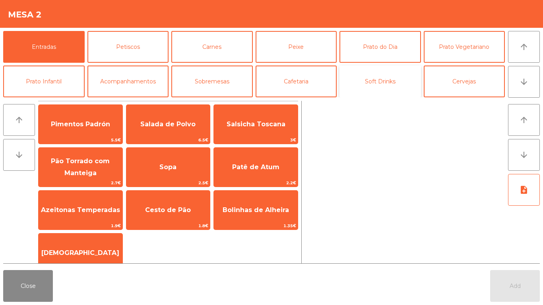
click at [390, 86] on button "Soft Drinks" at bounding box center [379, 82] width 81 height 32
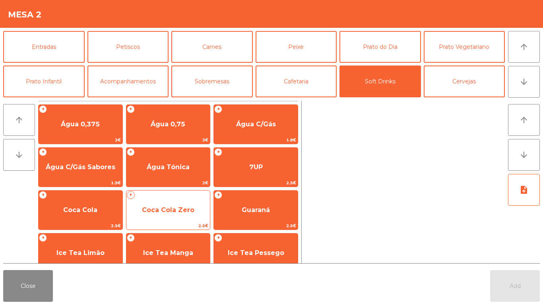
click at [173, 209] on span "Coca Cola Zero" at bounding box center [168, 210] width 52 height 8
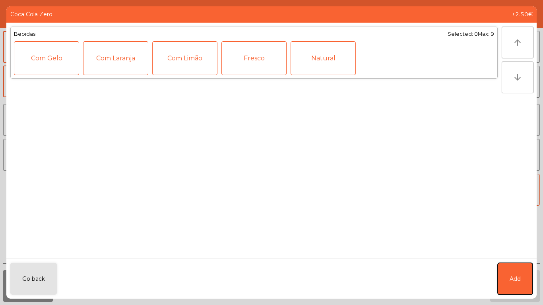
click at [511, 275] on span "Add" at bounding box center [515, 279] width 11 height 8
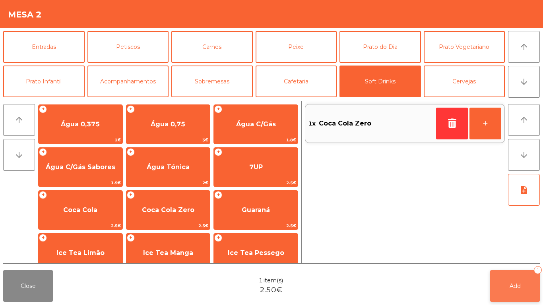
click at [519, 283] on span "Add" at bounding box center [515, 286] width 11 height 7
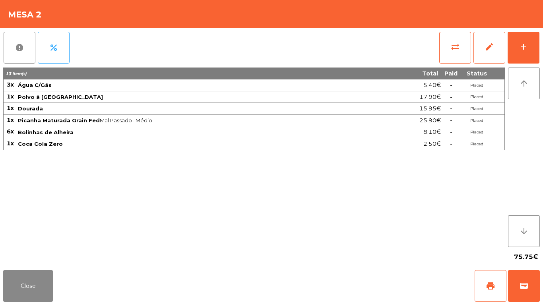
click at [543, 41] on div "report percent sync_alt edit add 13 item(s) Total Paid Status 3x Água C/Gás 5.4…" at bounding box center [271, 147] width 543 height 239
click at [523, 39] on button "add" at bounding box center [524, 48] width 32 height 32
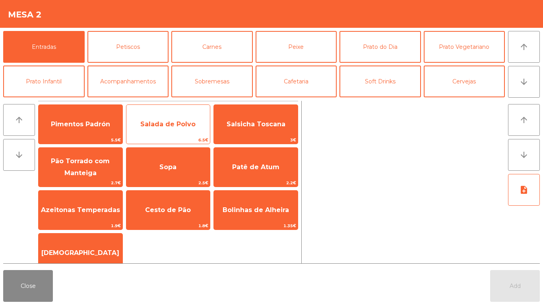
click at [163, 121] on span "Salada de Polvo" at bounding box center [167, 124] width 55 height 8
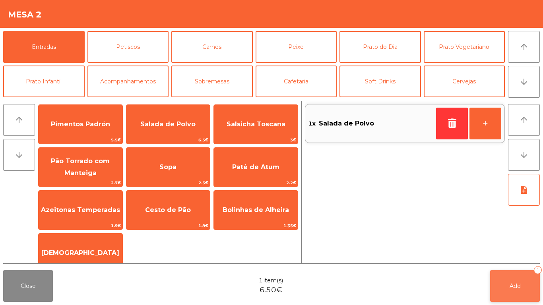
click at [522, 281] on button "Add 1" at bounding box center [515, 286] width 50 height 32
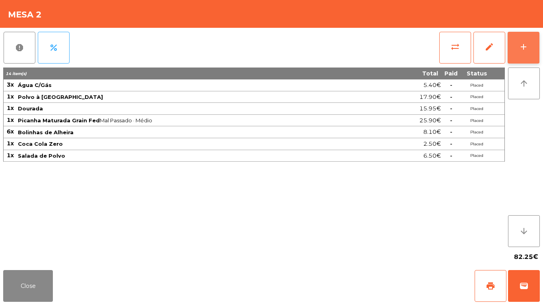
click at [529, 39] on button "add" at bounding box center [524, 48] width 32 height 32
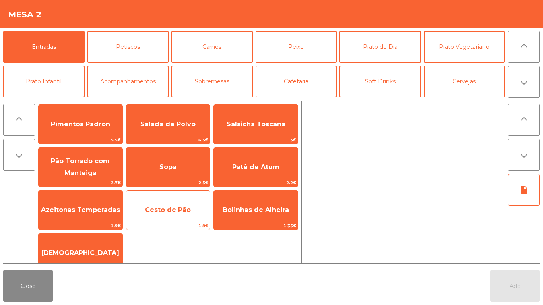
click at [162, 213] on span "Cesto de Pão" at bounding box center [168, 210] width 46 height 8
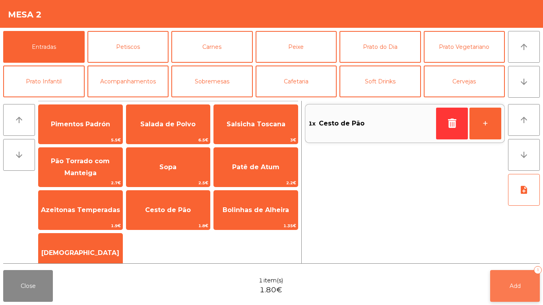
click at [526, 278] on button "Add 1" at bounding box center [515, 286] width 50 height 32
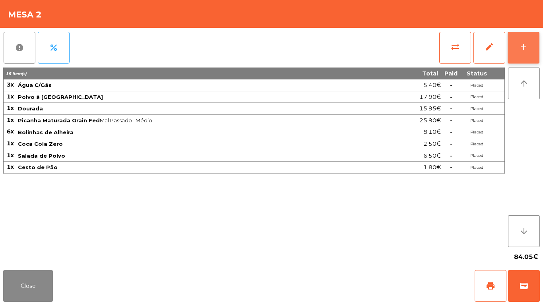
click at [531, 40] on button "add" at bounding box center [524, 48] width 32 height 32
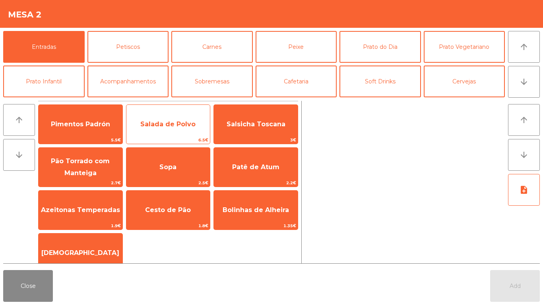
click at [157, 125] on span "Salada de Polvo" at bounding box center [167, 124] width 55 height 8
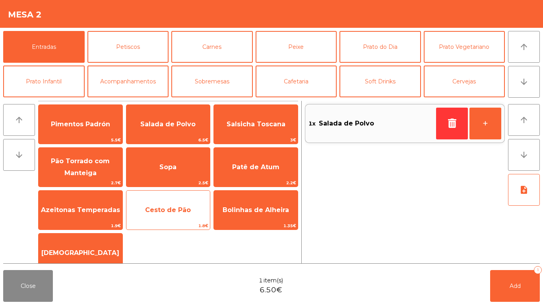
click at [161, 202] on span "Cesto de Pão" at bounding box center [168, 210] width 84 height 21
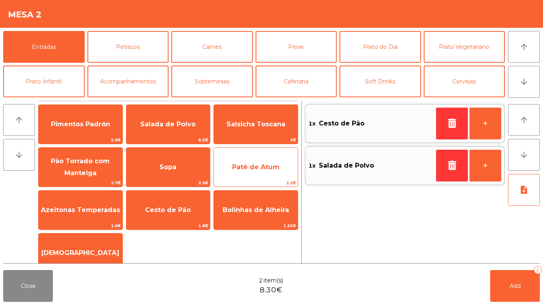
click at [256, 158] on span "Patê de Atum" at bounding box center [256, 167] width 84 height 21
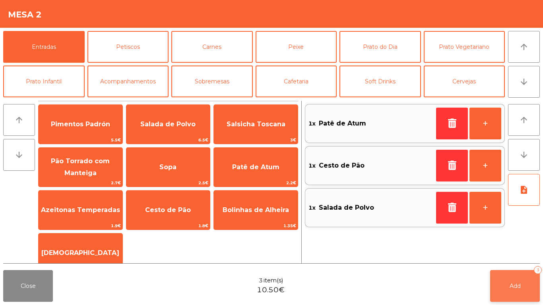
click at [506, 281] on button "Add 3" at bounding box center [515, 286] width 50 height 32
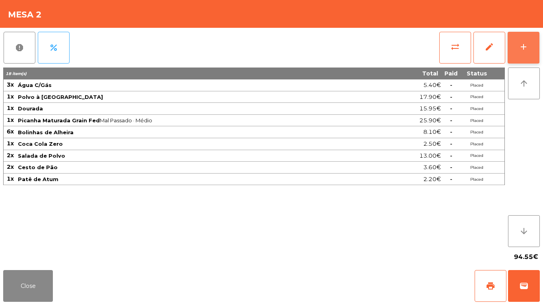
click at [536, 42] on button "add" at bounding box center [524, 48] width 32 height 32
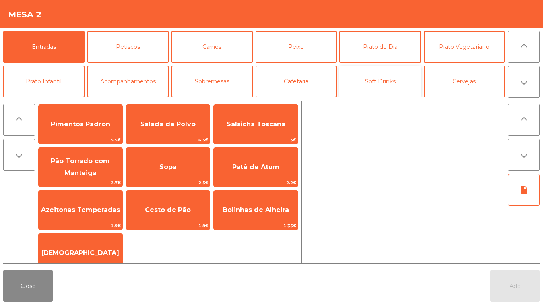
click at [378, 79] on button "Soft Drinks" at bounding box center [379, 82] width 81 height 32
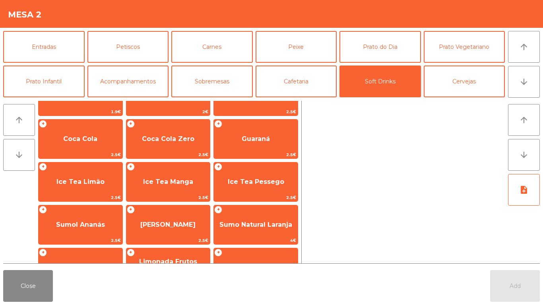
scroll to position [70, 0]
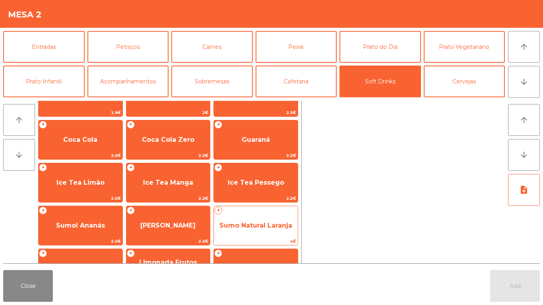
click at [241, 227] on span "Sumo Natural Laranja" at bounding box center [255, 226] width 73 height 8
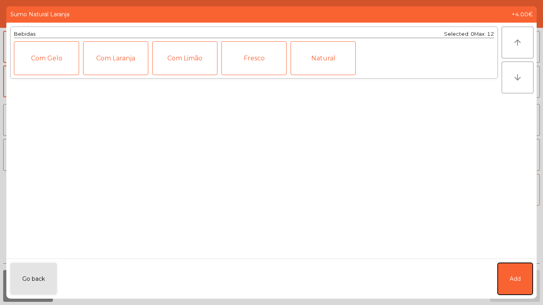
click at [513, 273] on button "Add" at bounding box center [515, 279] width 35 height 32
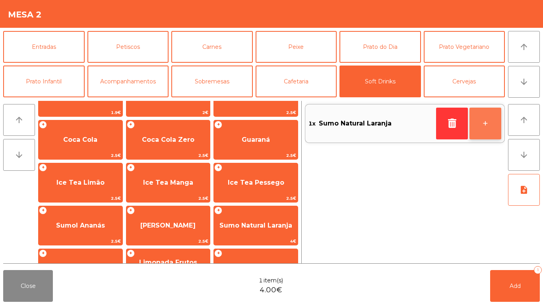
click at [496, 113] on button "+" at bounding box center [485, 124] width 32 height 32
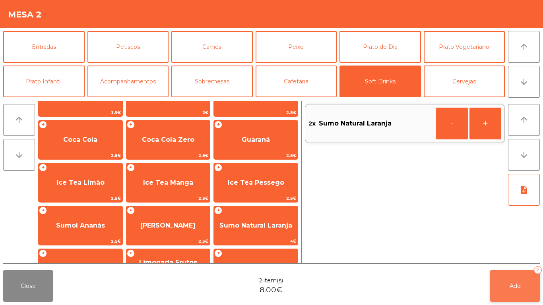
click at [523, 274] on button "Add 2" at bounding box center [515, 286] width 50 height 32
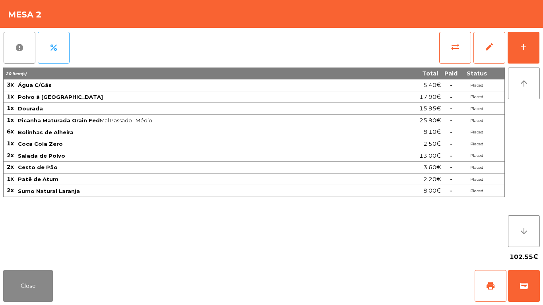
click at [543, 305] on div "Close print wallet" at bounding box center [271, 286] width 543 height 38
click at [525, 53] on button "add" at bounding box center [524, 48] width 32 height 32
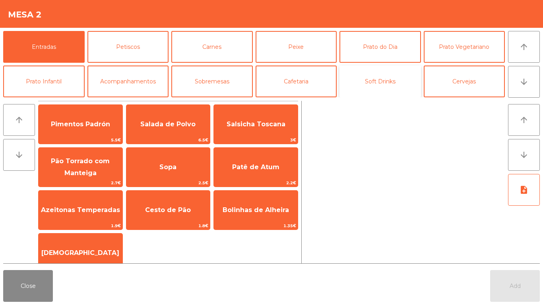
click at [406, 78] on button "Soft Drinks" at bounding box center [379, 82] width 81 height 32
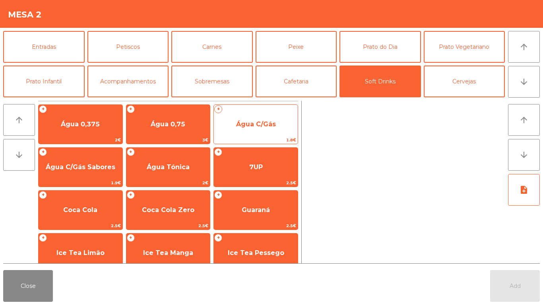
click at [248, 133] on span "Água C/Gás" at bounding box center [256, 124] width 84 height 21
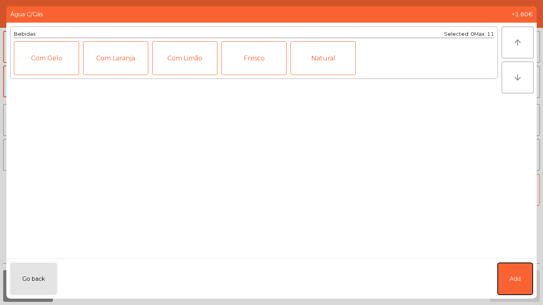
click at [511, 279] on span "Add" at bounding box center [515, 279] width 11 height 8
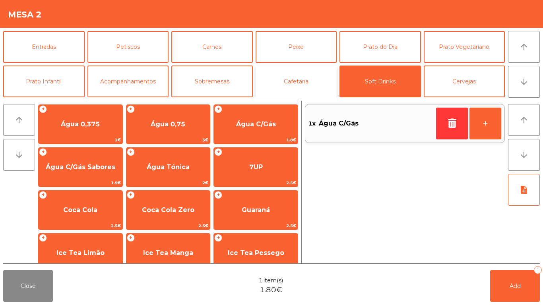
click at [330, 84] on button "Cafetaria" at bounding box center [296, 82] width 81 height 32
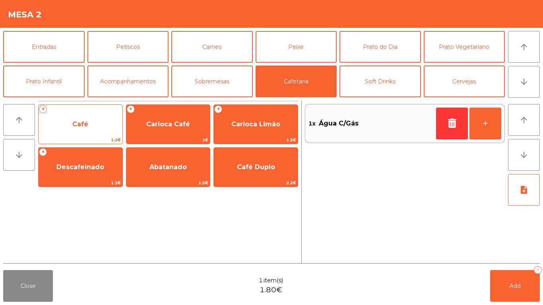
click at [91, 119] on span "Café" at bounding box center [81, 124] width 84 height 21
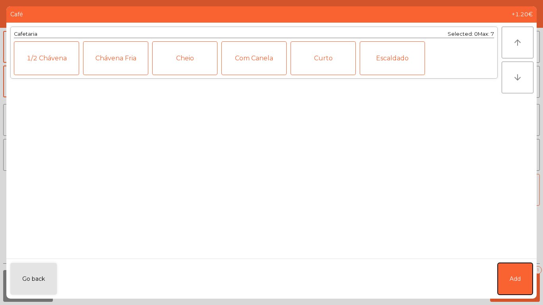
click at [504, 279] on button "Add" at bounding box center [515, 279] width 35 height 32
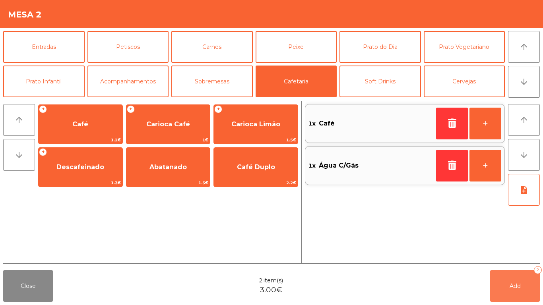
click at [501, 281] on button "Add 2" at bounding box center [515, 286] width 50 height 32
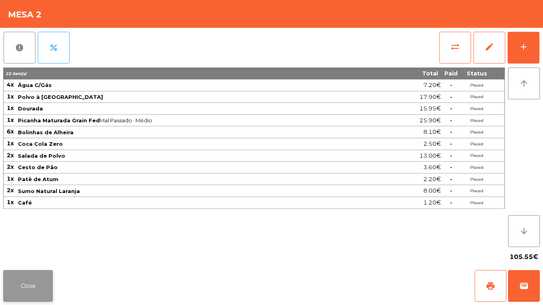
click at [32, 282] on button "Close" at bounding box center [28, 286] width 50 height 32
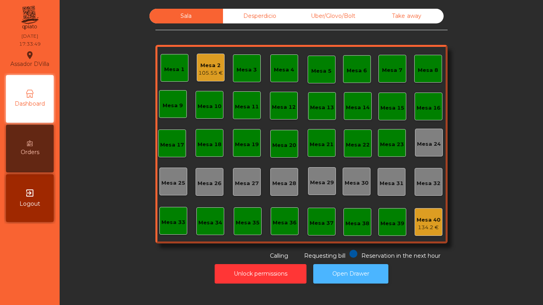
click at [349, 268] on button "Open Drawer" at bounding box center [350, 273] width 75 height 19
click at [339, 273] on button "Open Drawer" at bounding box center [350, 273] width 75 height 19
click at [203, 65] on div "Mesa 2" at bounding box center [210, 66] width 25 height 8
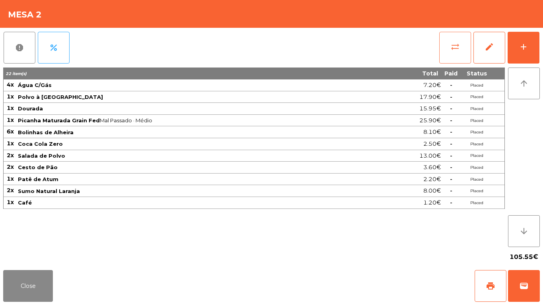
click at [462, 47] on button "sync_alt" at bounding box center [455, 48] width 32 height 32
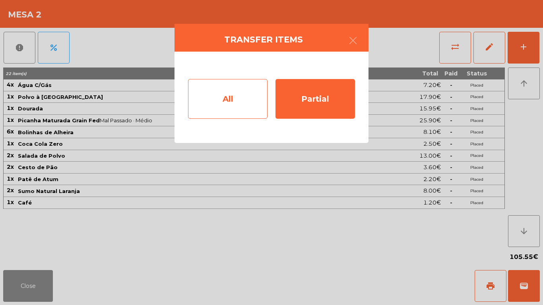
click at [242, 95] on div "All" at bounding box center [227, 99] width 79 height 40
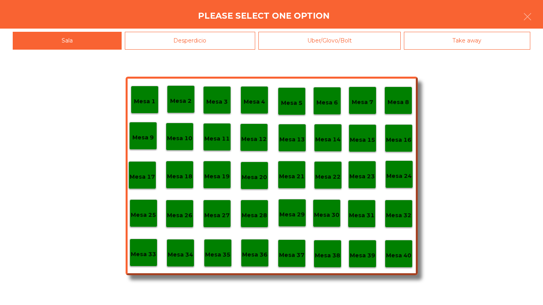
click at [364, 247] on div "Mesa 39" at bounding box center [363, 254] width 28 height 28
